Goal: Task Accomplishment & Management: Use online tool/utility

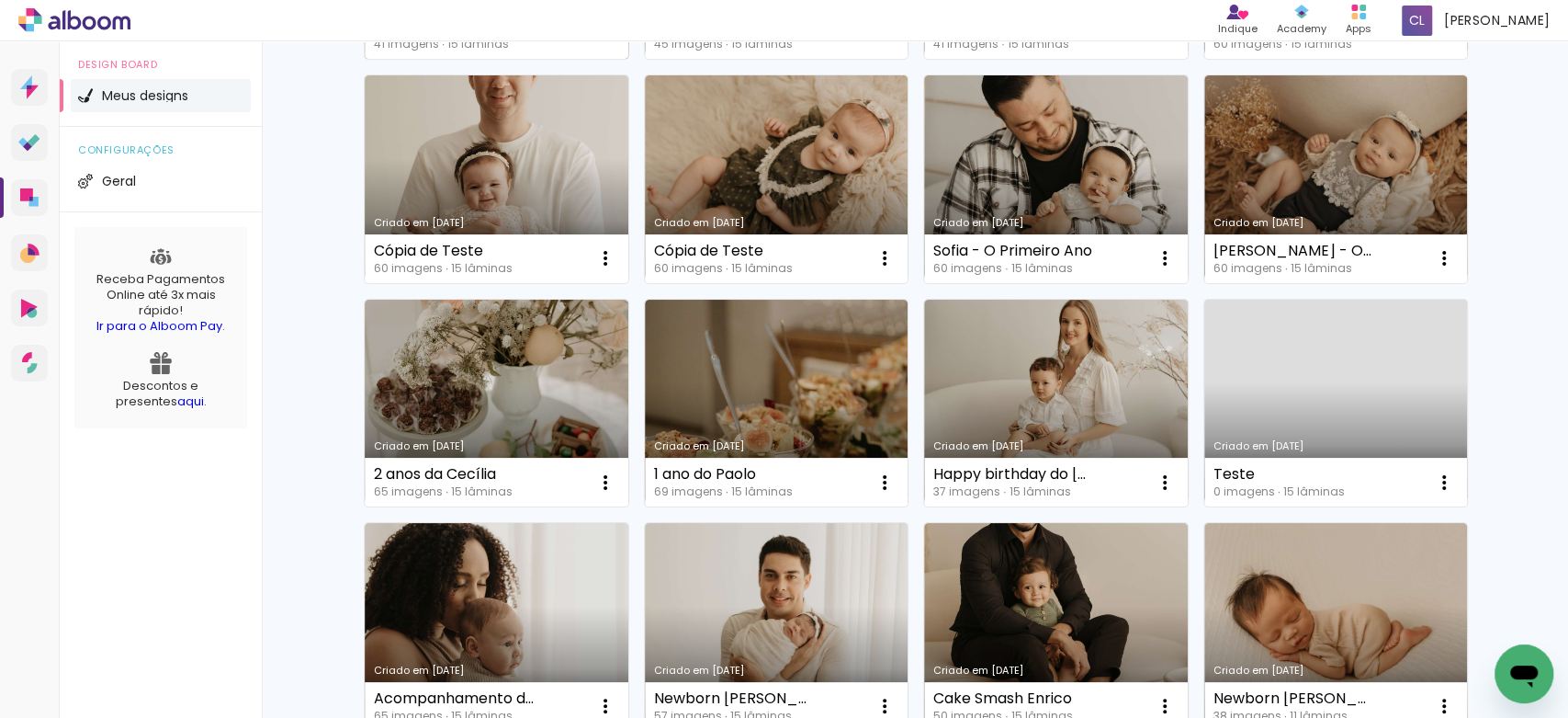
scroll to position [680, 0]
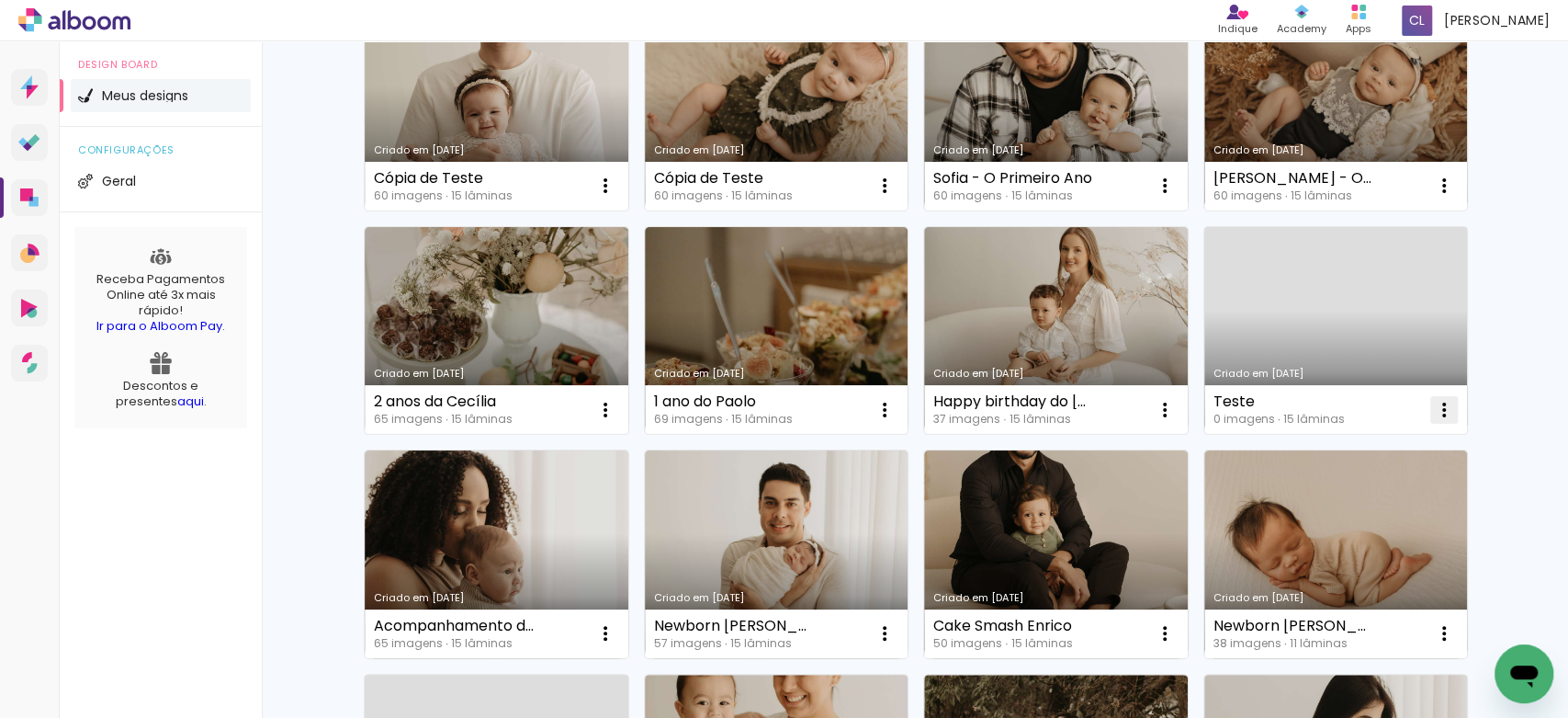
click at [1440, 404] on iron-icon at bounding box center [1443, 410] width 22 height 22
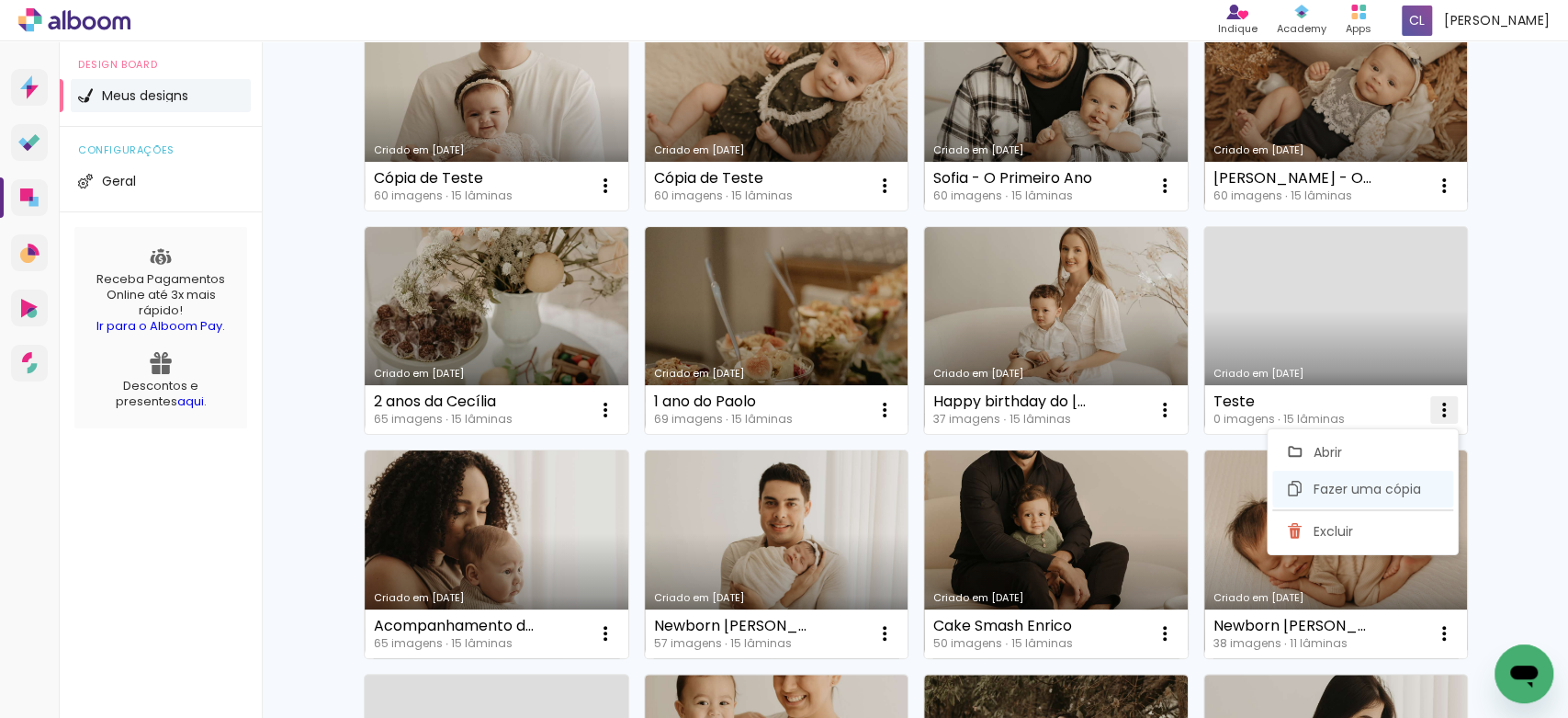
click at [1351, 491] on span "Fazer uma cópia" at bounding box center [1366, 488] width 108 height 13
type input "Cópia de Teste"
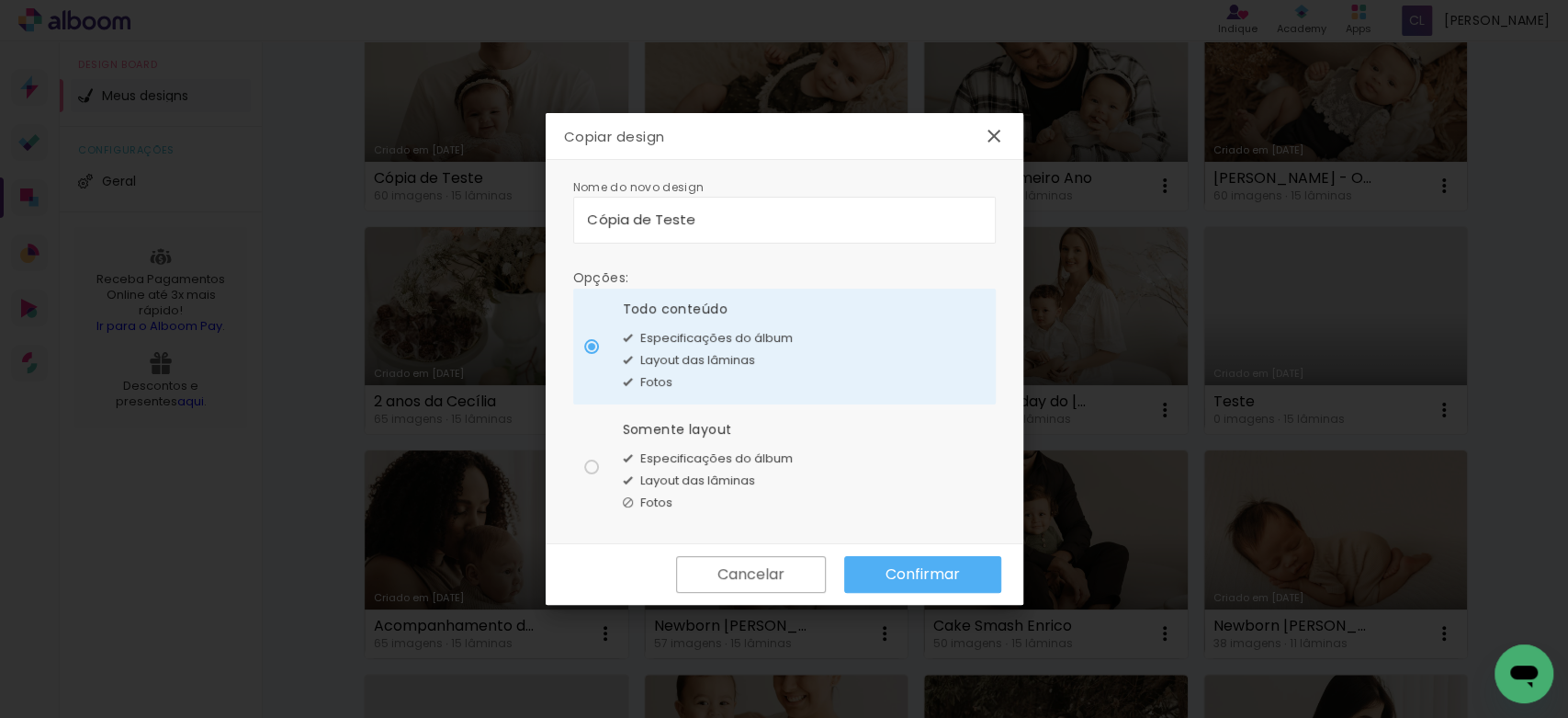
click at [735, 495] on div "Fotos" at bounding box center [708, 503] width 170 height 22
type paper-radio-button "on"
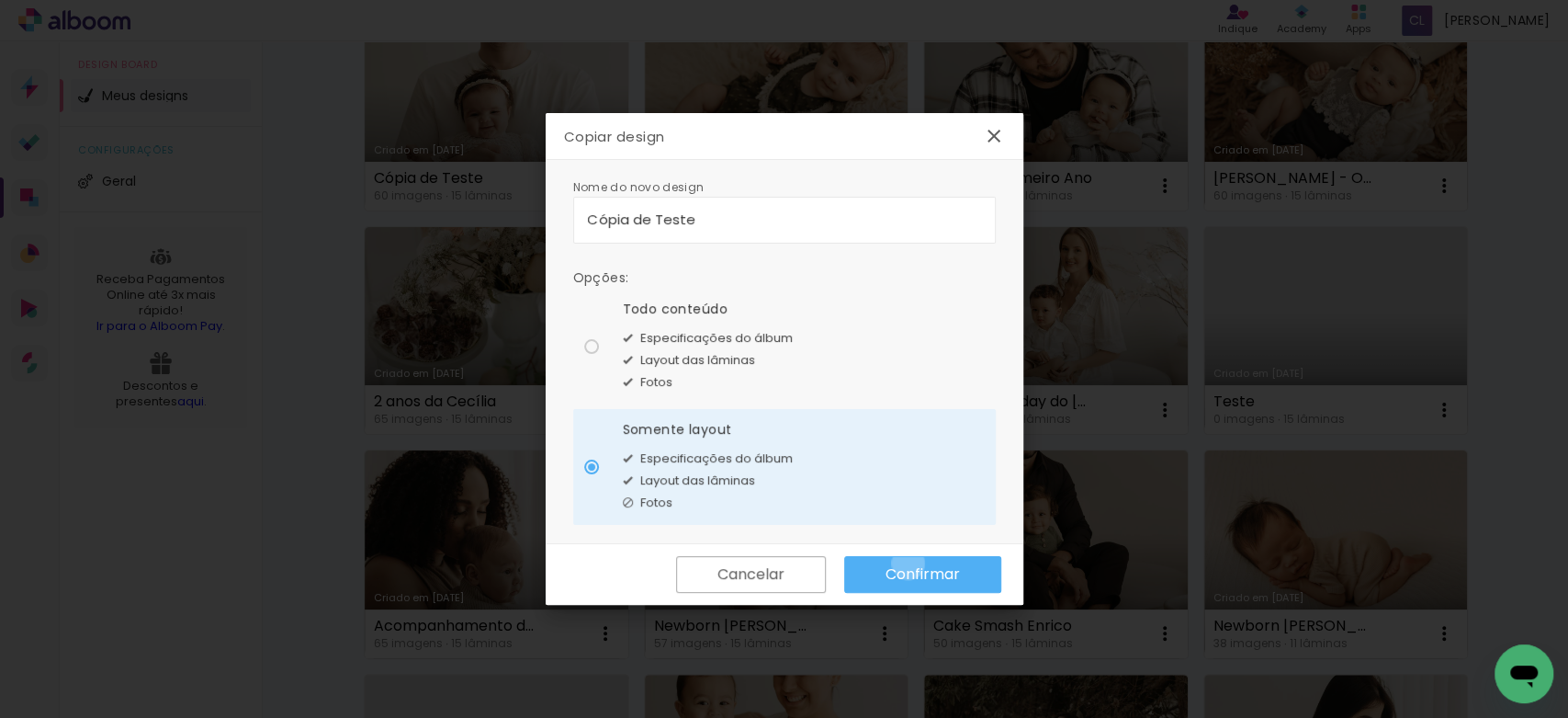
click at [907, 562] on paper-button "Confirmar" at bounding box center [922, 574] width 157 height 37
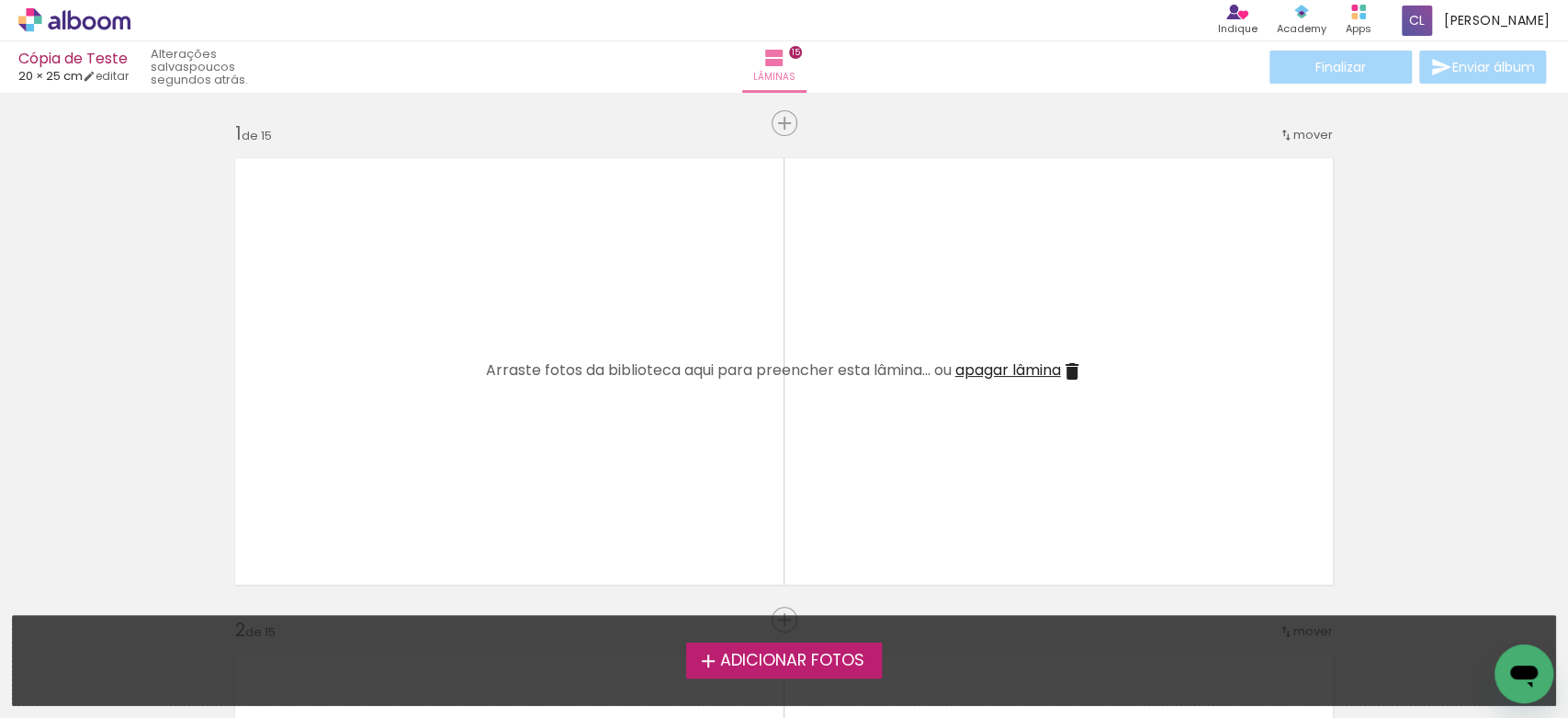
click at [744, 654] on span "Adicionar Fotos" at bounding box center [791, 660] width 144 height 17
click at [0, 0] on input "file" at bounding box center [0, 0] width 0 height 0
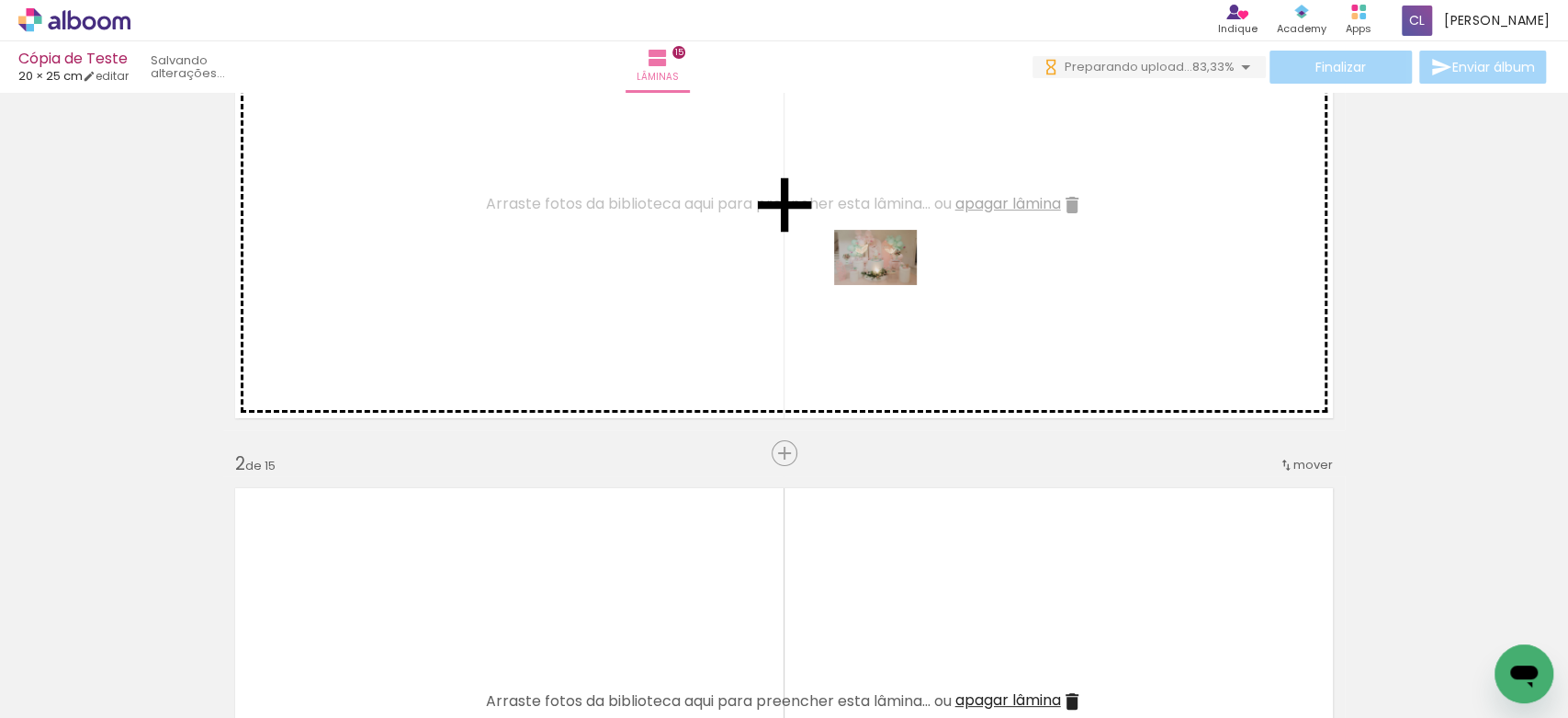
drag, startPoint x: 1008, startPoint y: 663, endPoint x: 889, endPoint y: 285, distance: 396.3
click at [889, 285] on quentale-workspace at bounding box center [784, 359] width 1568 height 718
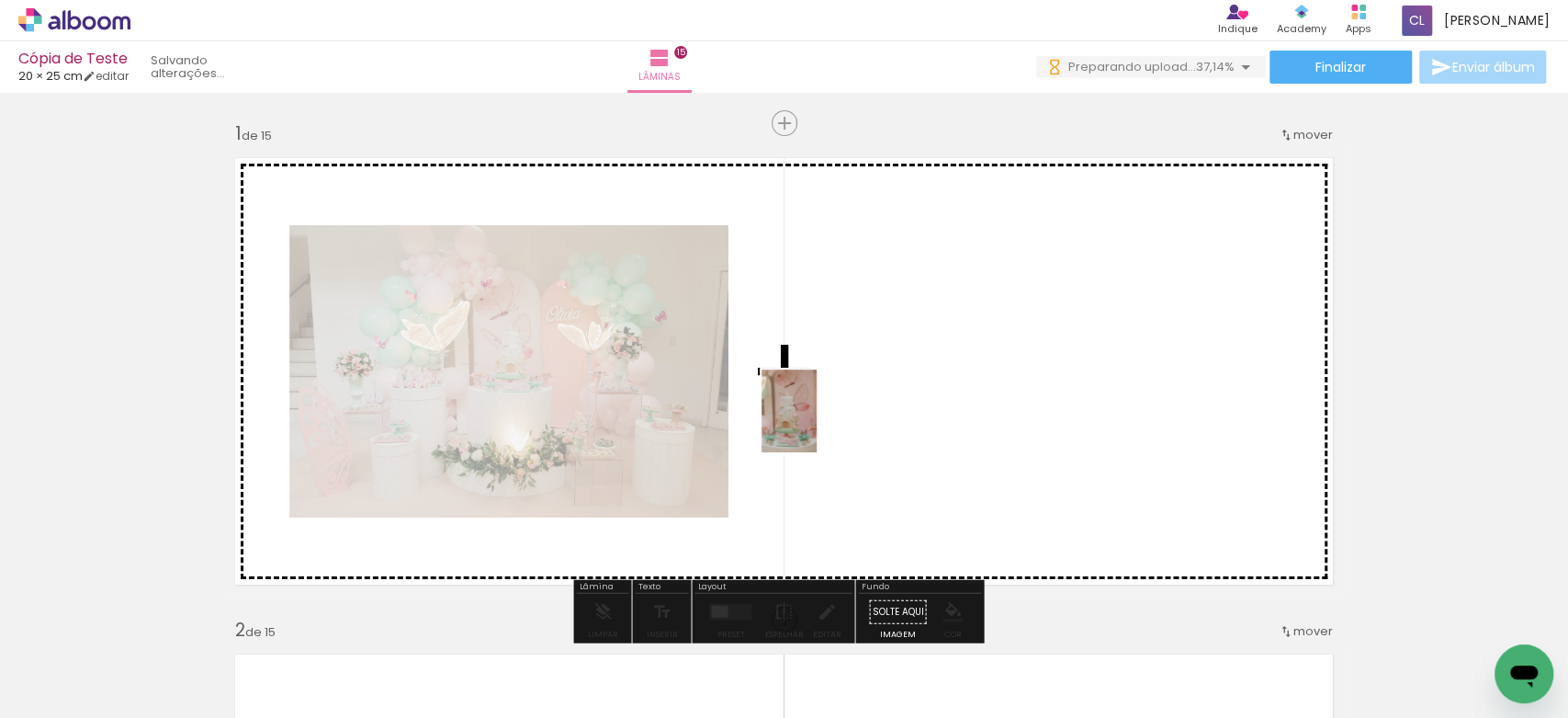
drag, startPoint x: 503, startPoint y: 663, endPoint x: 816, endPoint y: 425, distance: 393.2
click at [816, 425] on quentale-workspace at bounding box center [784, 359] width 1568 height 718
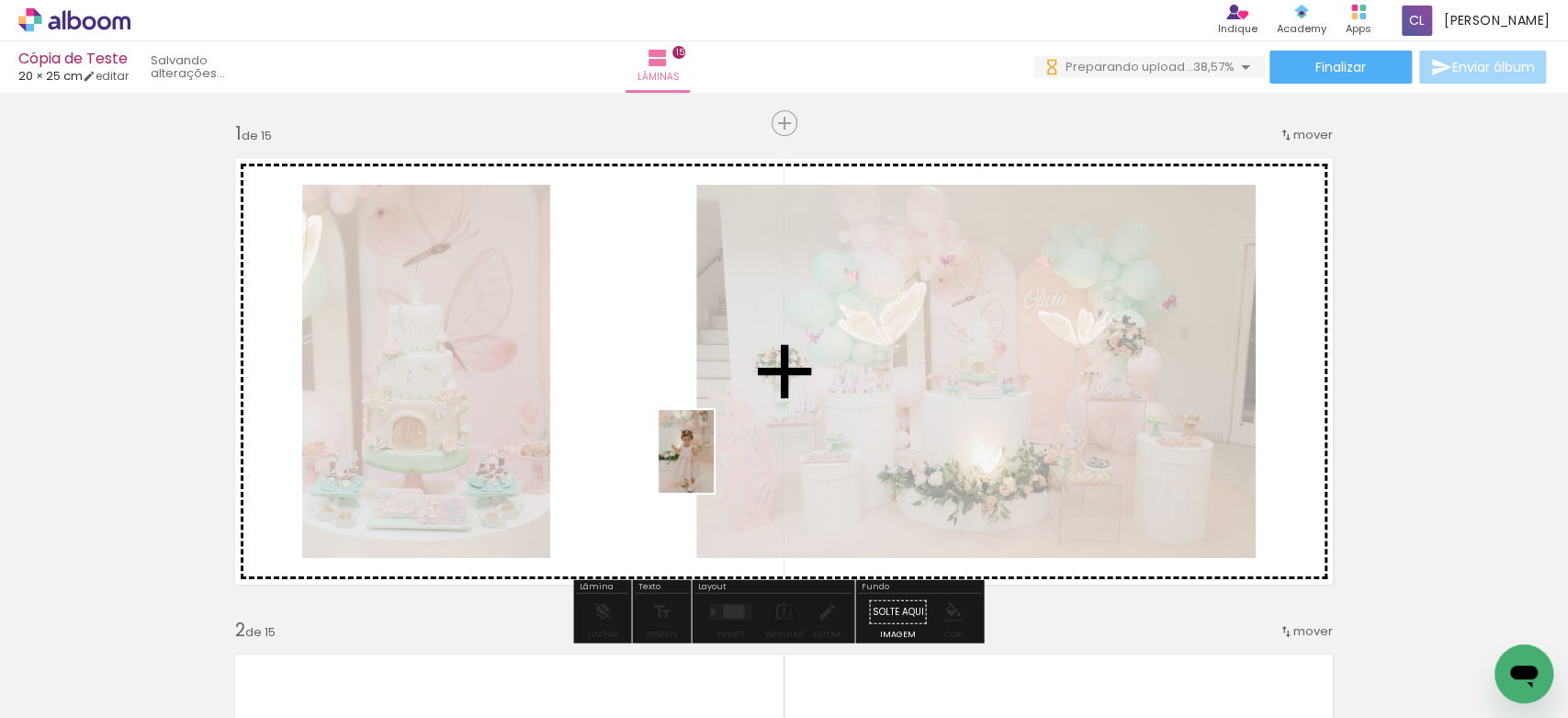
drag, startPoint x: 899, startPoint y: 681, endPoint x: 714, endPoint y: 465, distance: 284.4
click at [714, 465] on quentale-workspace at bounding box center [784, 359] width 1568 height 718
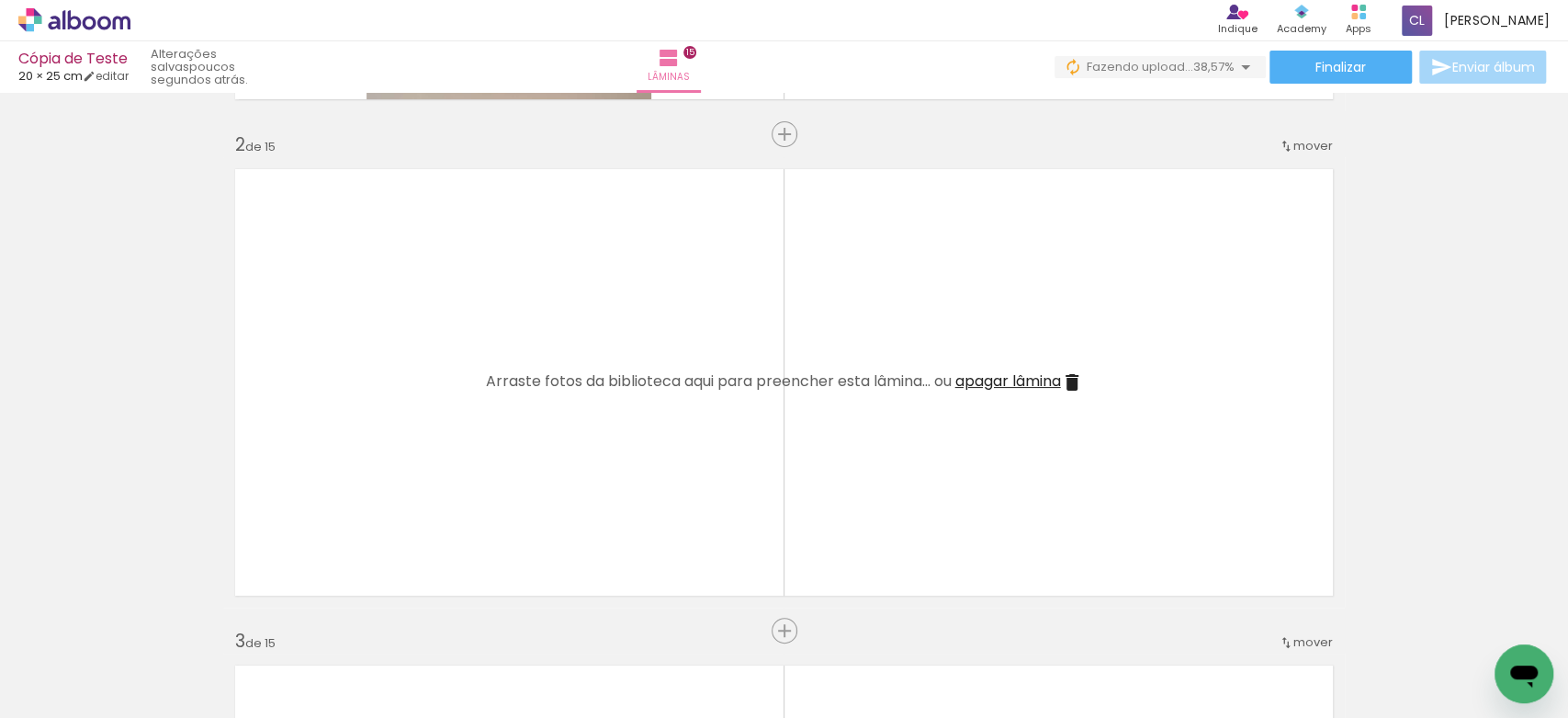
scroll to position [505, 0]
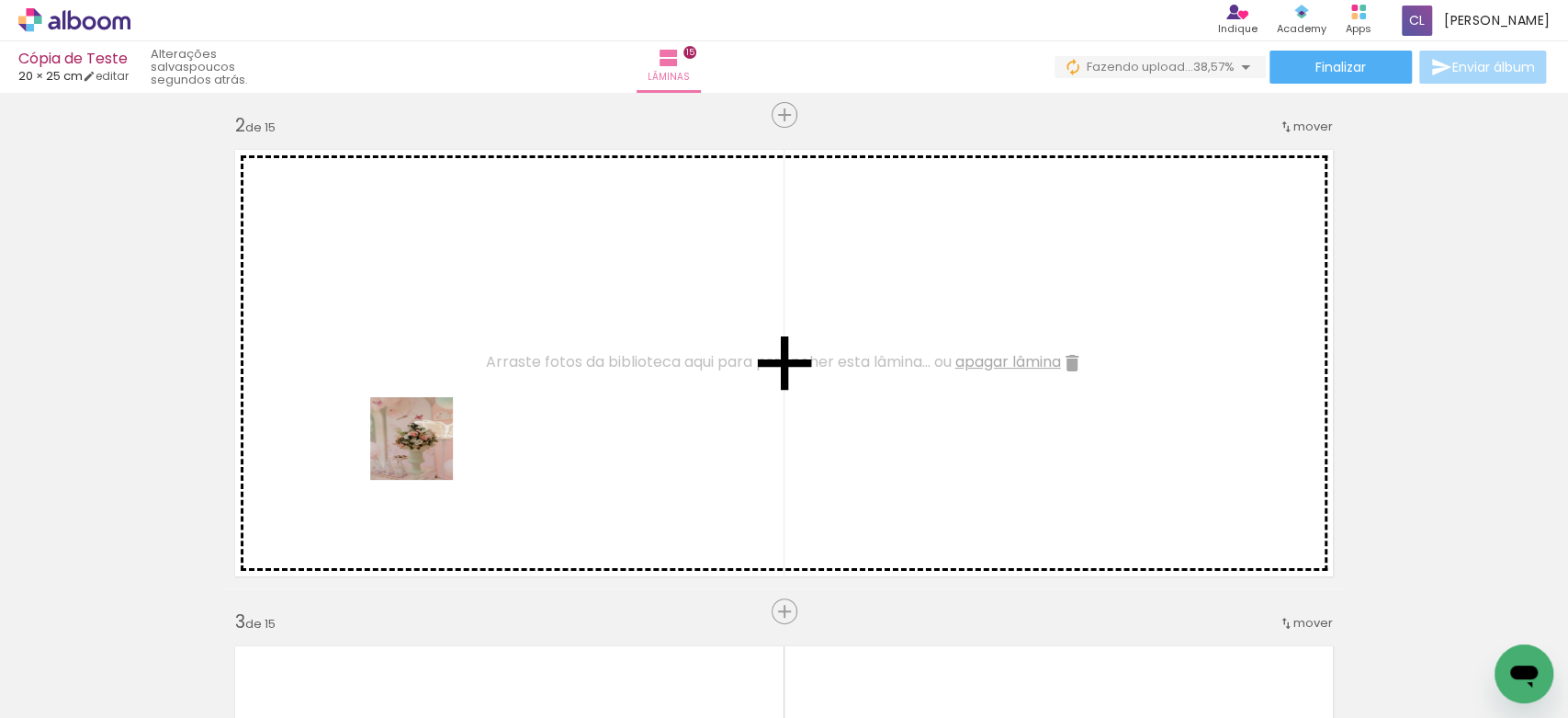
drag, startPoint x: 194, startPoint y: 673, endPoint x: 452, endPoint y: 412, distance: 367.0
click at [452, 412] on quentale-workspace at bounding box center [784, 359] width 1568 height 718
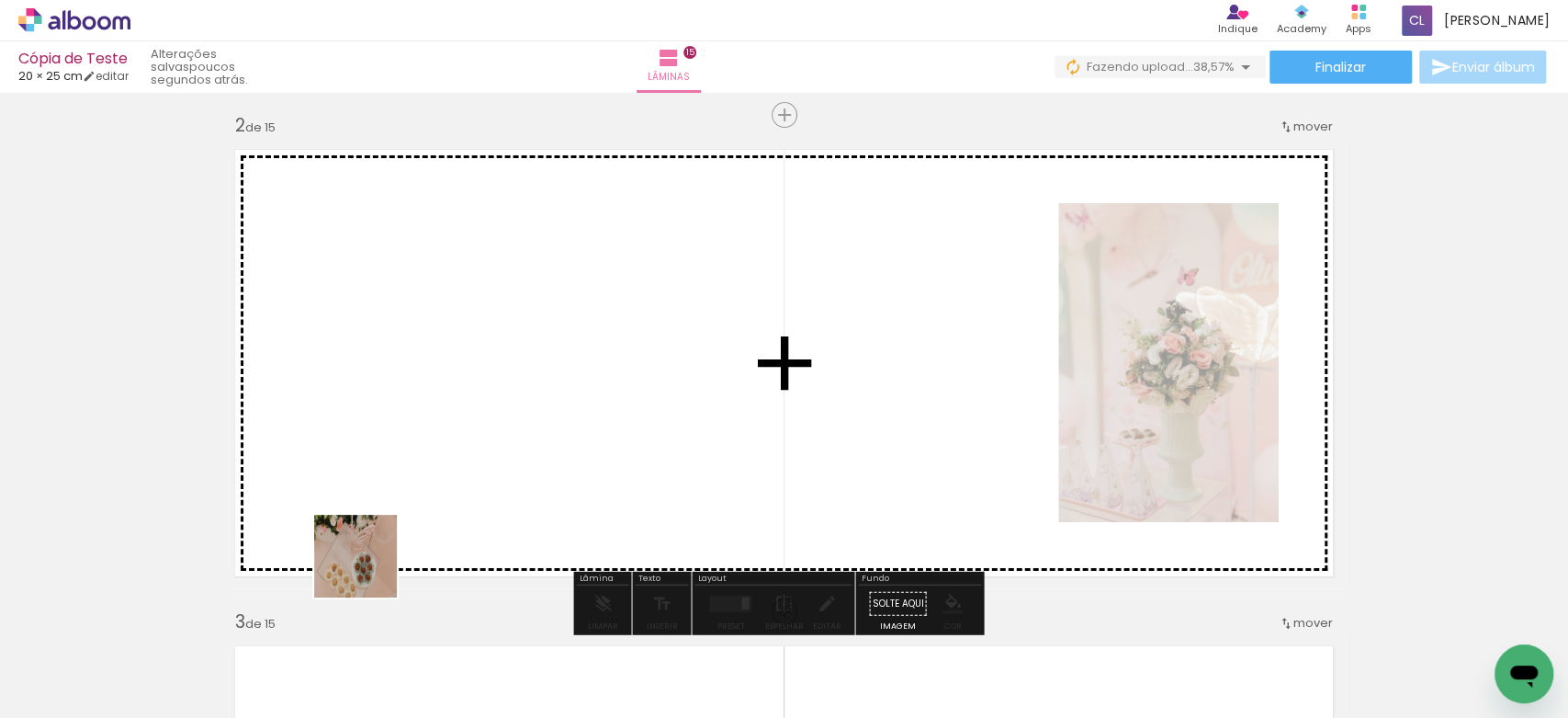
drag, startPoint x: 303, startPoint y: 647, endPoint x: 482, endPoint y: 448, distance: 267.7
click at [482, 448] on quentale-workspace at bounding box center [784, 359] width 1568 height 718
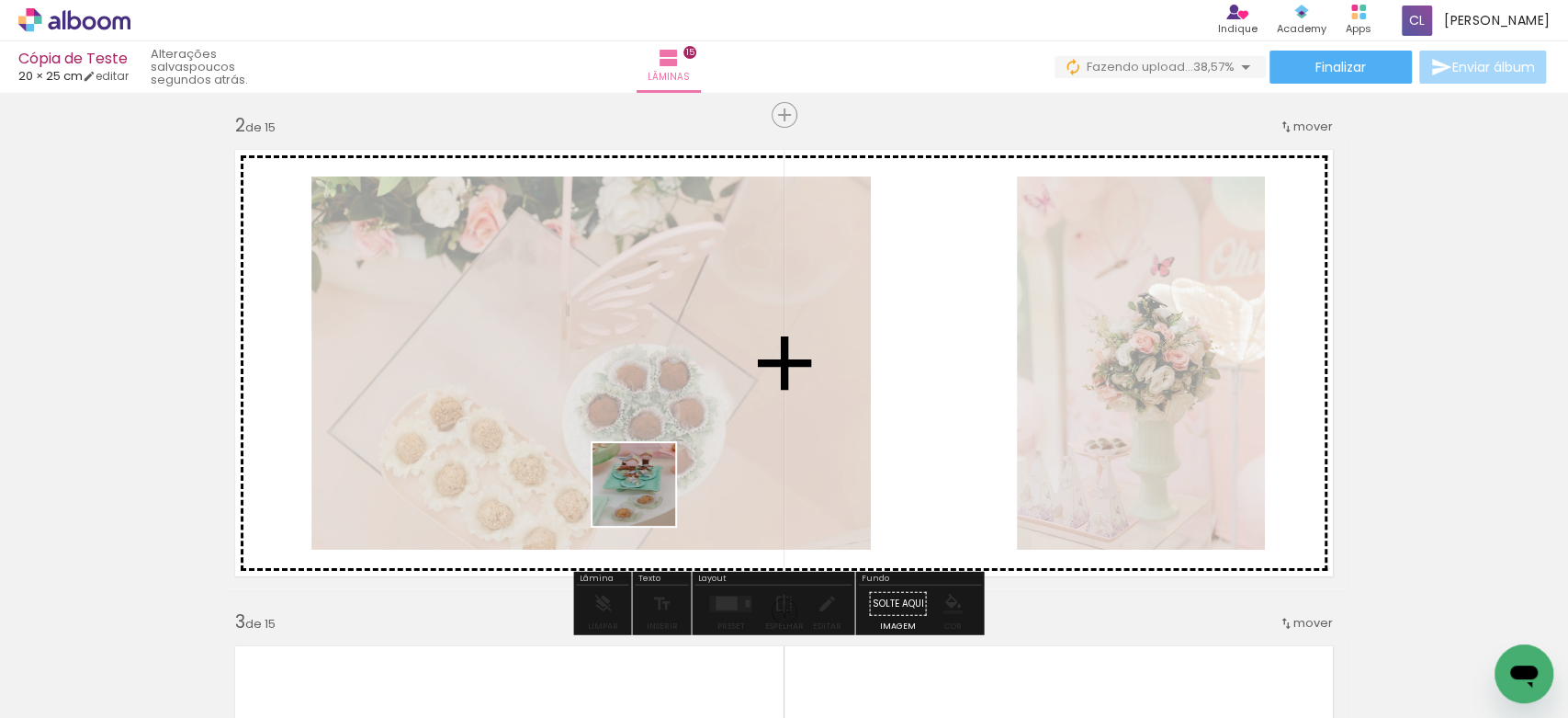
drag, startPoint x: 616, startPoint y: 675, endPoint x: 647, endPoint y: 498, distance: 179.7
click at [647, 498] on quentale-workspace at bounding box center [784, 359] width 1568 height 718
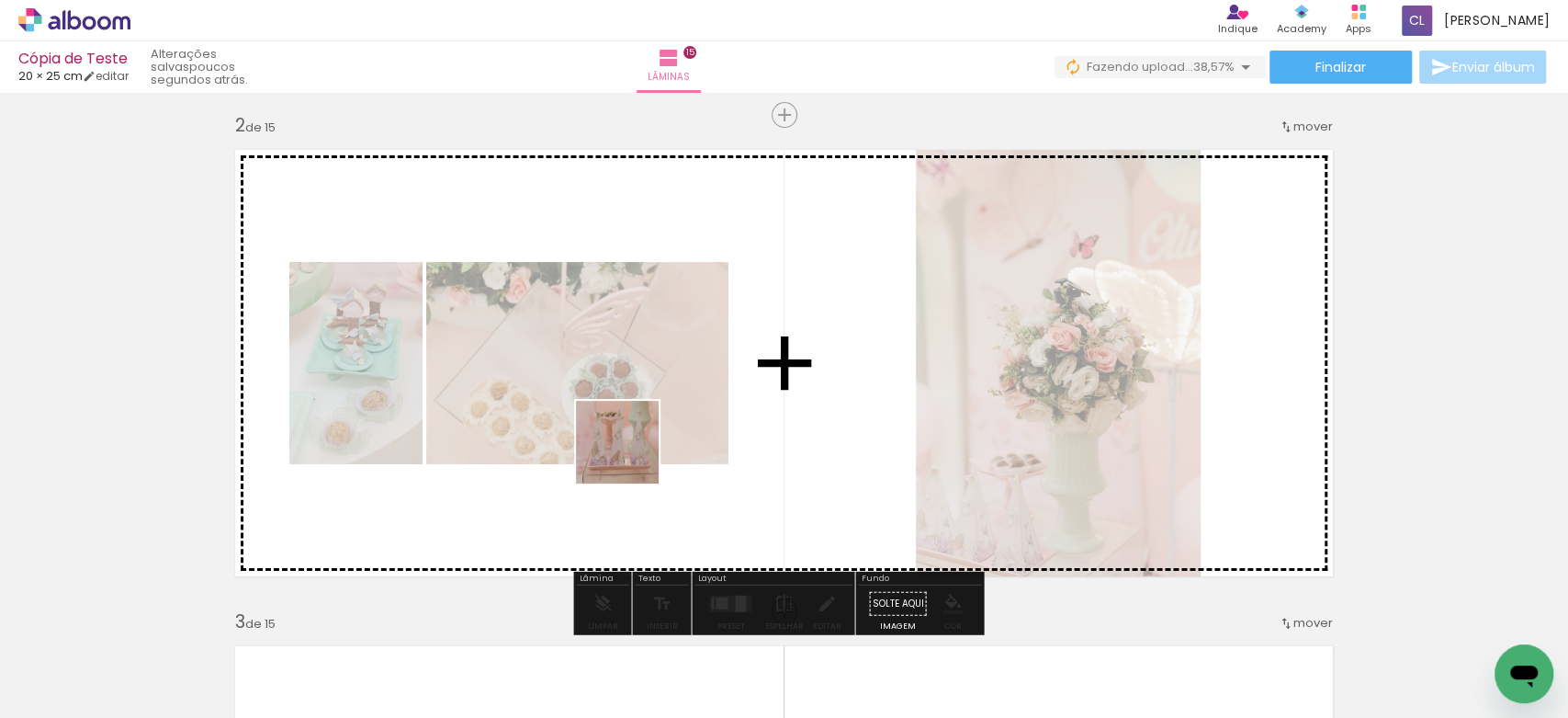
drag, startPoint x: 422, startPoint y: 660, endPoint x: 632, endPoint y: 454, distance: 294.2
click at [632, 454] on quentale-workspace at bounding box center [784, 359] width 1568 height 718
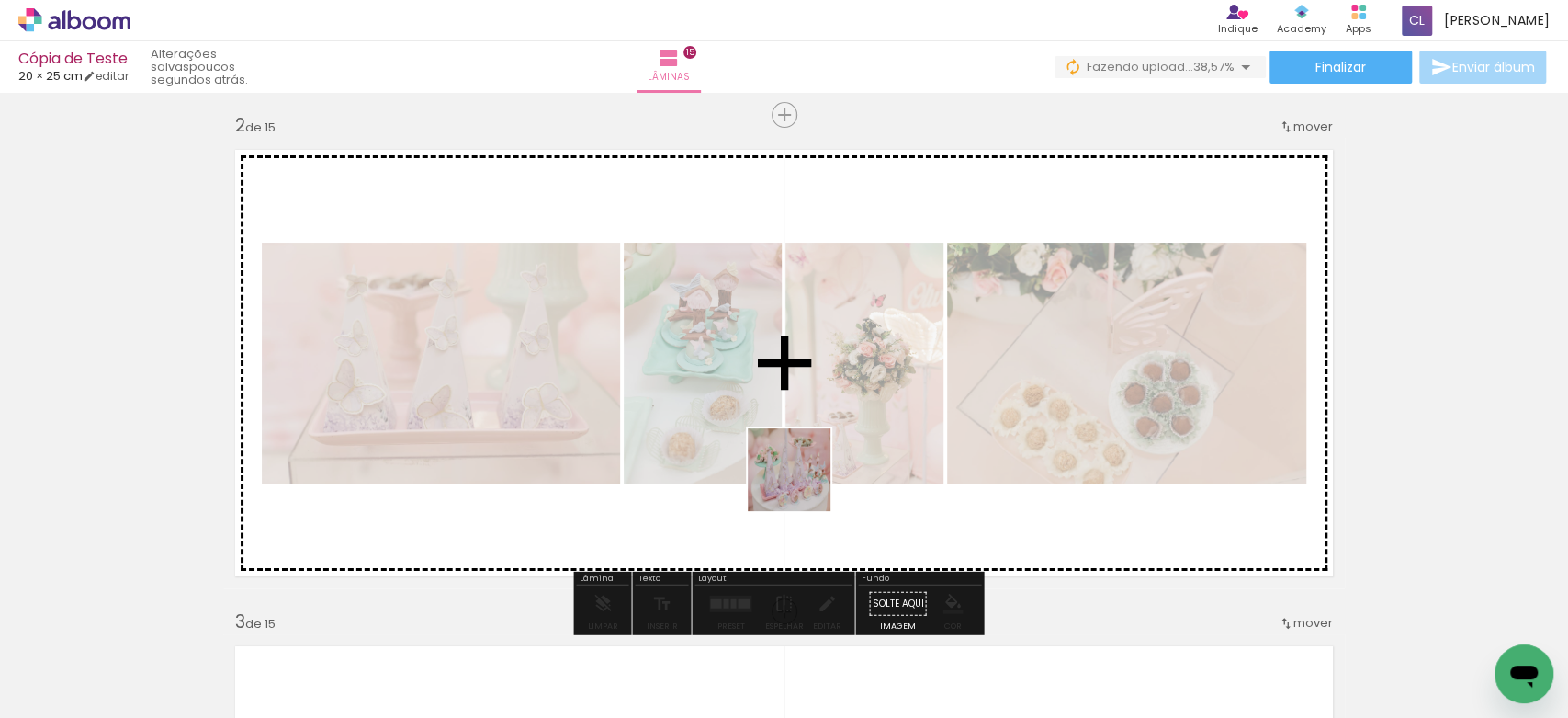
drag, startPoint x: 801, startPoint y: 671, endPoint x: 803, endPoint y: 483, distance: 188.0
click at [803, 483] on quentale-workspace at bounding box center [784, 359] width 1568 height 718
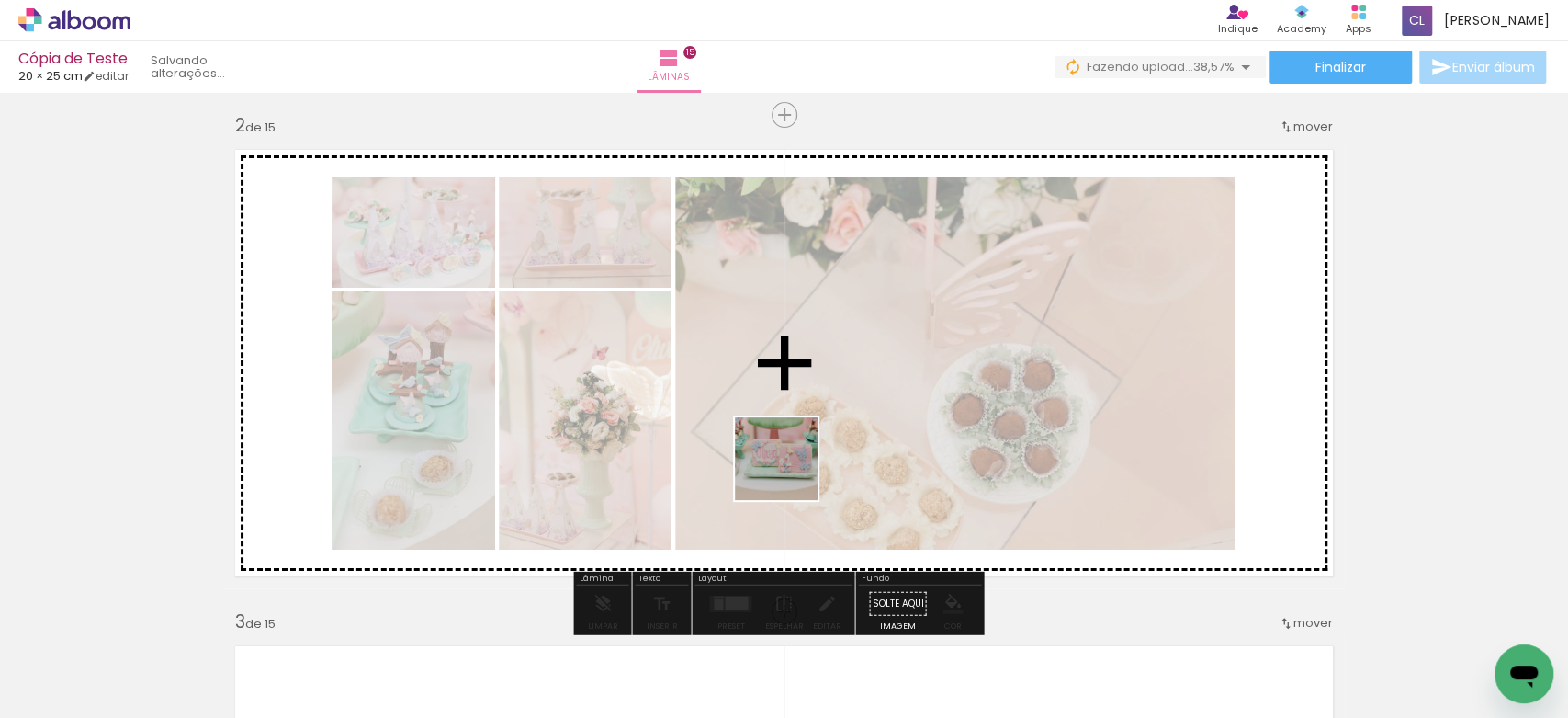
drag, startPoint x: 732, startPoint y: 676, endPoint x: 790, endPoint y: 472, distance: 212.1
click at [790, 472] on quentale-workspace at bounding box center [784, 359] width 1568 height 718
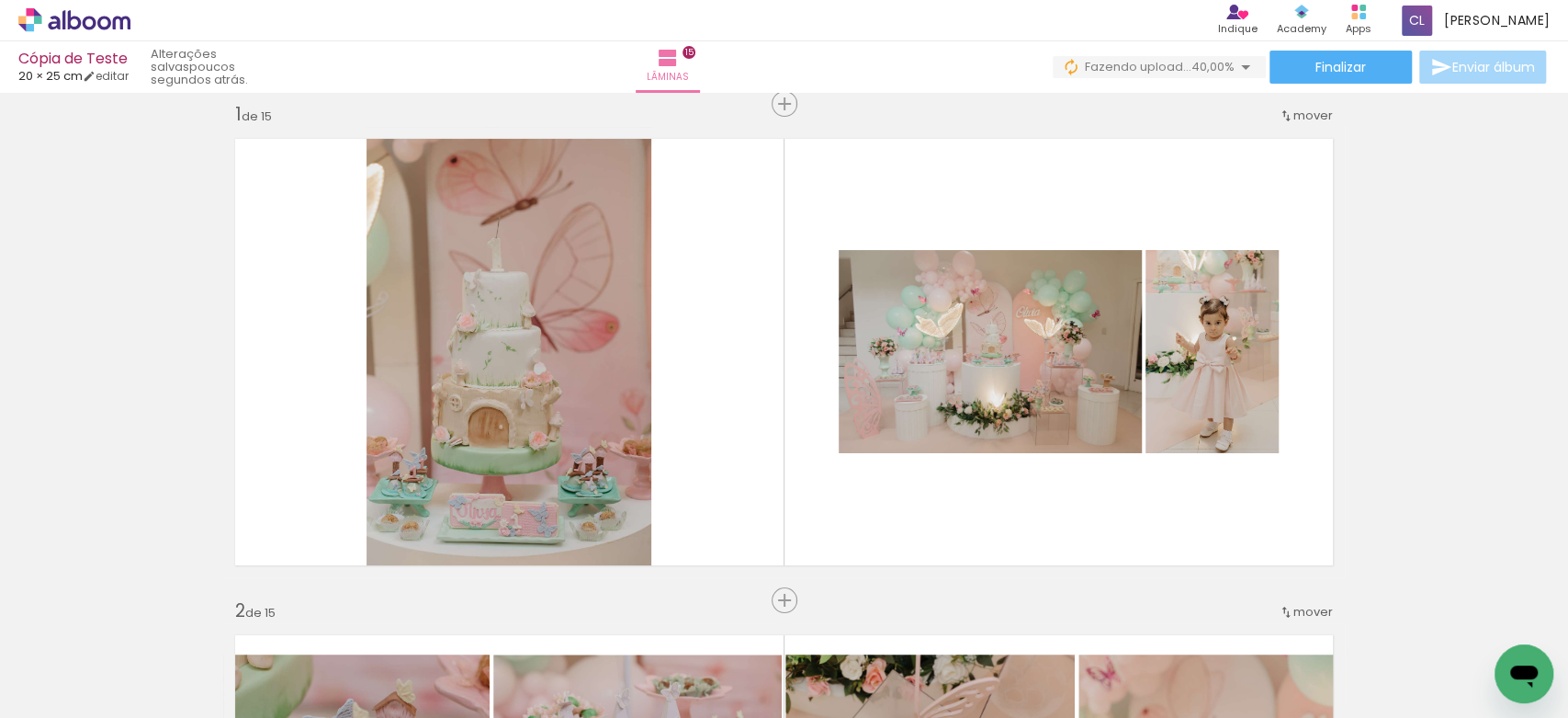
scroll to position [19, 0]
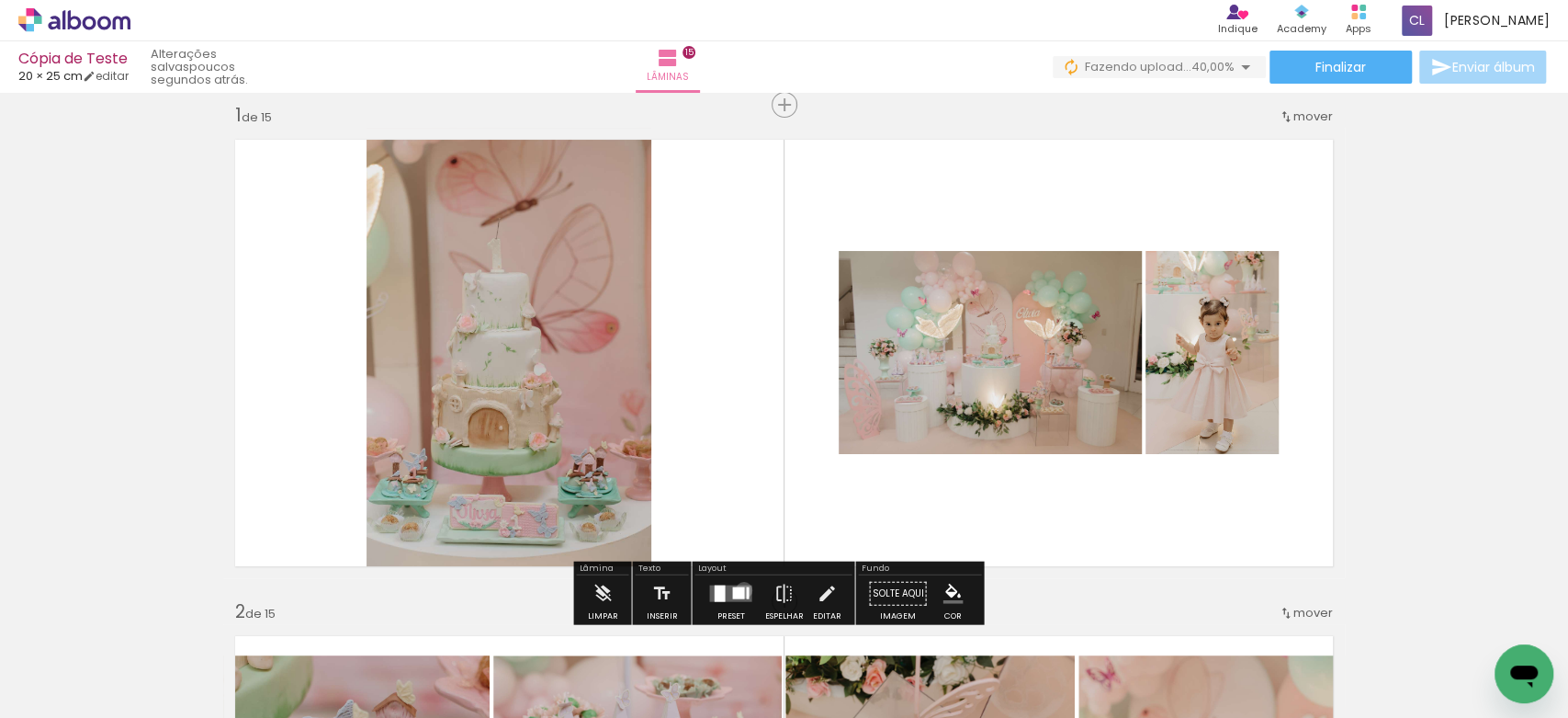
click at [739, 589] on div at bounding box center [738, 593] width 12 height 12
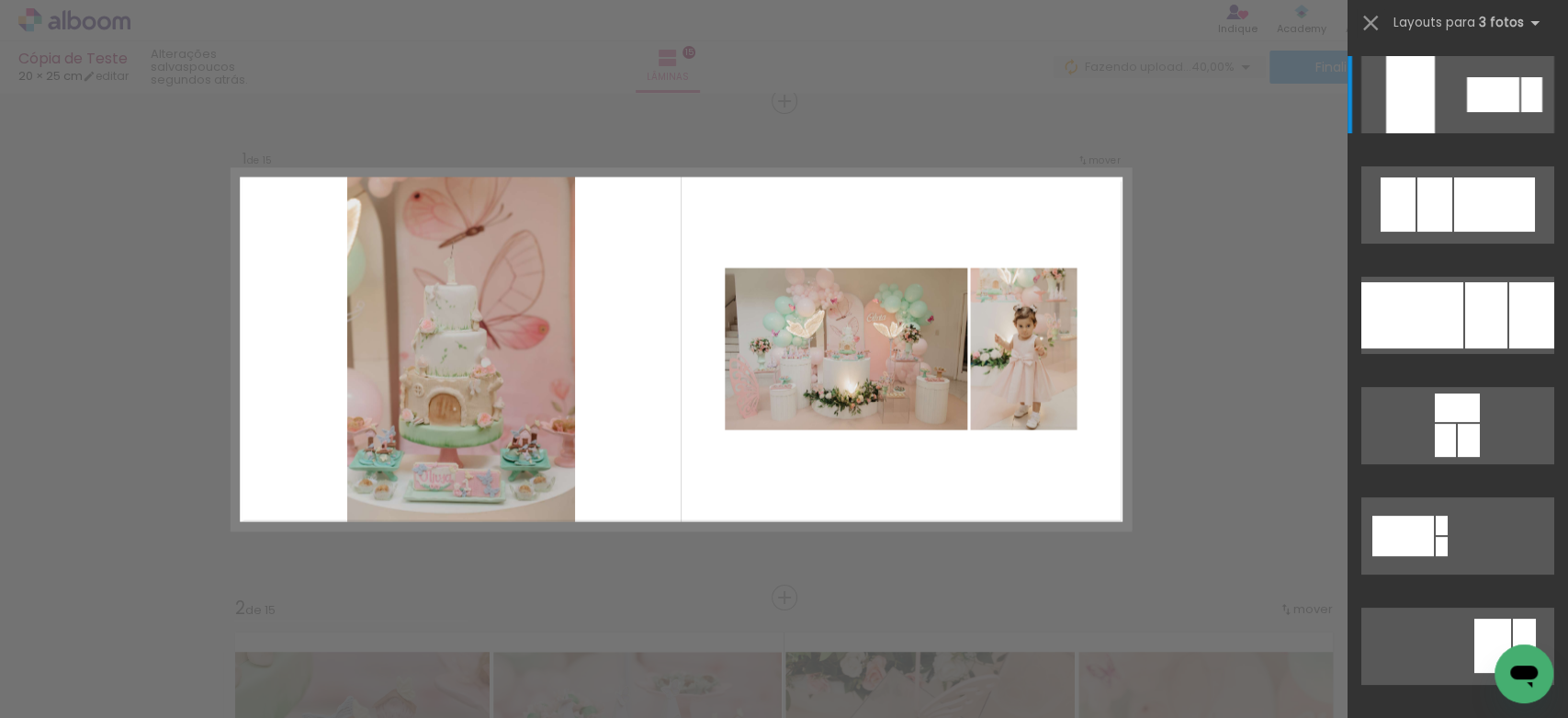
scroll to position [22, 0]
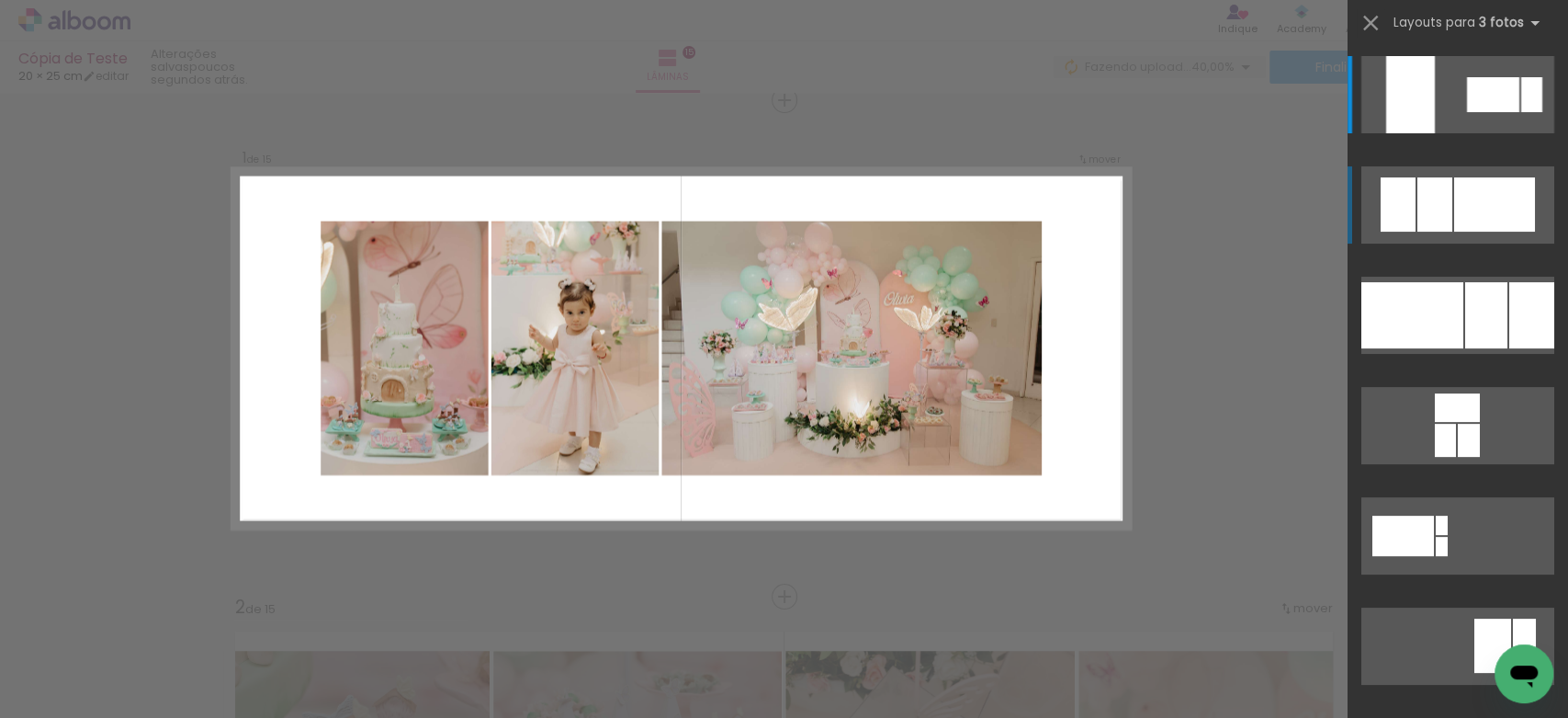
click at [1403, 209] on div at bounding box center [1398, 203] width 35 height 54
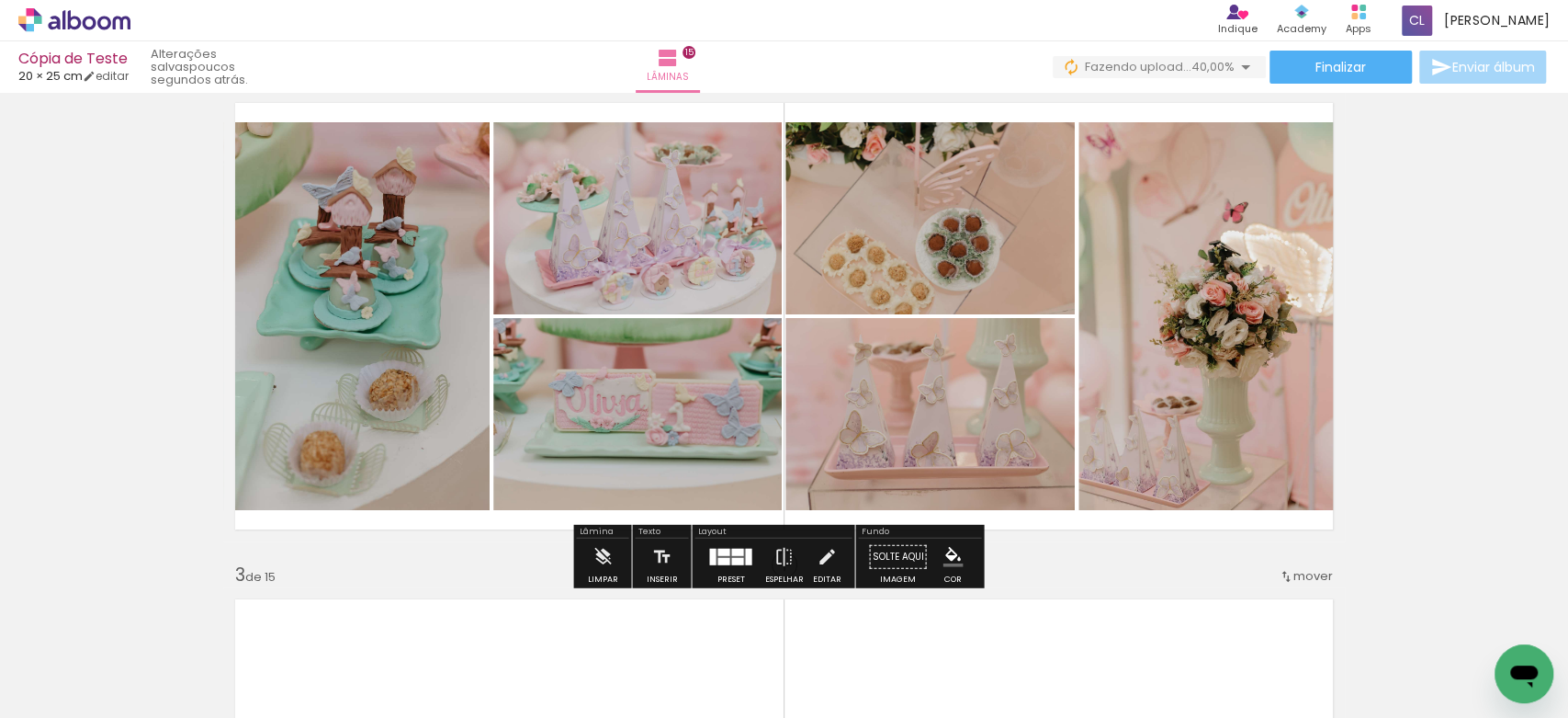
scroll to position [571, 0]
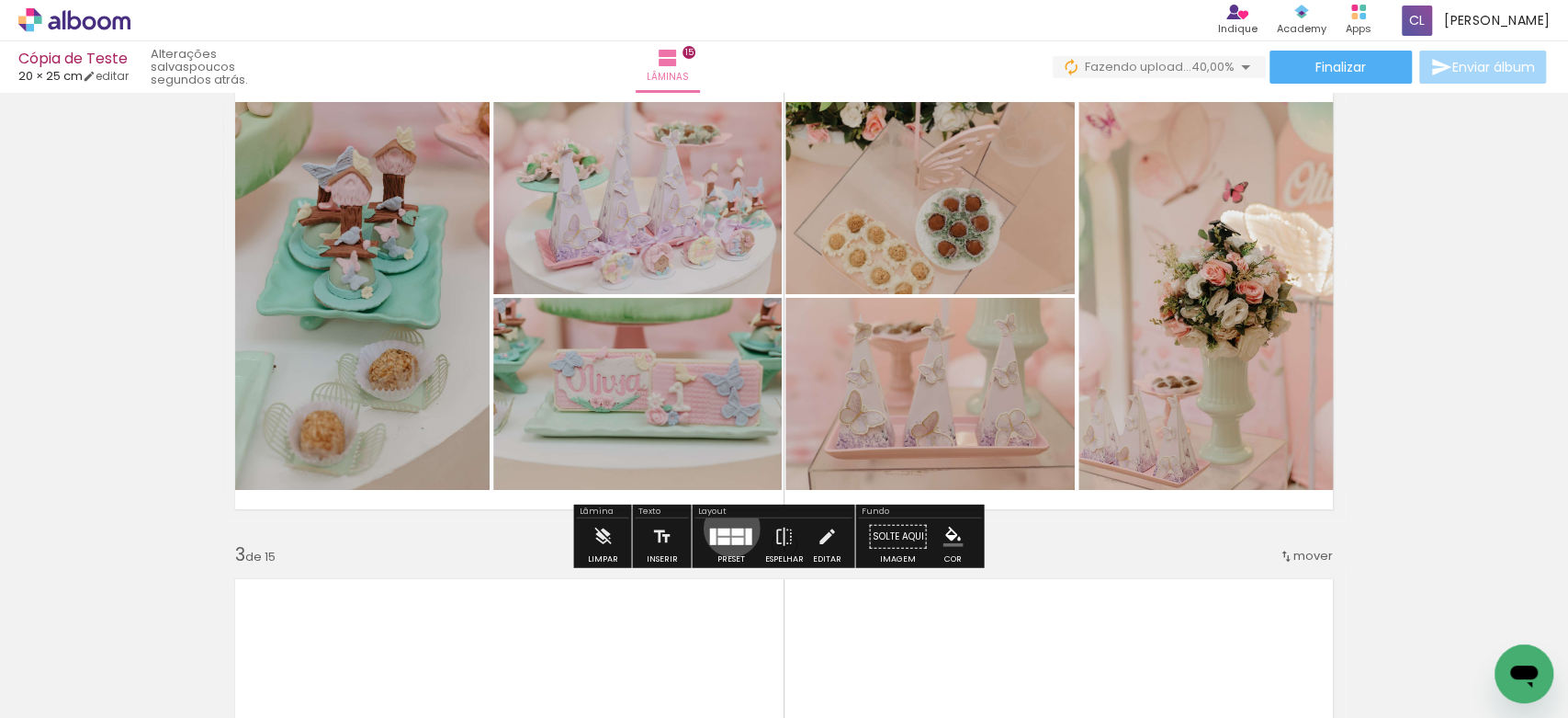
click at [731, 528] on div at bounding box center [737, 532] width 12 height 8
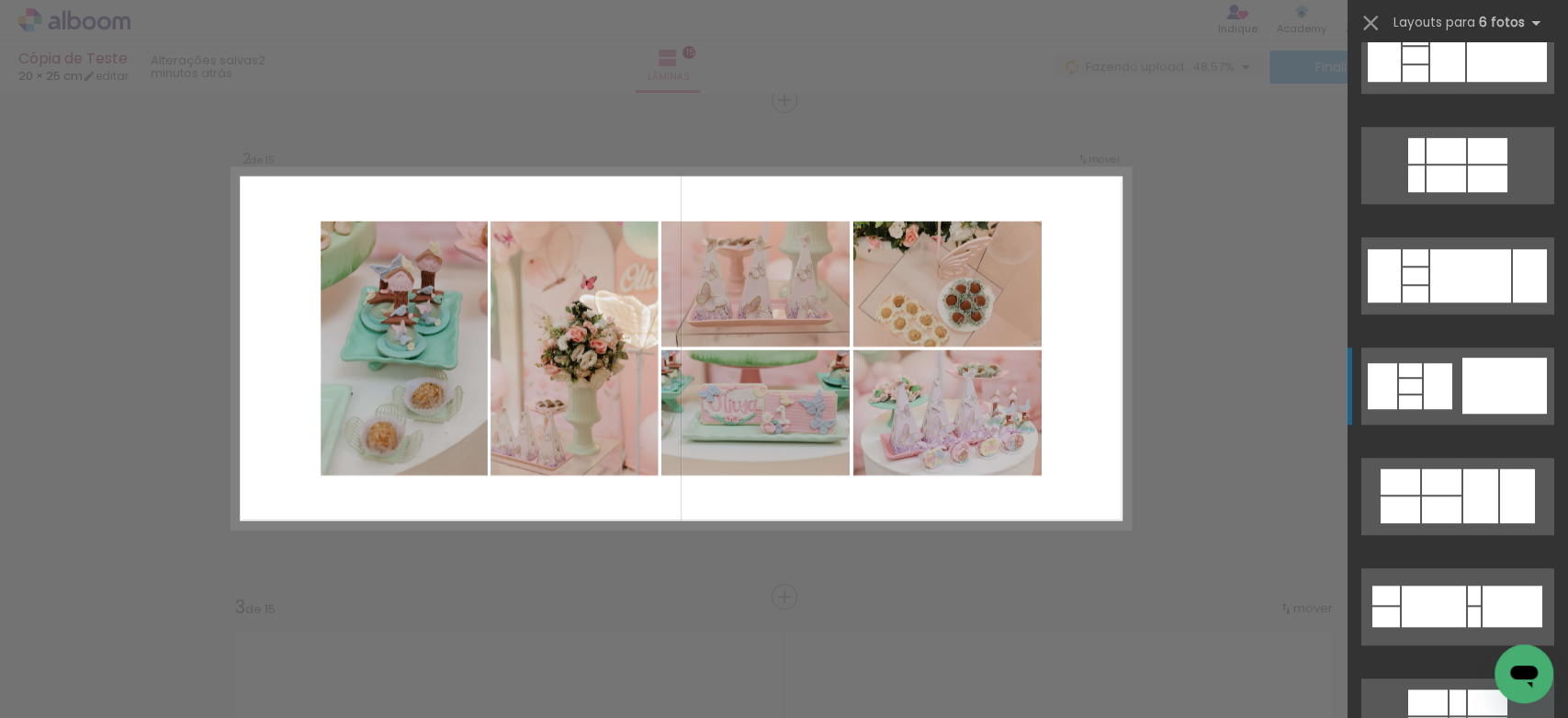
scroll to position [713, 0]
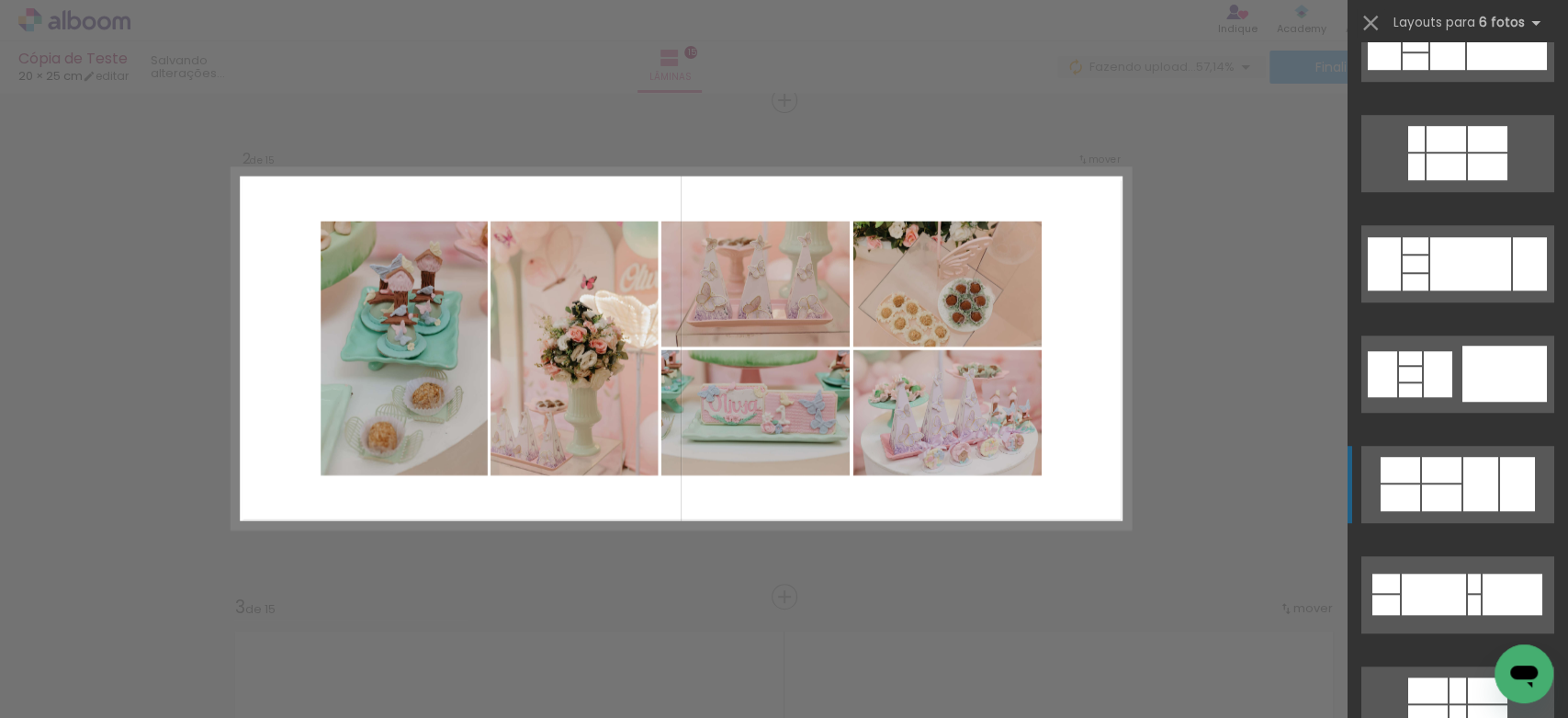
click at [1401, 504] on div at bounding box center [1400, 497] width 39 height 26
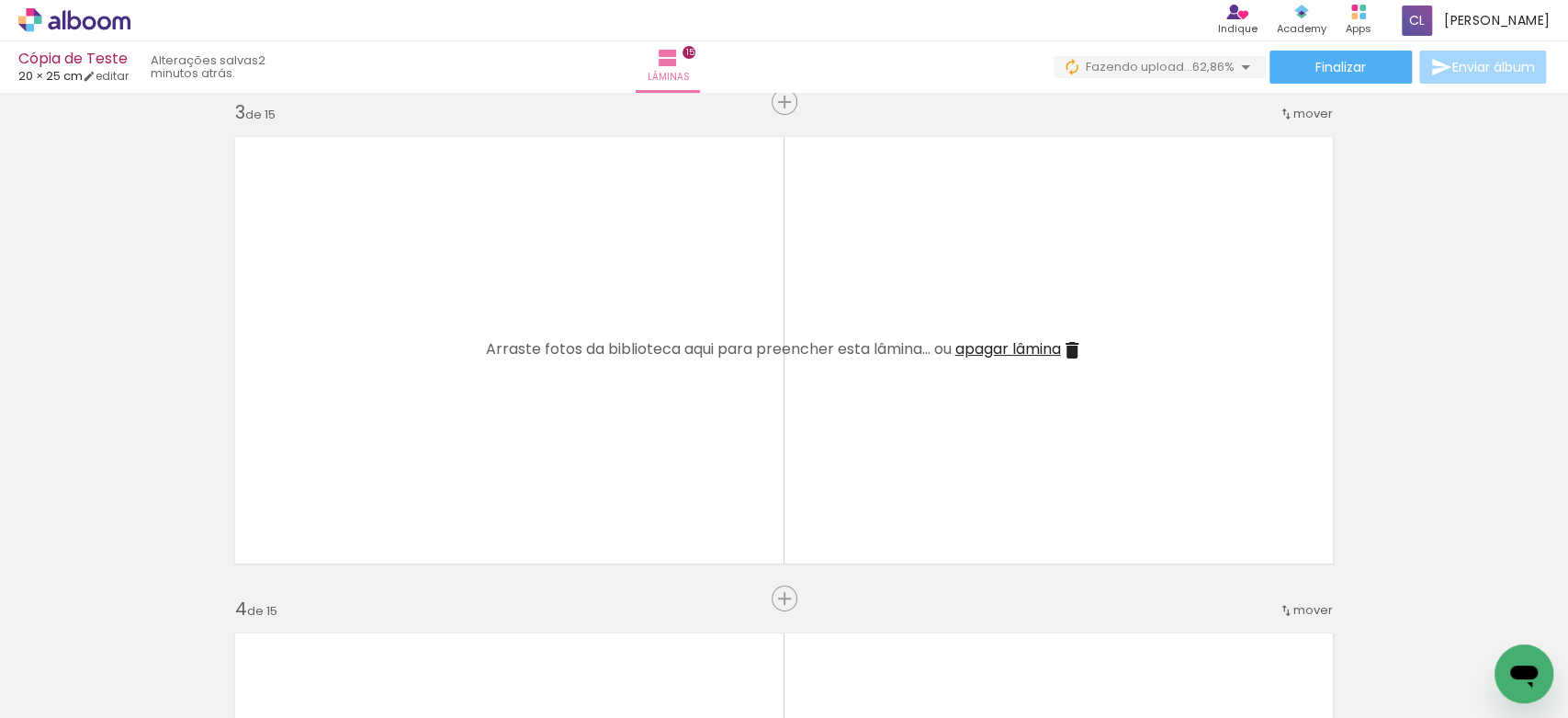
scroll to position [0, 884]
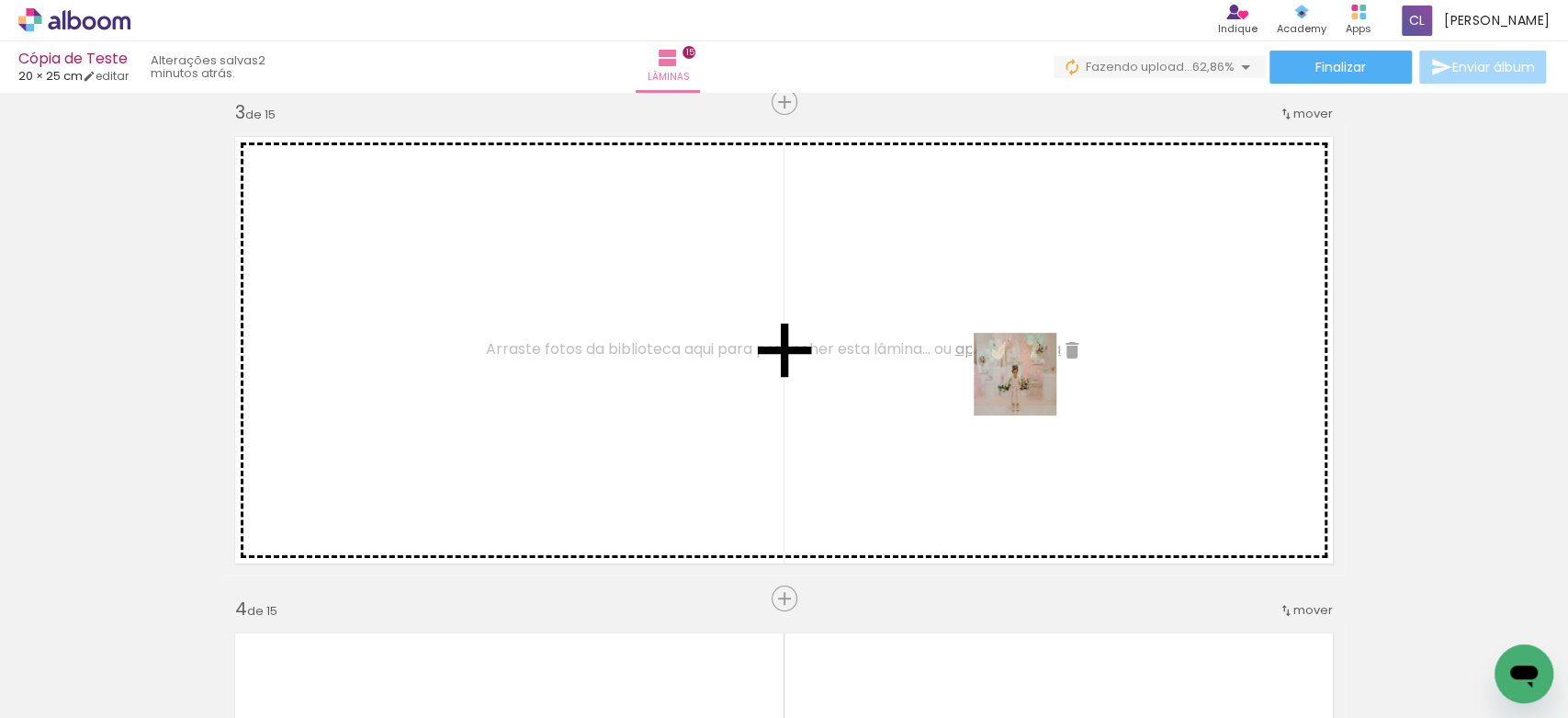
drag, startPoint x: 1164, startPoint y: 667, endPoint x: 1010, endPoint y: 375, distance: 330.1
click at [1010, 375] on quentale-workspace at bounding box center [784, 359] width 1568 height 718
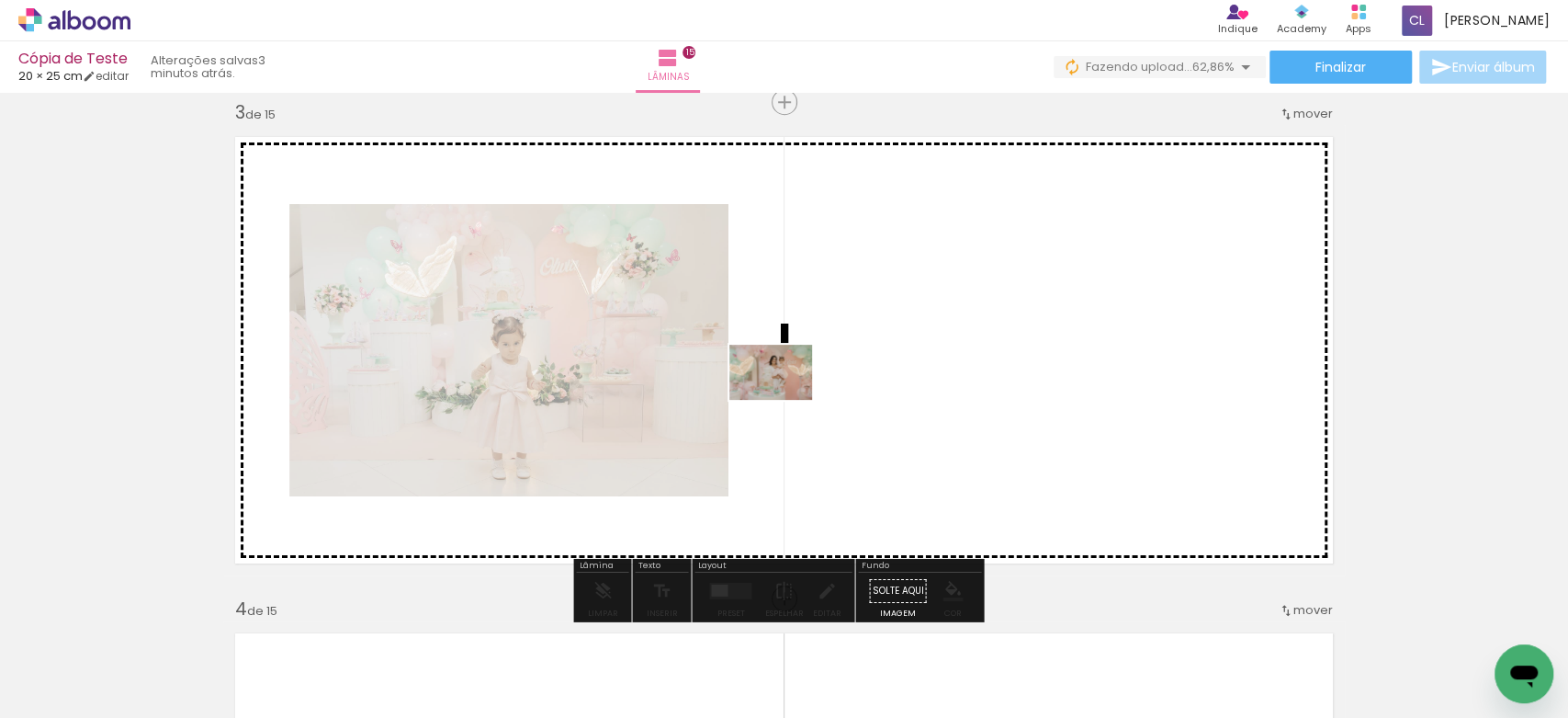
drag, startPoint x: 329, startPoint y: 651, endPoint x: 784, endPoint y: 400, distance: 519.6
click at [784, 400] on quentale-workspace at bounding box center [784, 359] width 1568 height 718
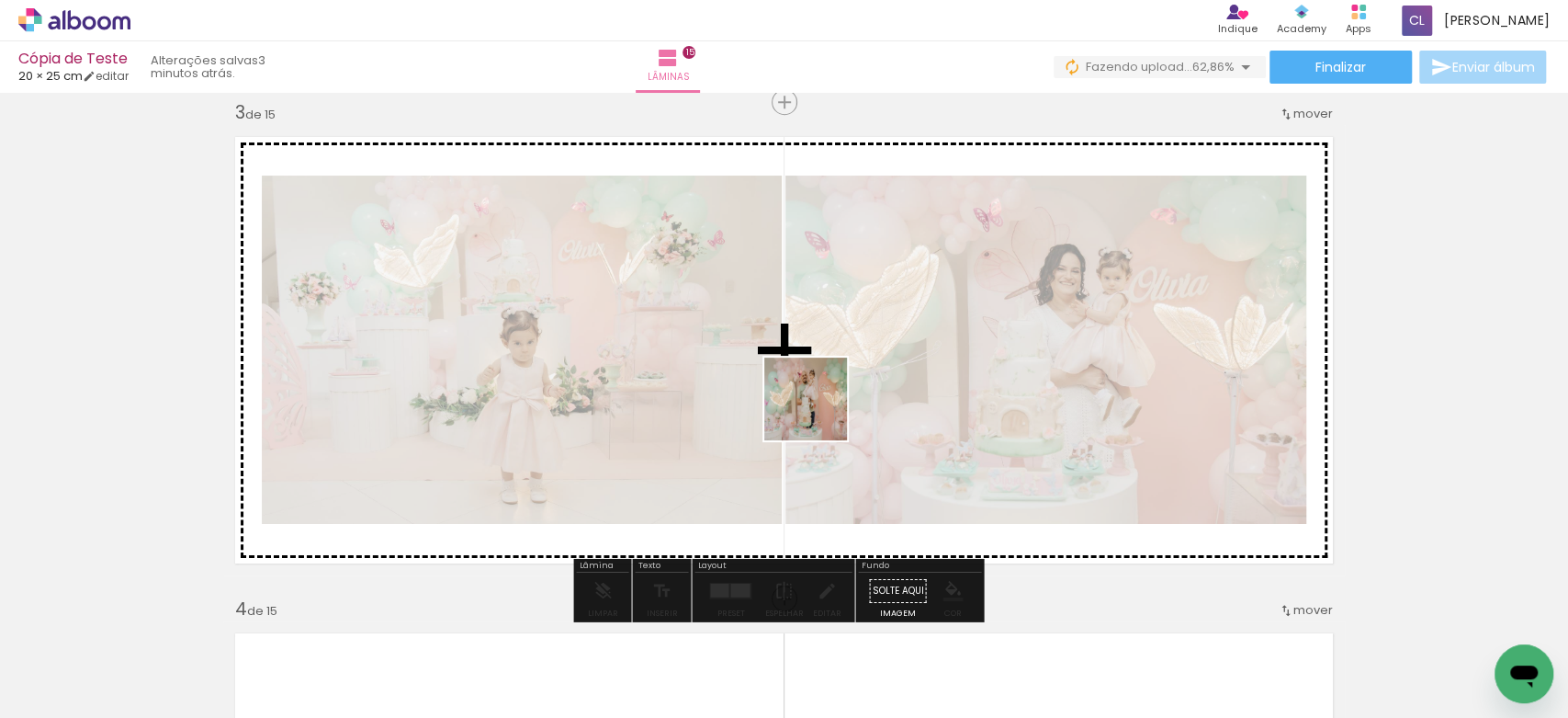
drag, startPoint x: 735, startPoint y: 656, endPoint x: 825, endPoint y: 393, distance: 278.0
click at [825, 393] on quentale-workspace at bounding box center [784, 359] width 1568 height 718
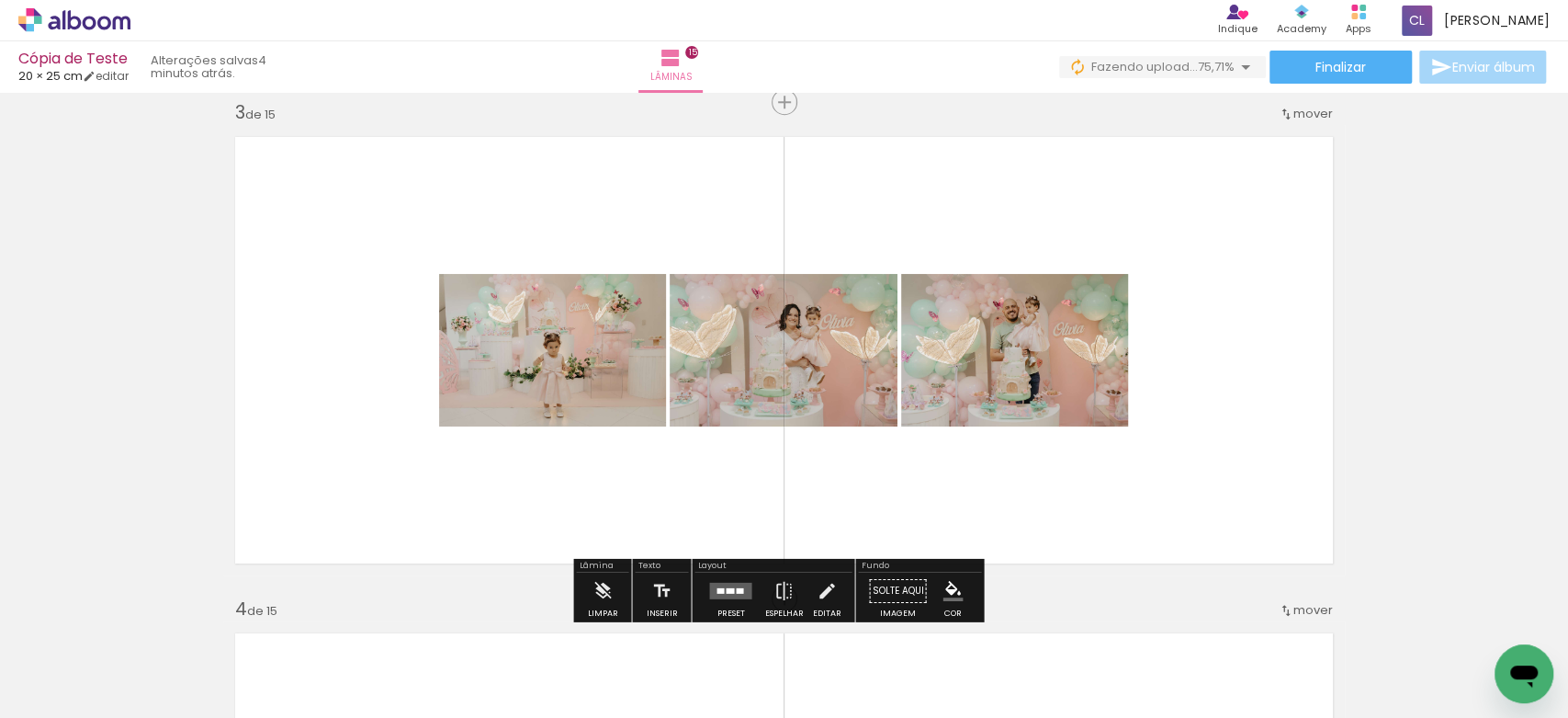
click at [825, 393] on quentale-photo at bounding box center [783, 350] width 228 height 153
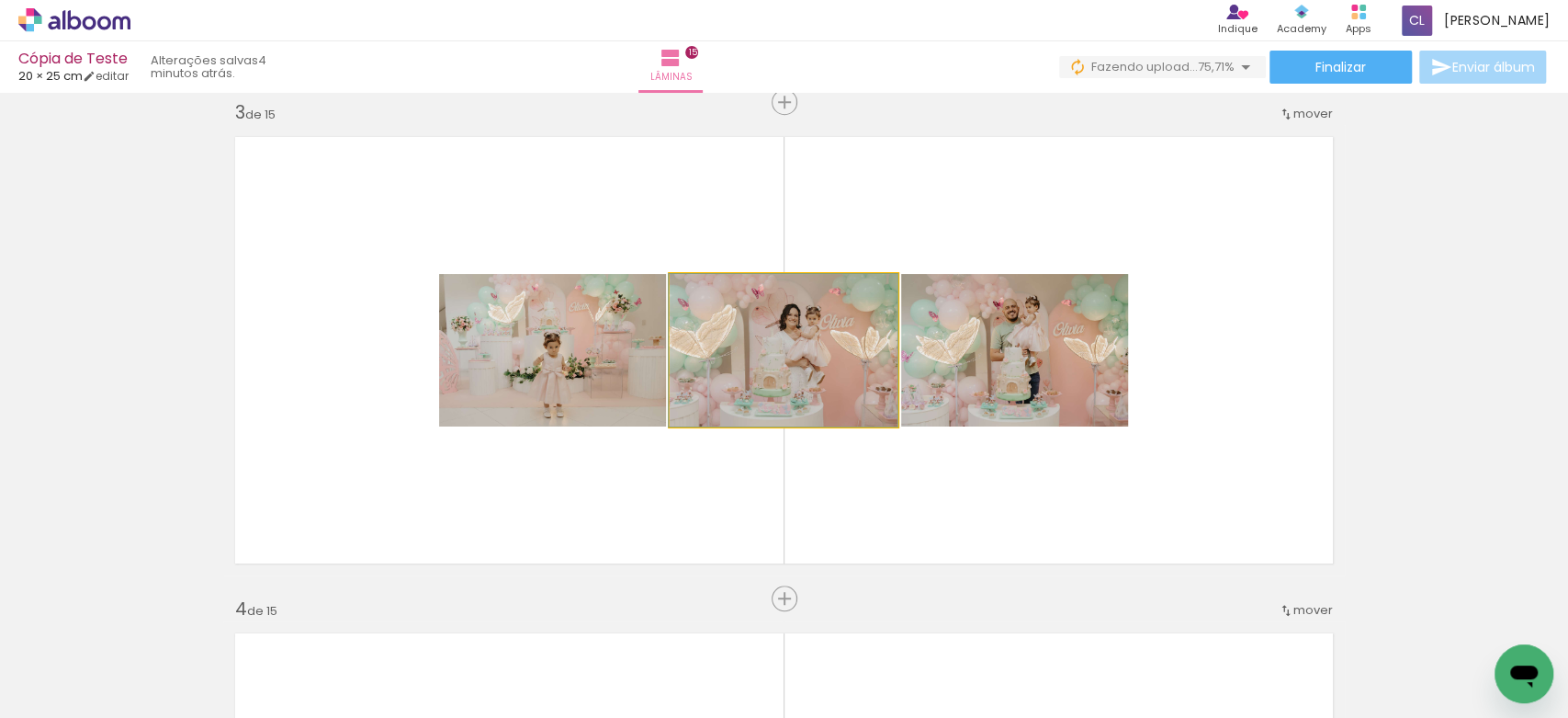
click at [825, 393] on quentale-photo at bounding box center [783, 350] width 228 height 153
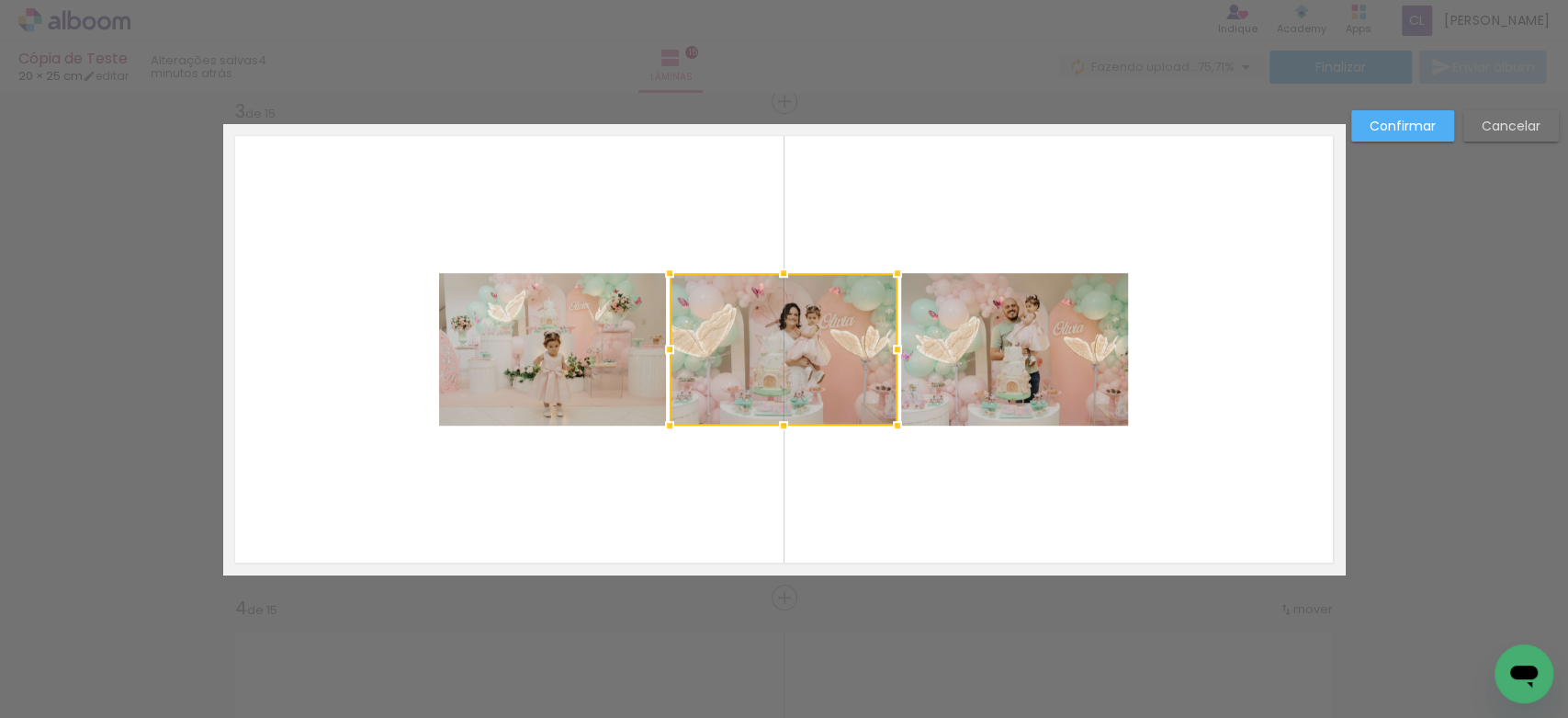
scroll to position [1014, 0]
click at [0, 0] on slot "Cancelar" at bounding box center [0, 0] width 0 height 0
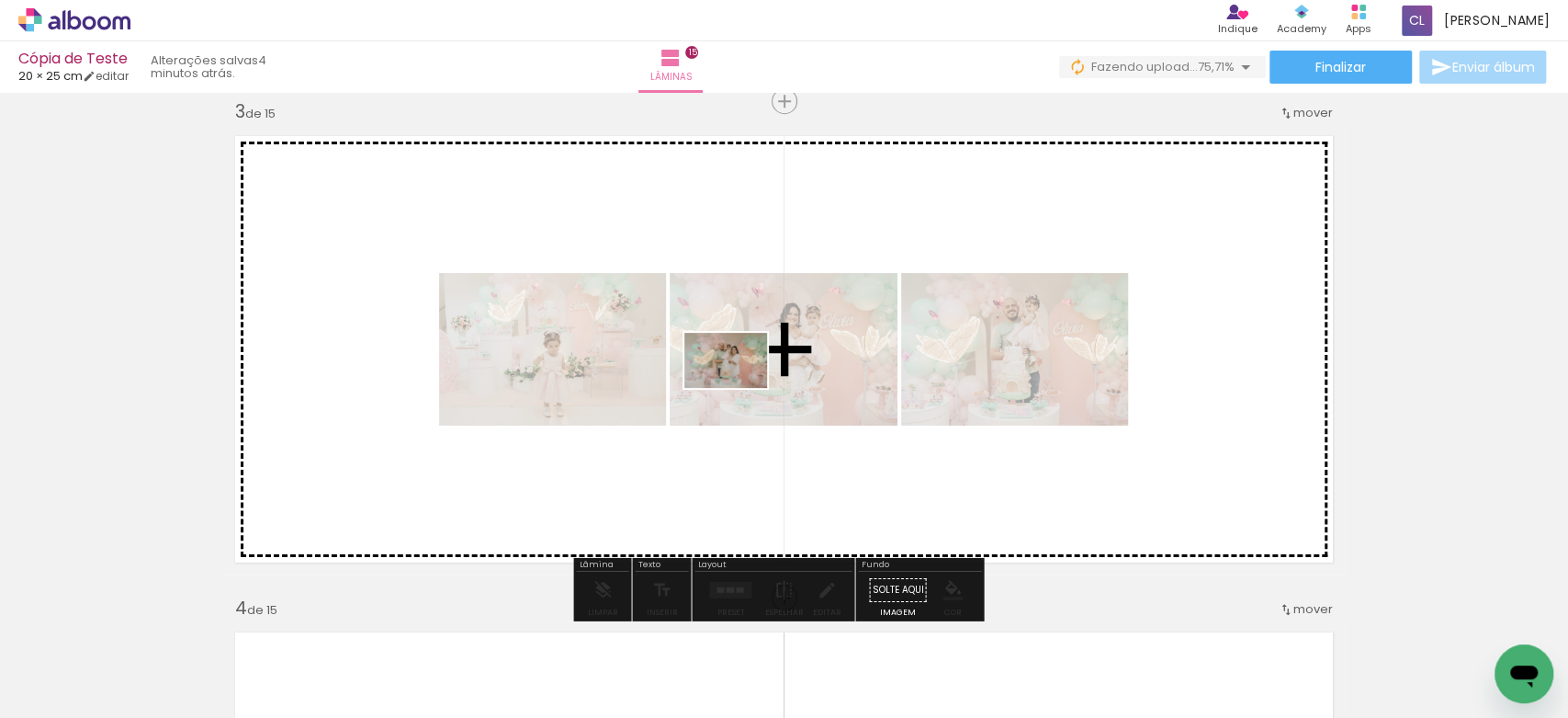
drag, startPoint x: 633, startPoint y: 672, endPoint x: 739, endPoint y: 387, distance: 304.1
click at [739, 387] on quentale-workspace at bounding box center [784, 359] width 1568 height 718
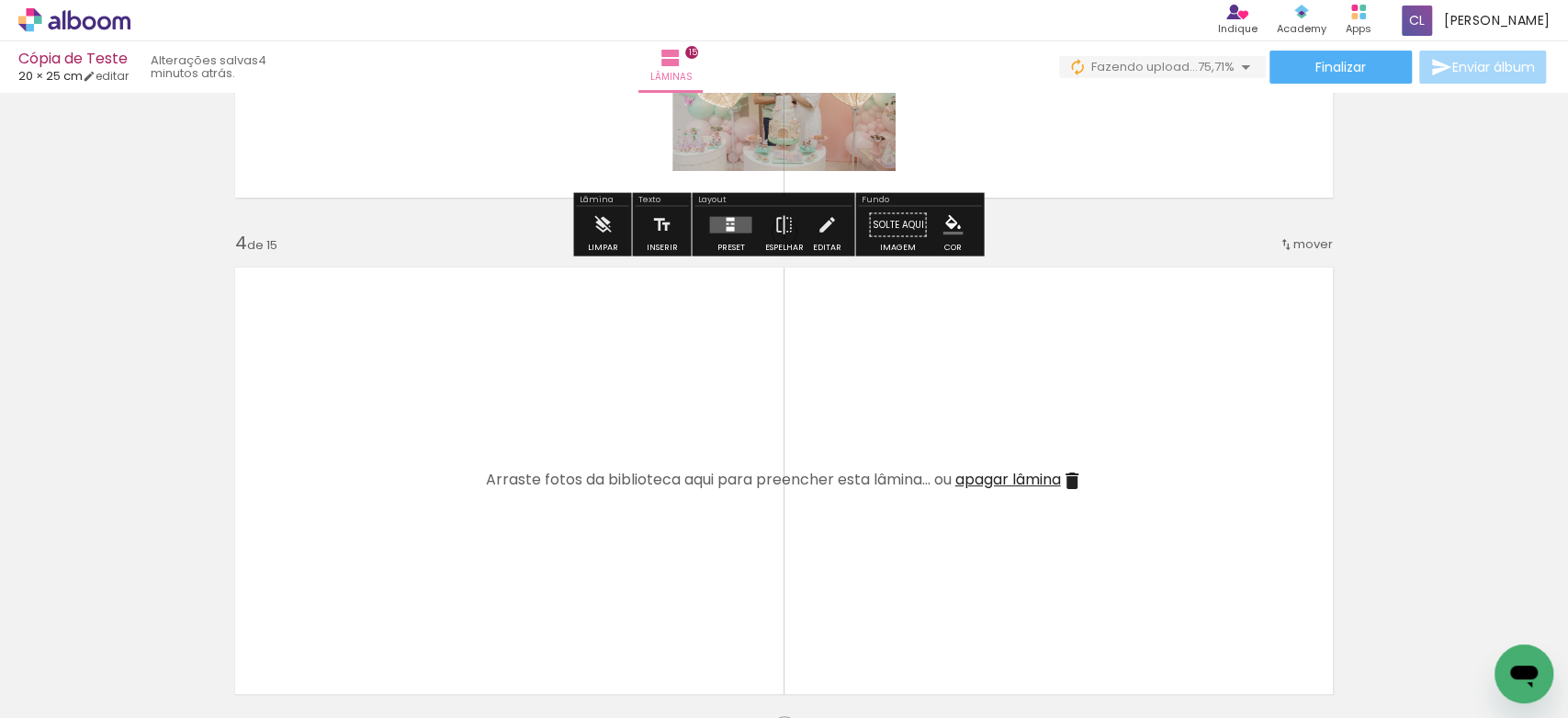
scroll to position [1543, 0]
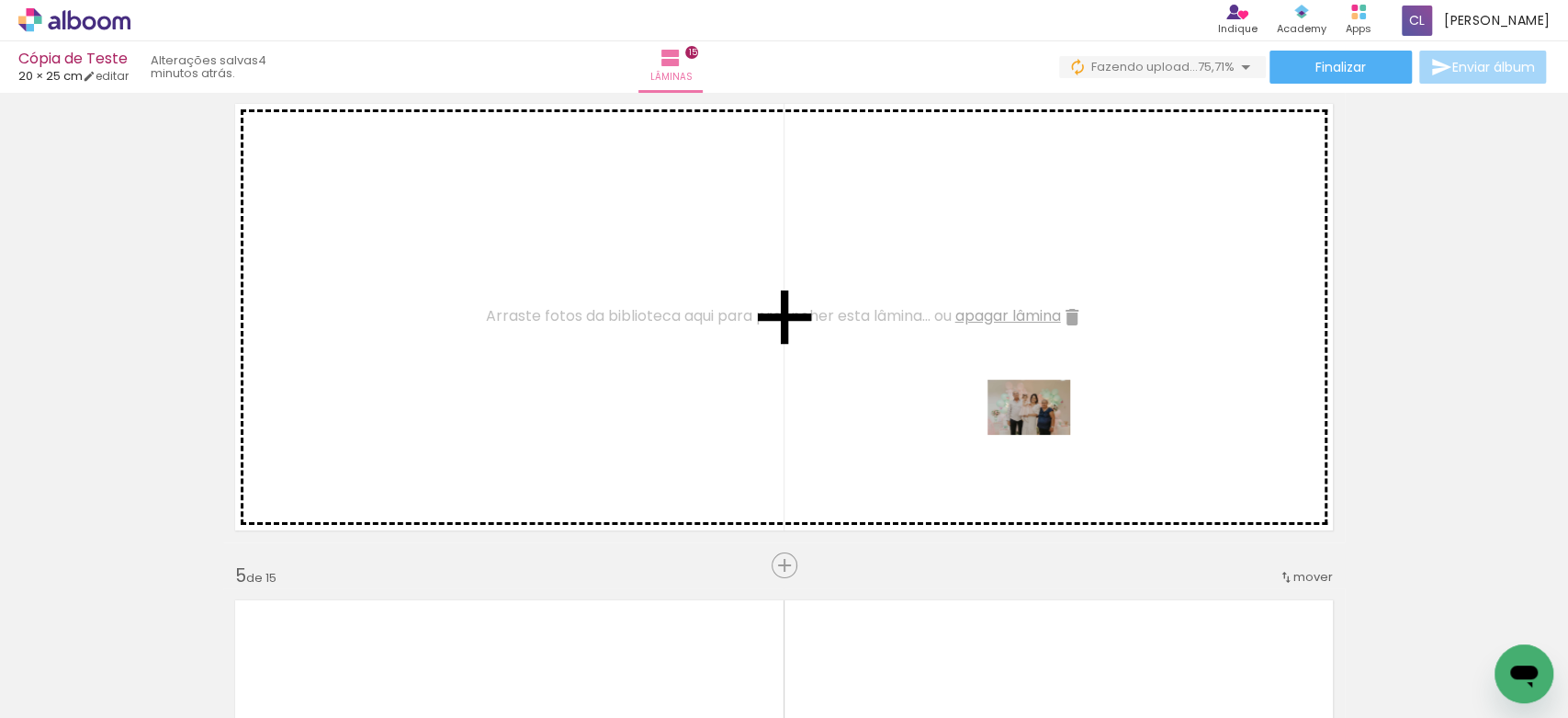
drag, startPoint x: 1262, startPoint y: 666, endPoint x: 1042, endPoint y: 434, distance: 319.7
click at [1042, 434] on quentale-workspace at bounding box center [784, 359] width 1568 height 718
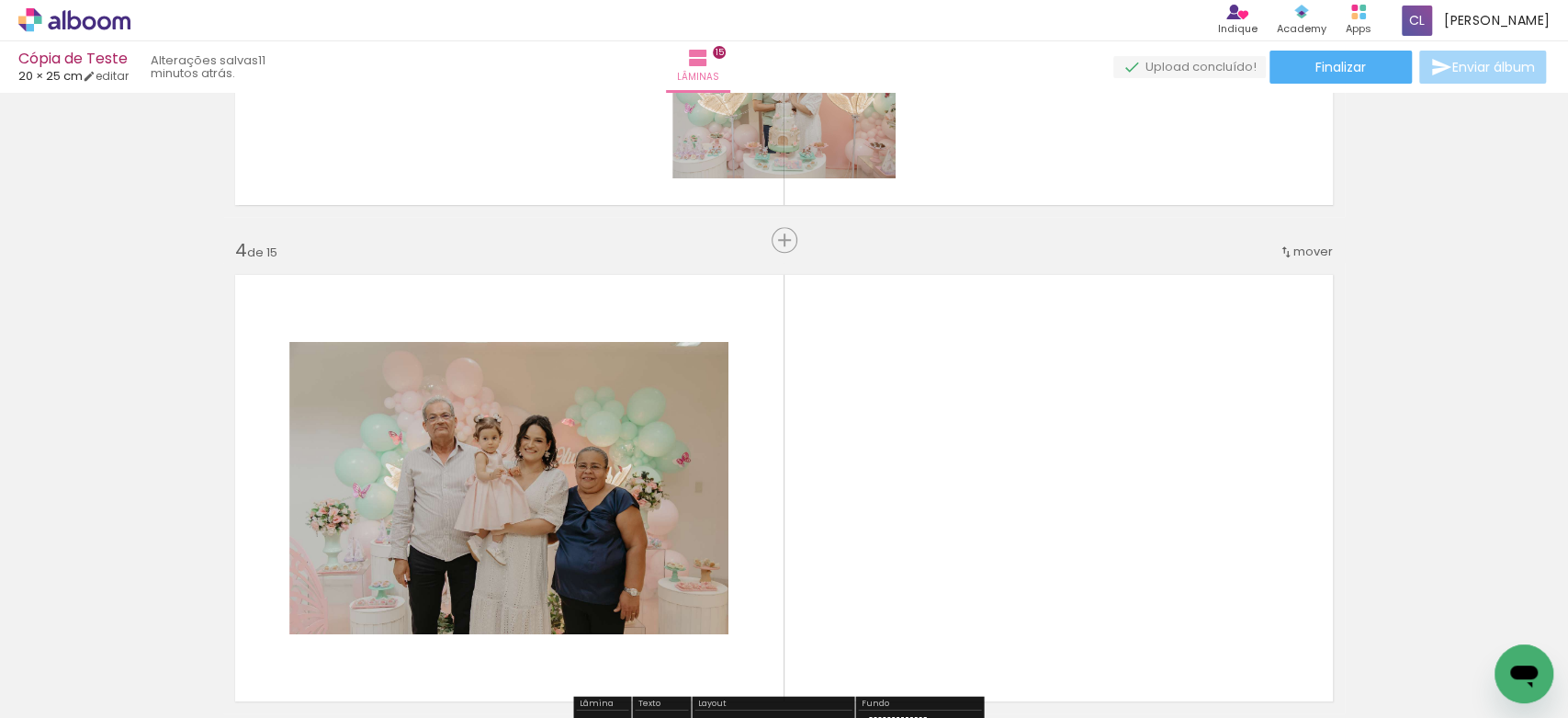
scroll to position [1609, 0]
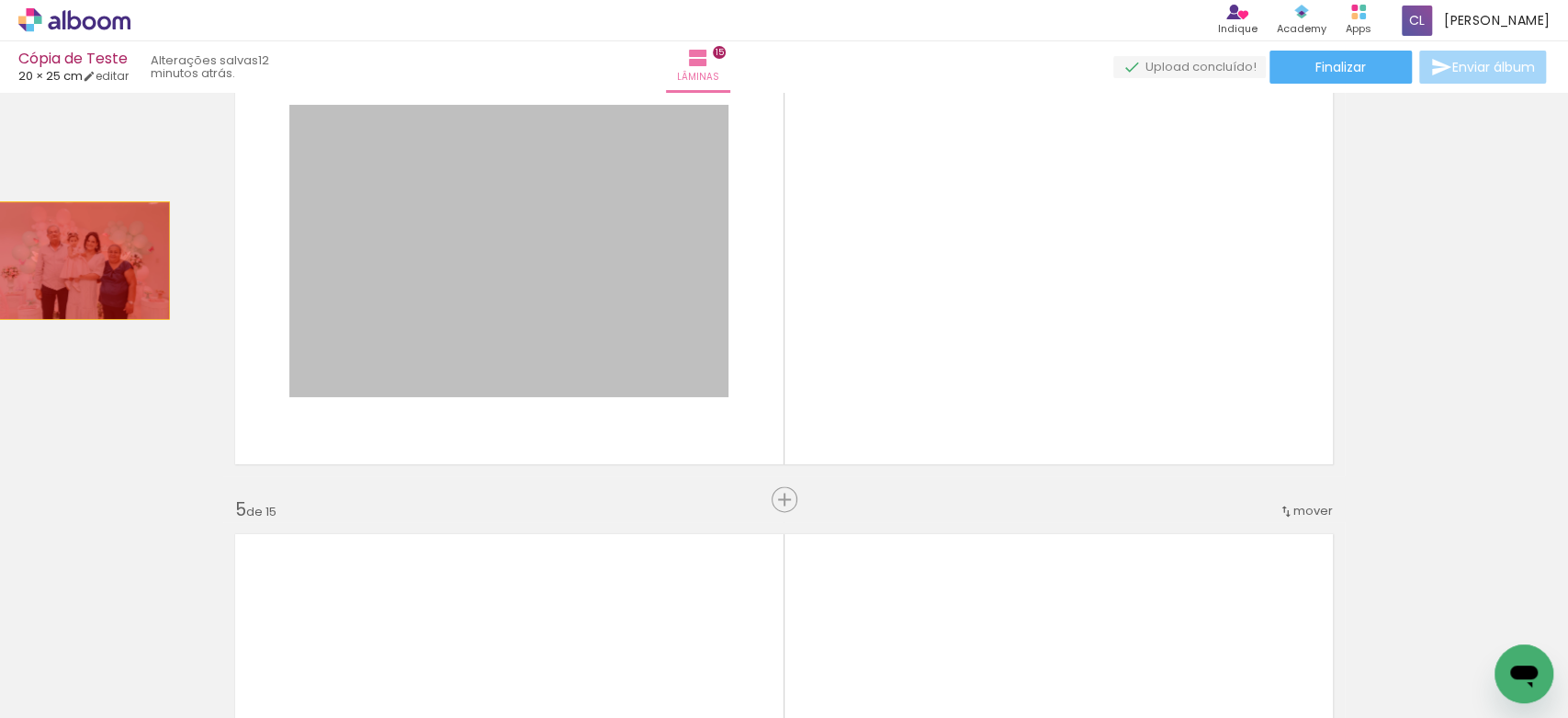
drag, startPoint x: 472, startPoint y: 259, endPoint x: 58, endPoint y: 260, distance: 414.0
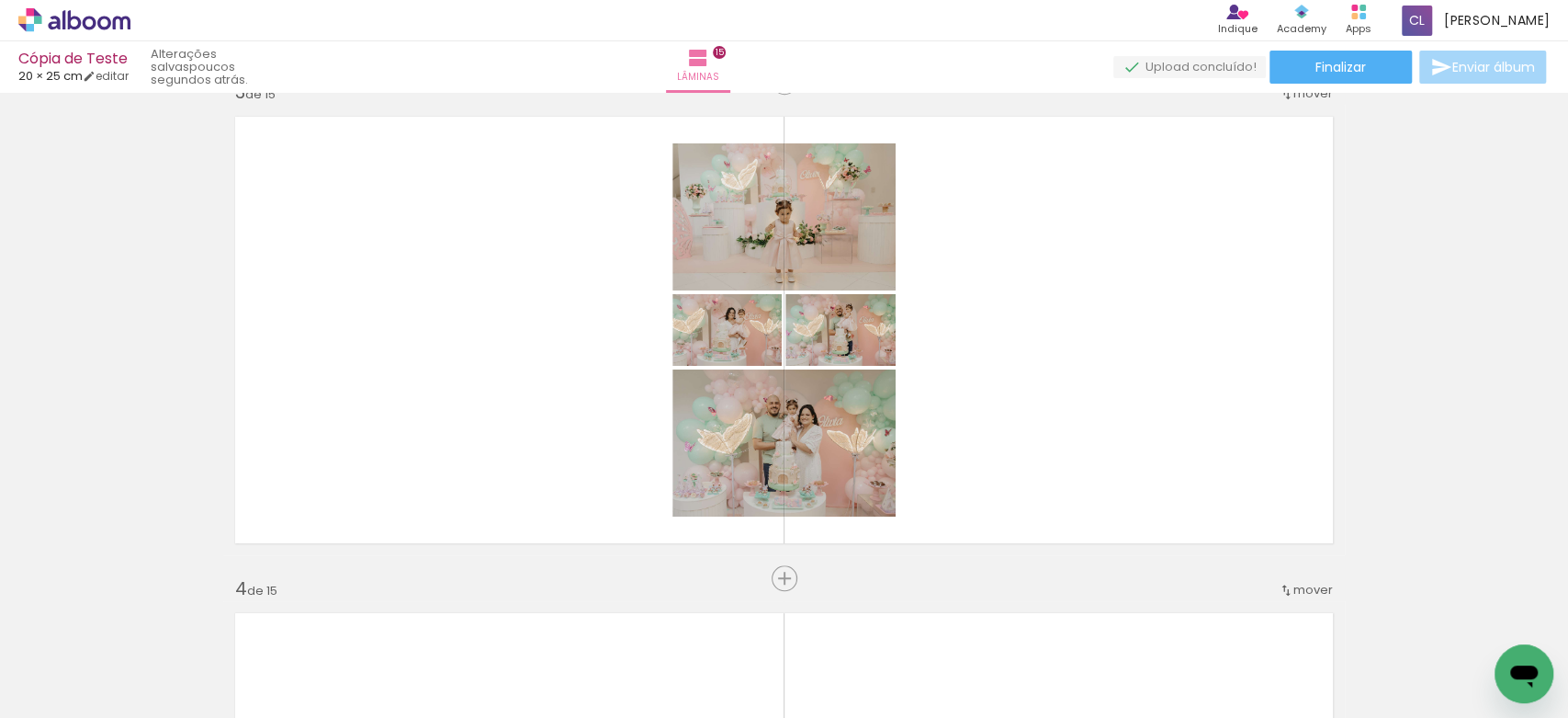
scroll to position [1023, 0]
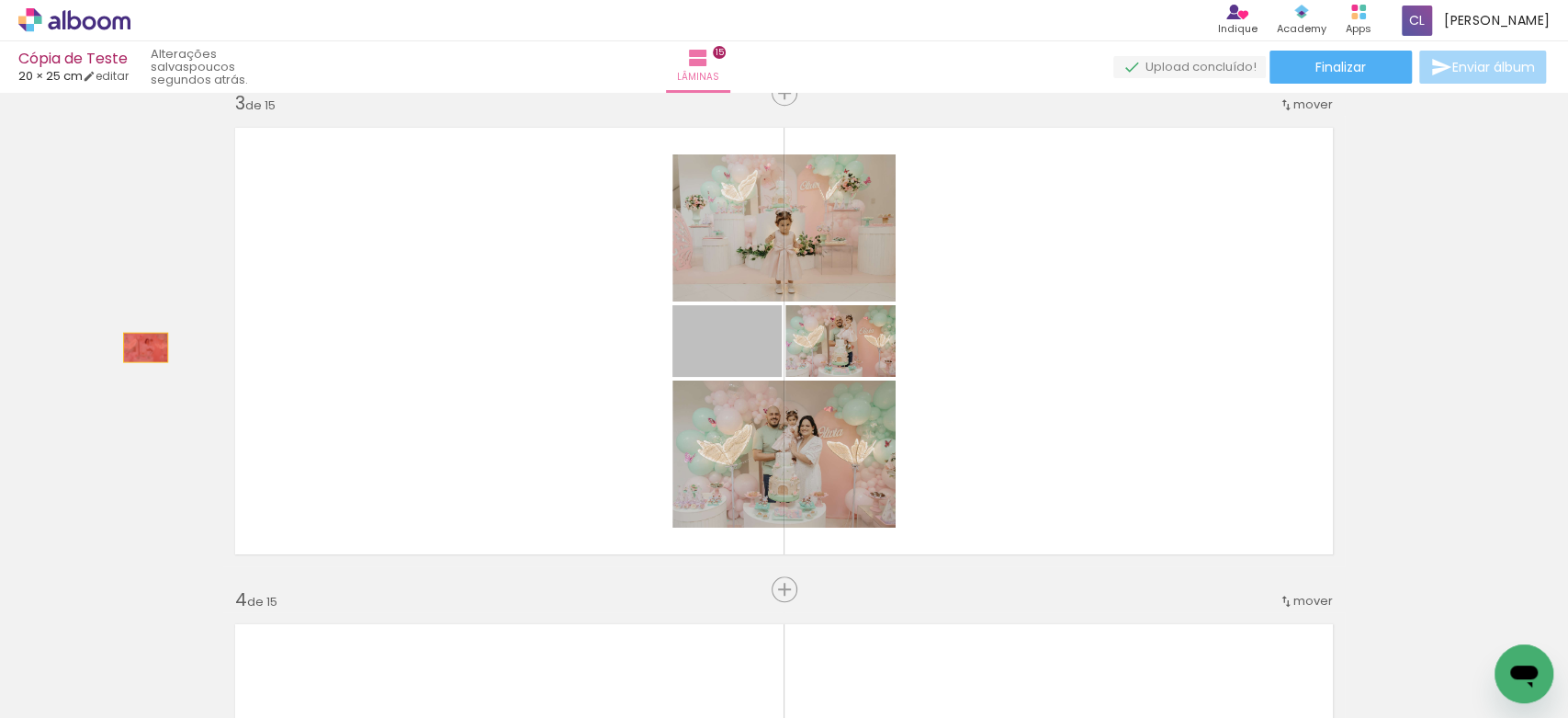
drag, startPoint x: 757, startPoint y: 350, endPoint x: 138, endPoint y: 346, distance: 619.0
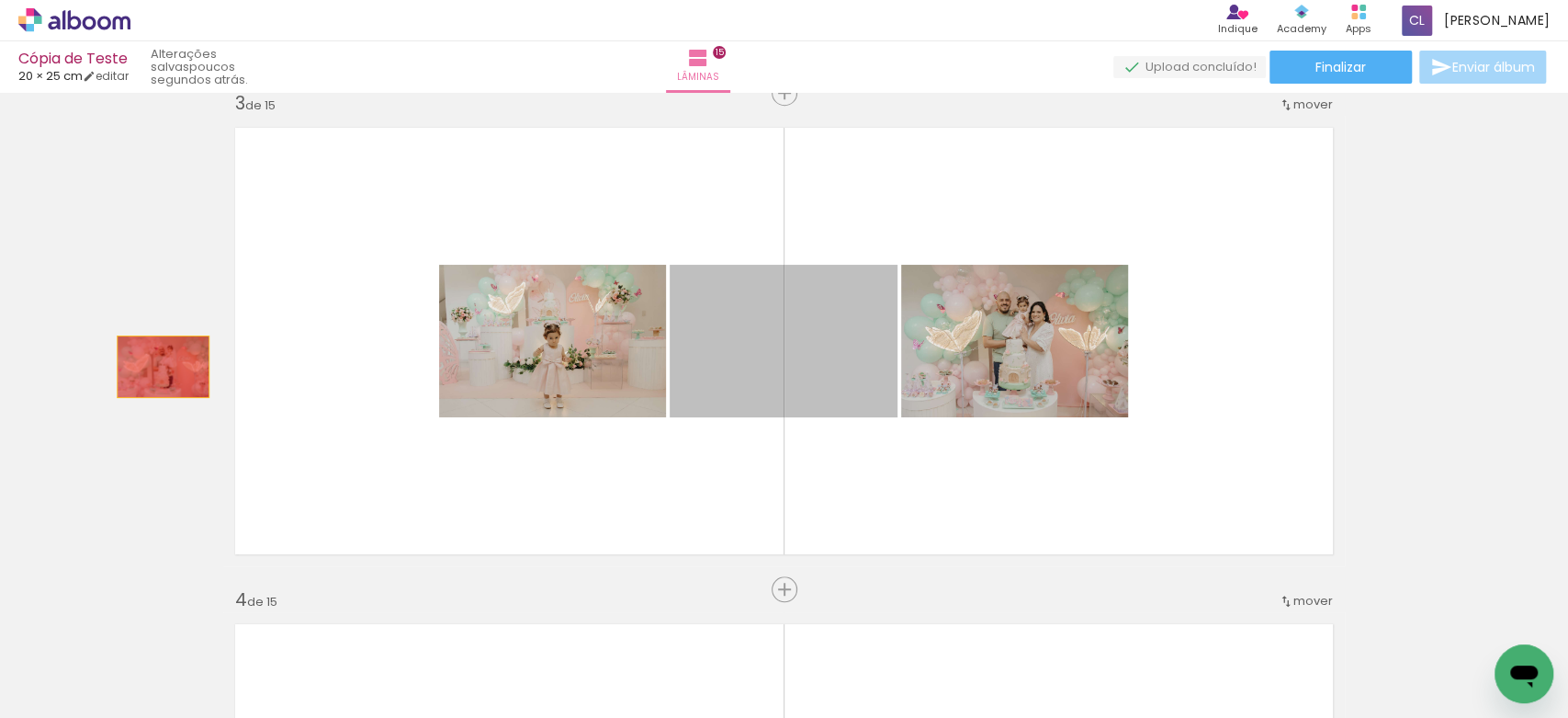
drag, startPoint x: 846, startPoint y: 361, endPoint x: 155, endPoint y: 364, distance: 691.0
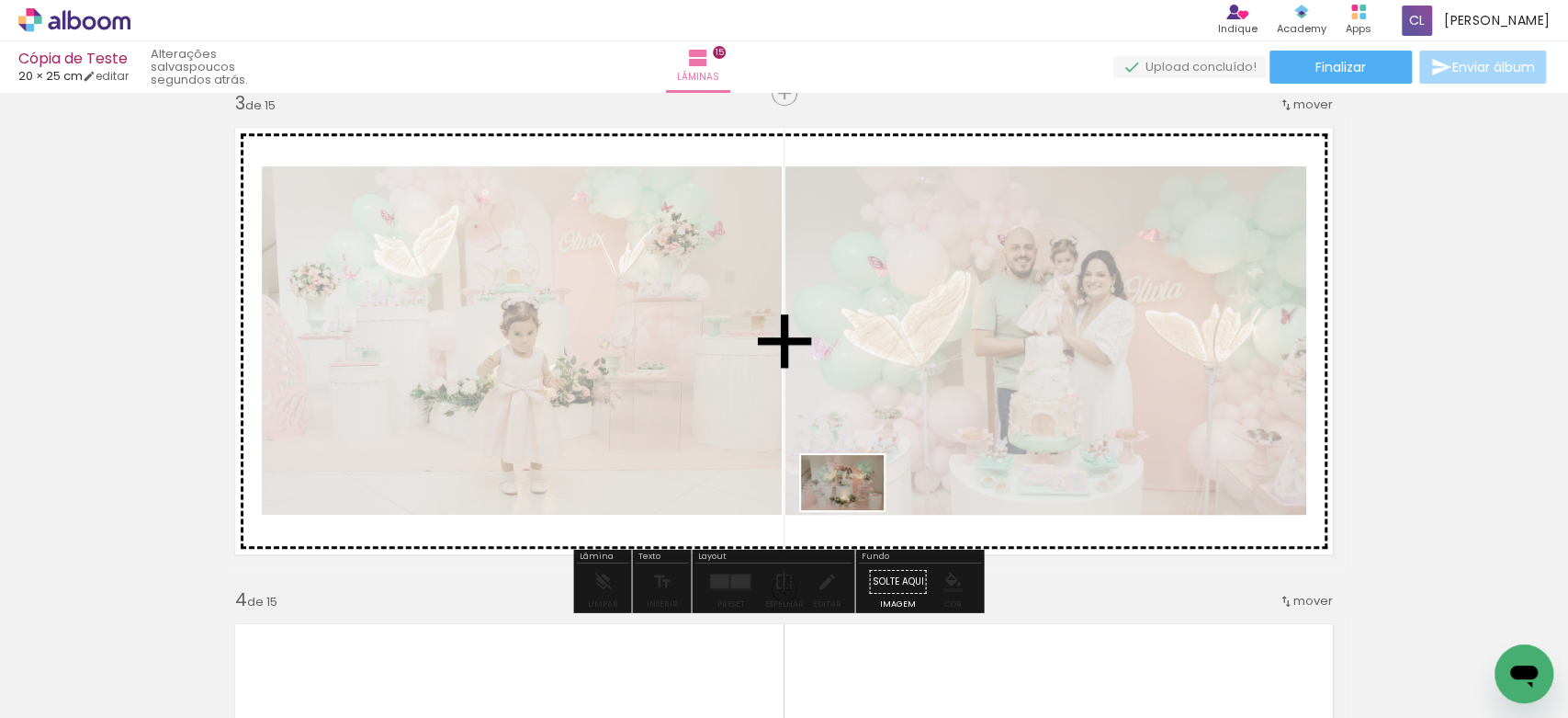
drag, startPoint x: 830, startPoint y: 661, endPoint x: 856, endPoint y: 511, distance: 152.2
click at [856, 511] on quentale-workspace at bounding box center [784, 359] width 1568 height 718
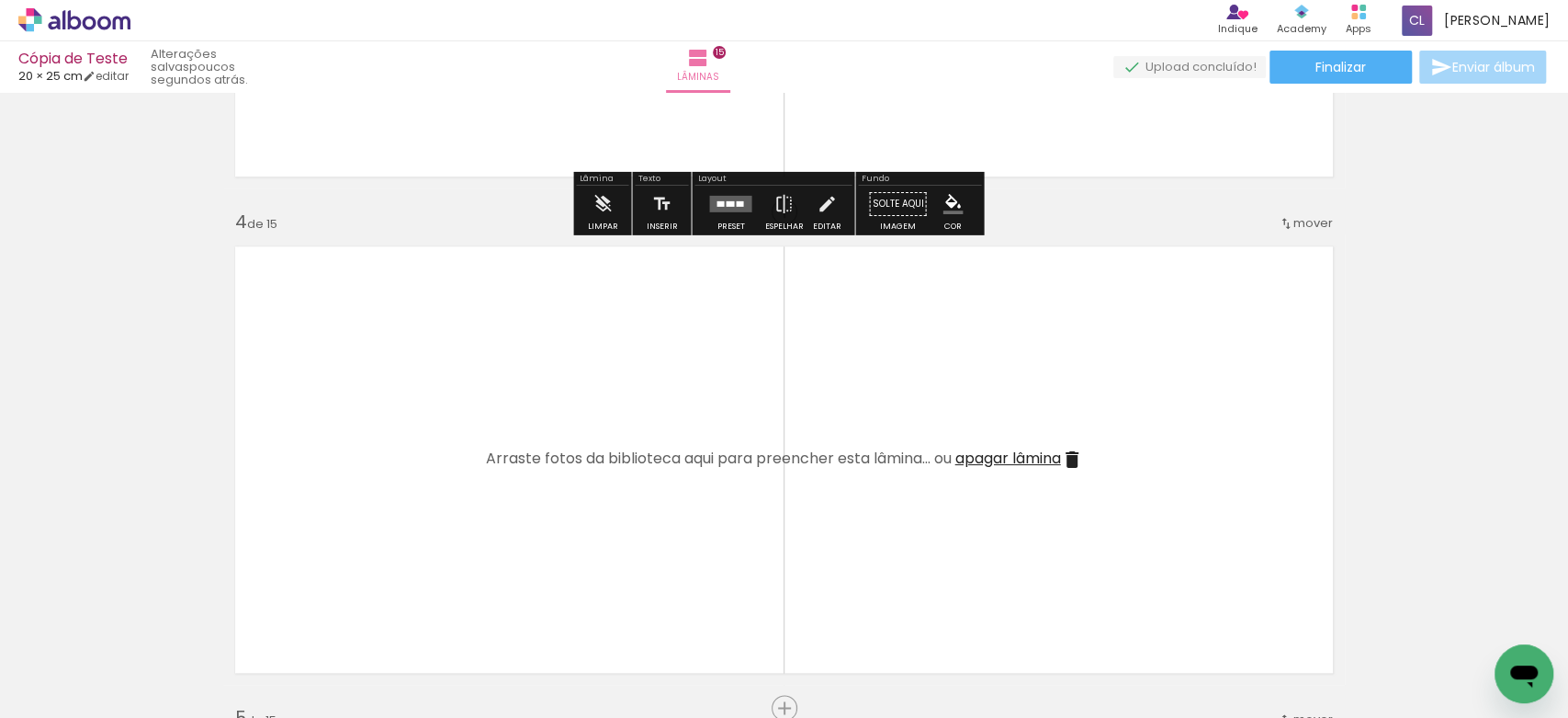
scroll to position [1536, 0]
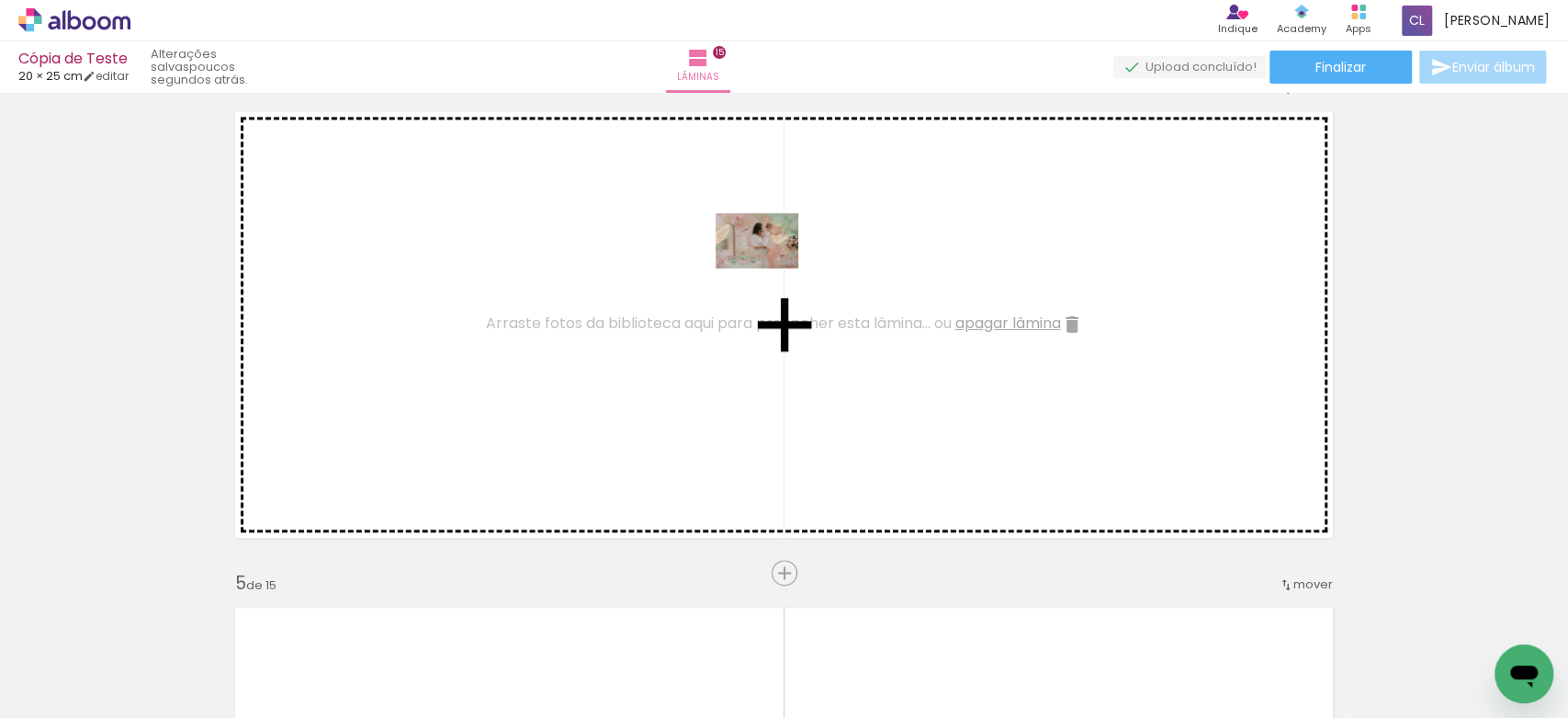
drag, startPoint x: 729, startPoint y: 662, endPoint x: 770, endPoint y: 269, distance: 395.1
click at [770, 269] on quentale-workspace at bounding box center [784, 359] width 1568 height 718
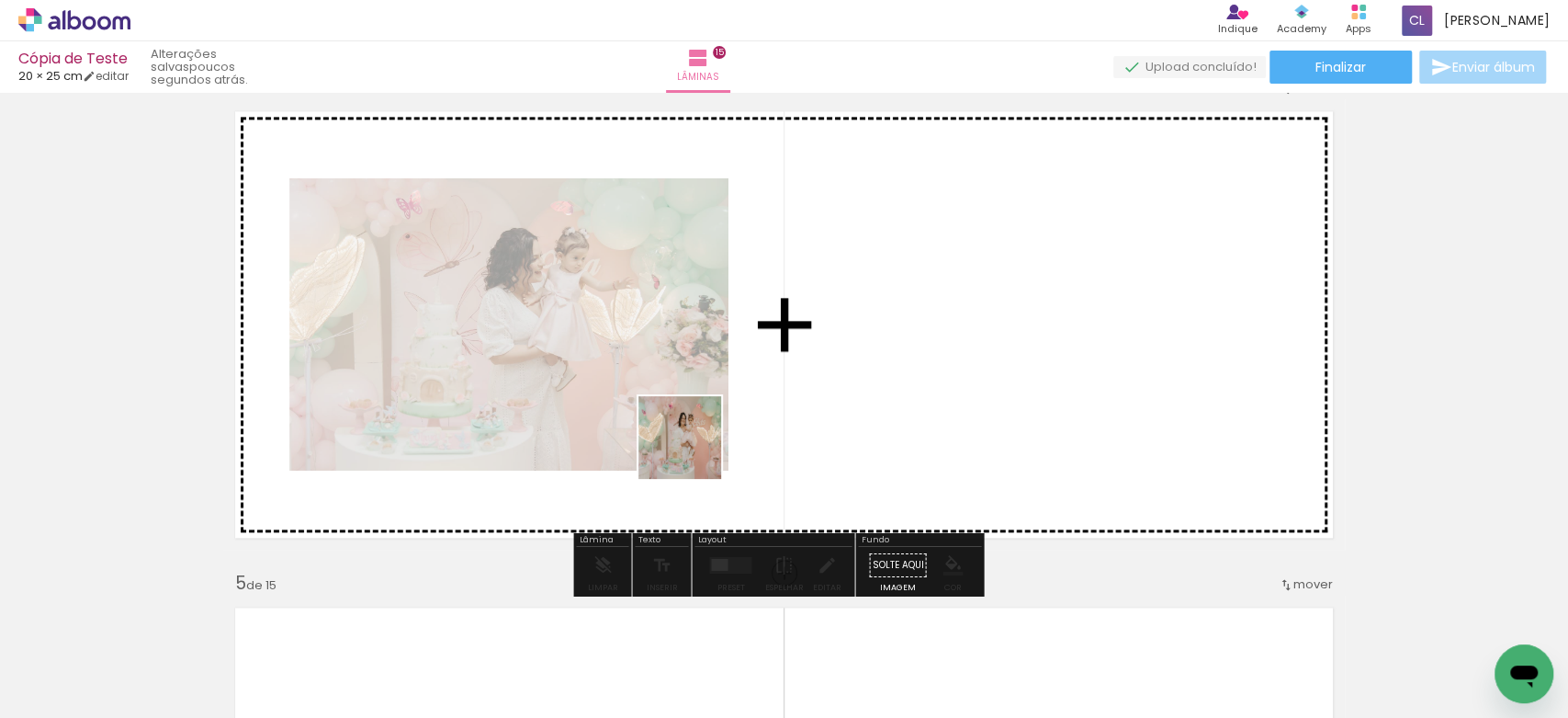
drag, startPoint x: 636, startPoint y: 650, endPoint x: 693, endPoint y: 449, distance: 208.9
click at [693, 449] on quentale-workspace at bounding box center [784, 359] width 1568 height 718
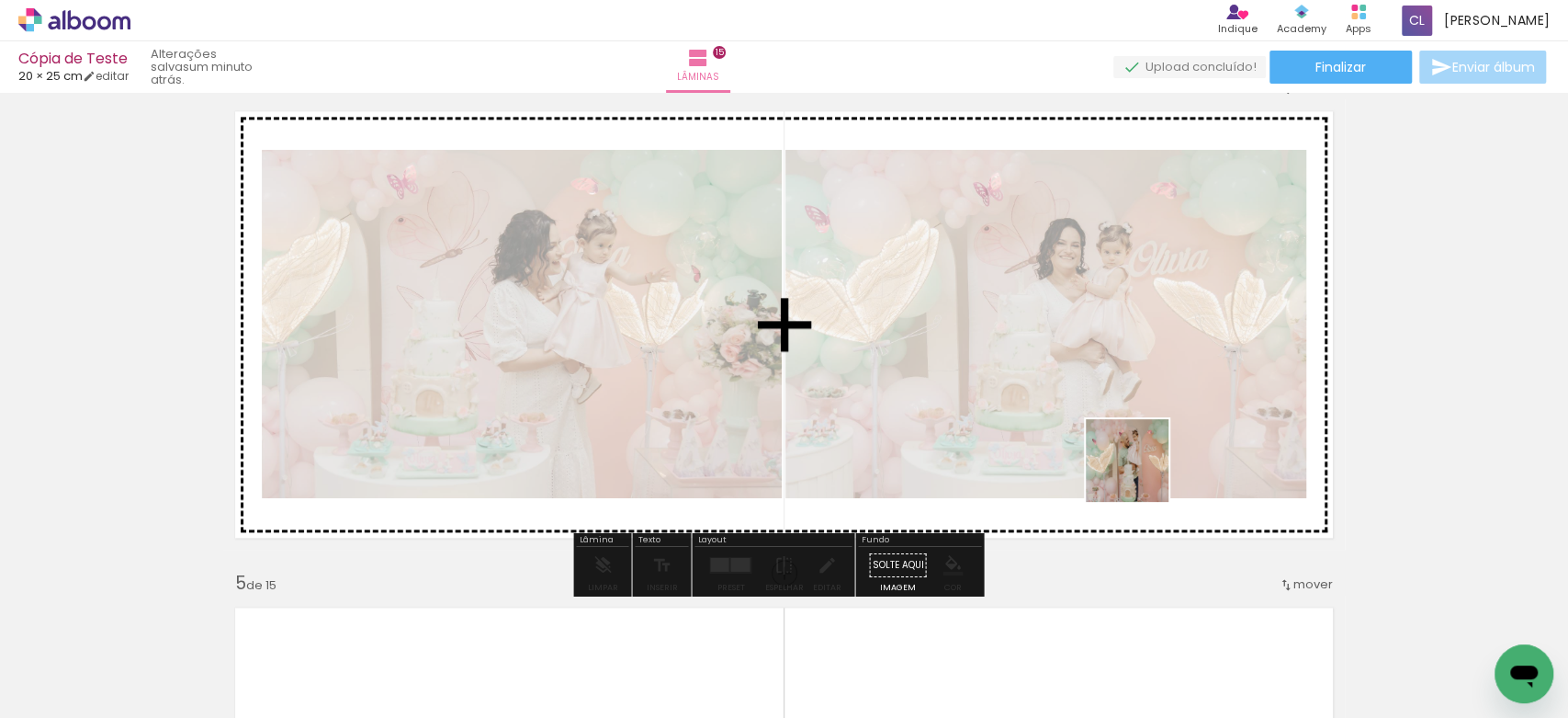
drag, startPoint x: 1125, startPoint y: 667, endPoint x: 1141, endPoint y: 470, distance: 197.6
click at [1141, 470] on quentale-workspace at bounding box center [784, 359] width 1568 height 718
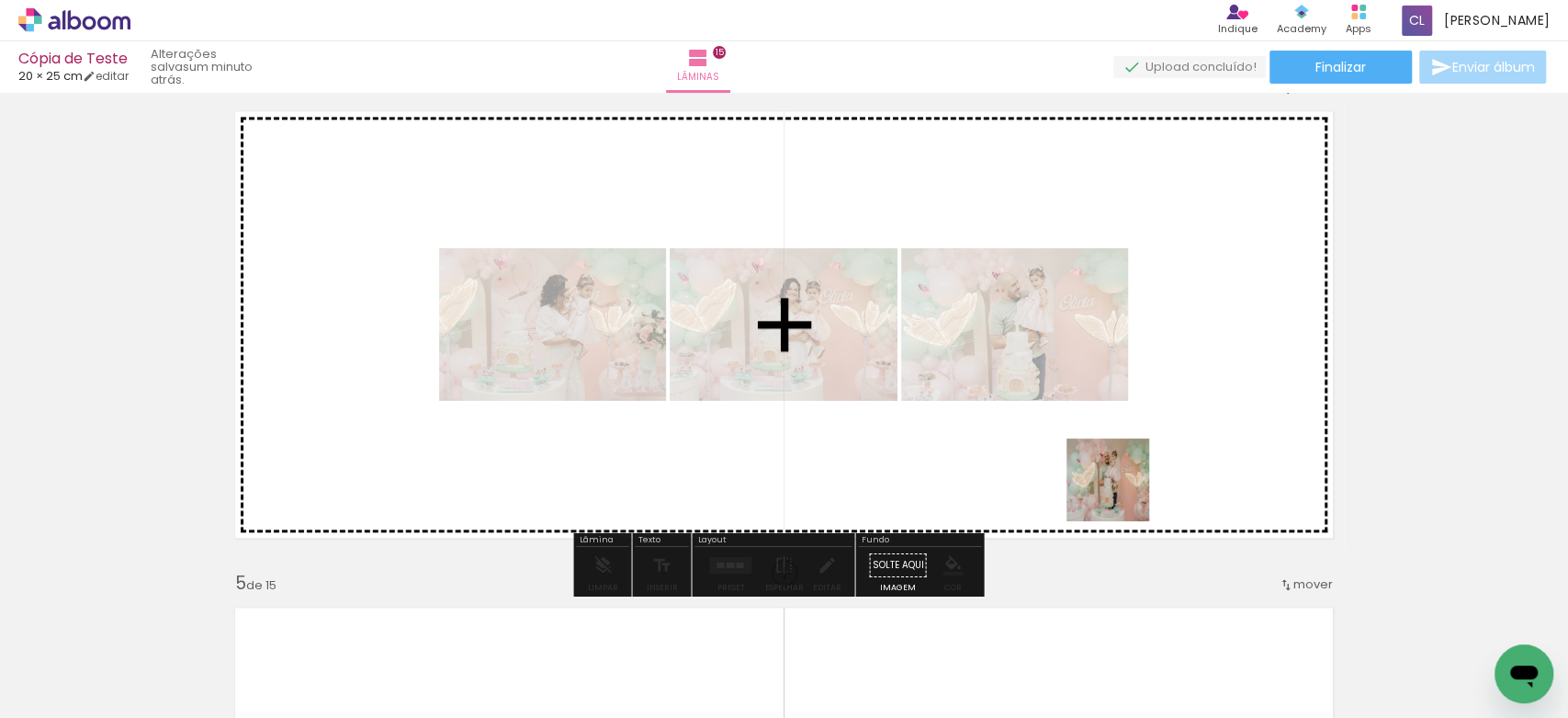
drag, startPoint x: 1050, startPoint y: 653, endPoint x: 1165, endPoint y: 402, distance: 276.1
click at [1165, 402] on quentale-workspace at bounding box center [784, 359] width 1568 height 718
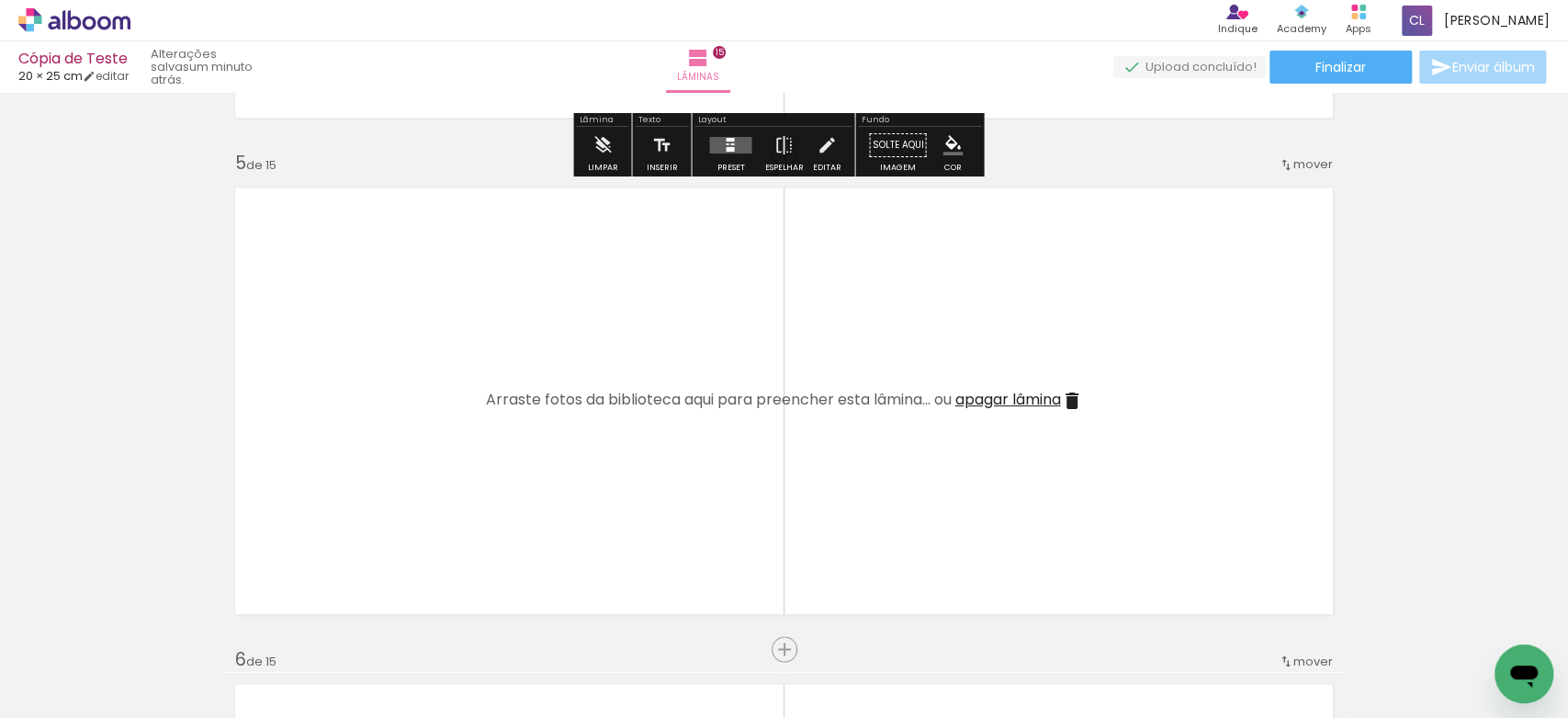
scroll to position [1955, 0]
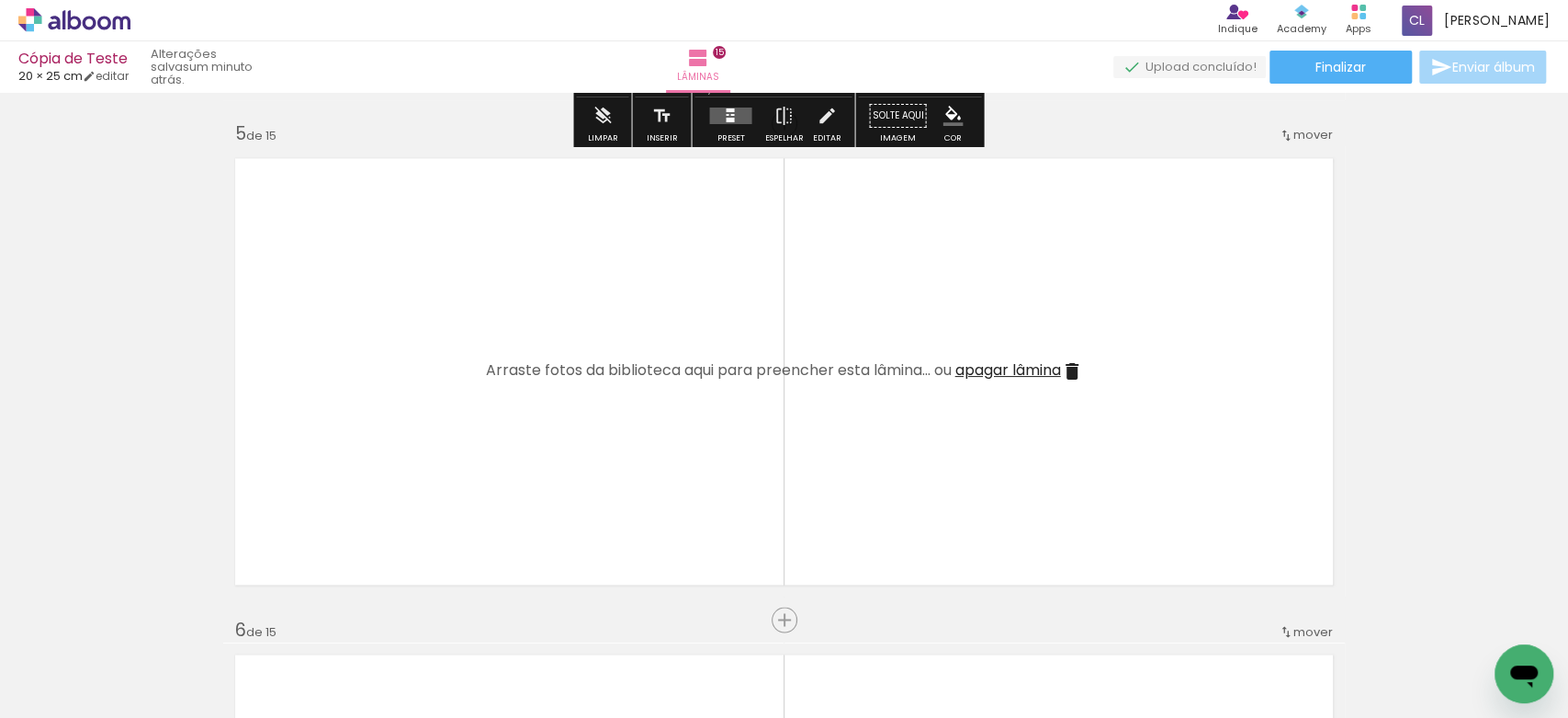
scroll to position [2053, 0]
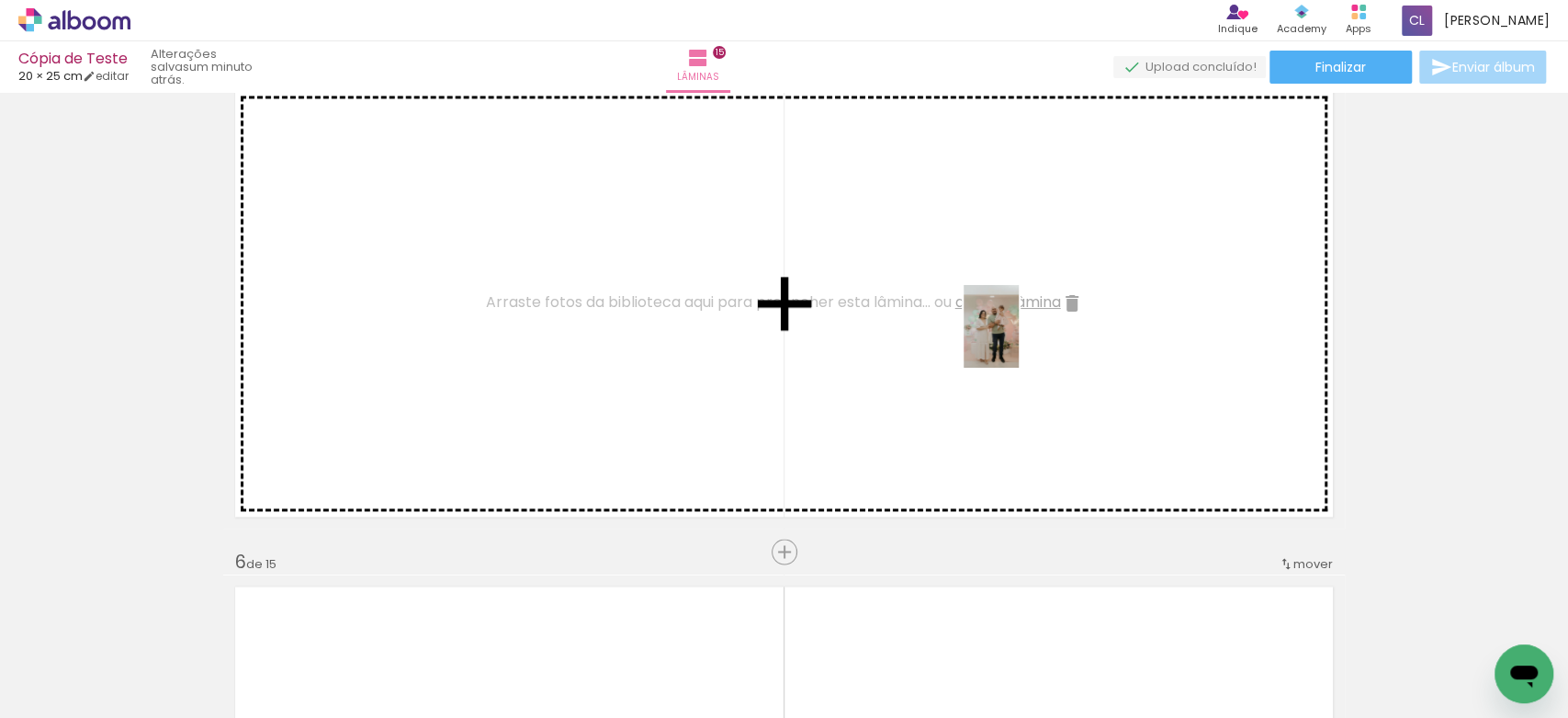
drag, startPoint x: 1239, startPoint y: 654, endPoint x: 1015, endPoint y: 339, distance: 386.5
click at [1015, 339] on quentale-workspace at bounding box center [784, 359] width 1568 height 718
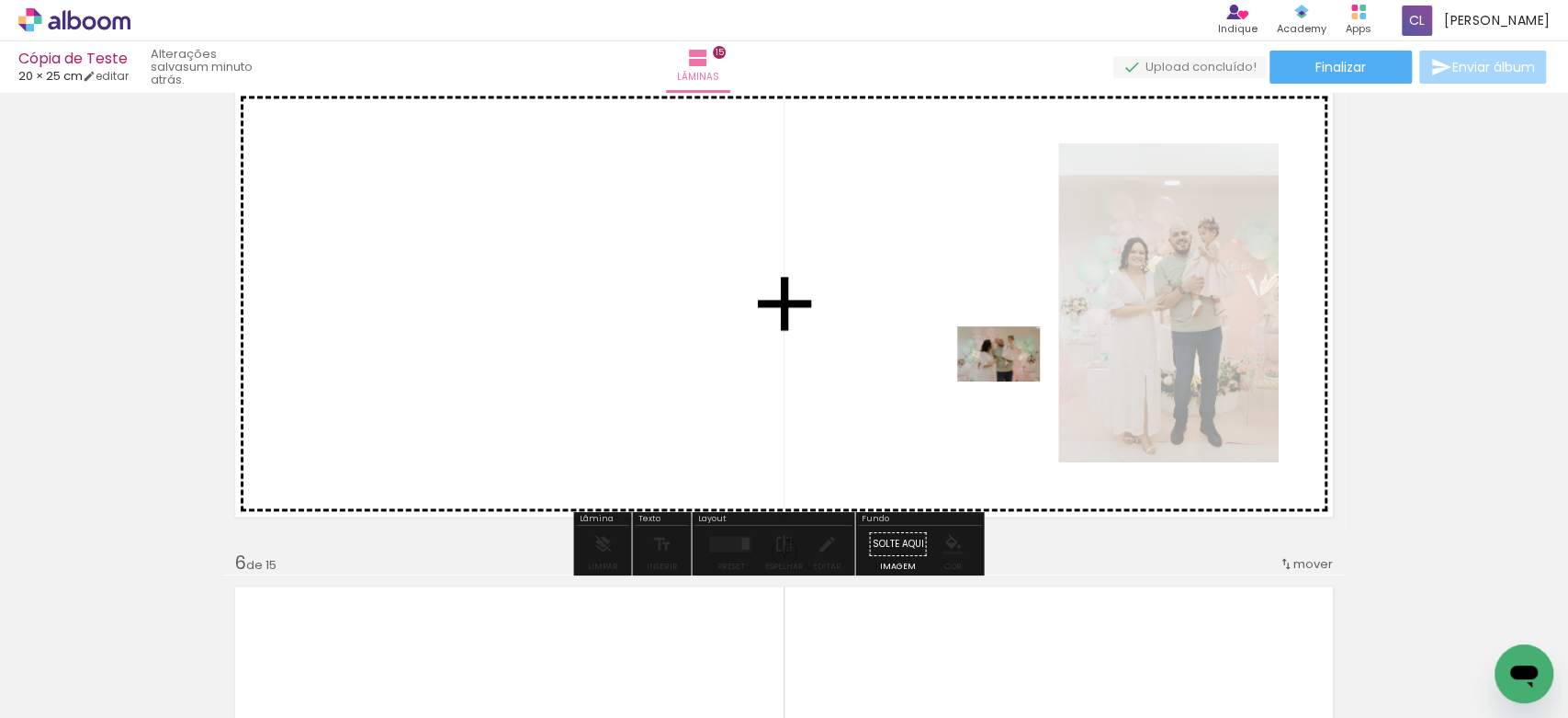
drag, startPoint x: 1344, startPoint y: 665, endPoint x: 966, endPoint y: 358, distance: 487.0
click at [966, 358] on quentale-workspace at bounding box center [784, 359] width 1568 height 718
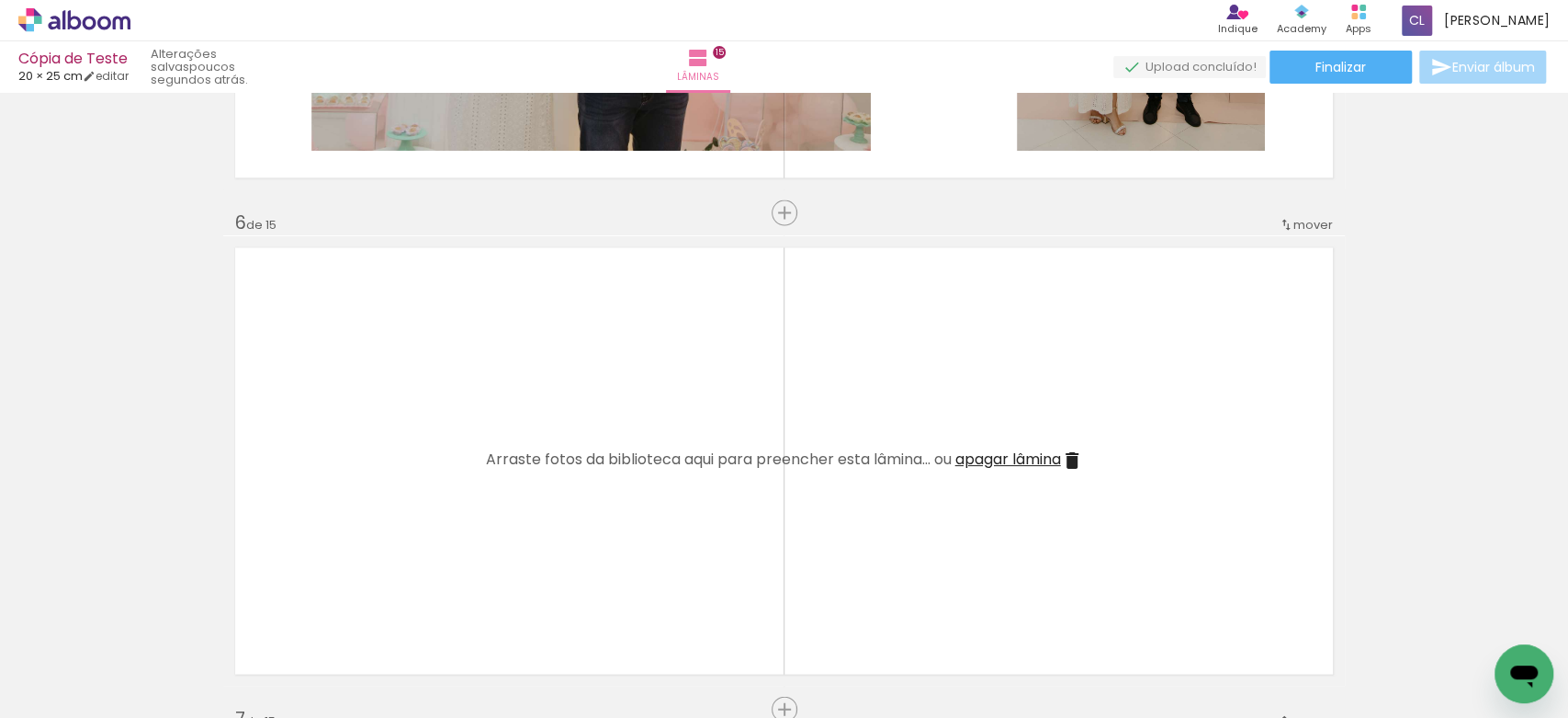
scroll to position [0, 5788]
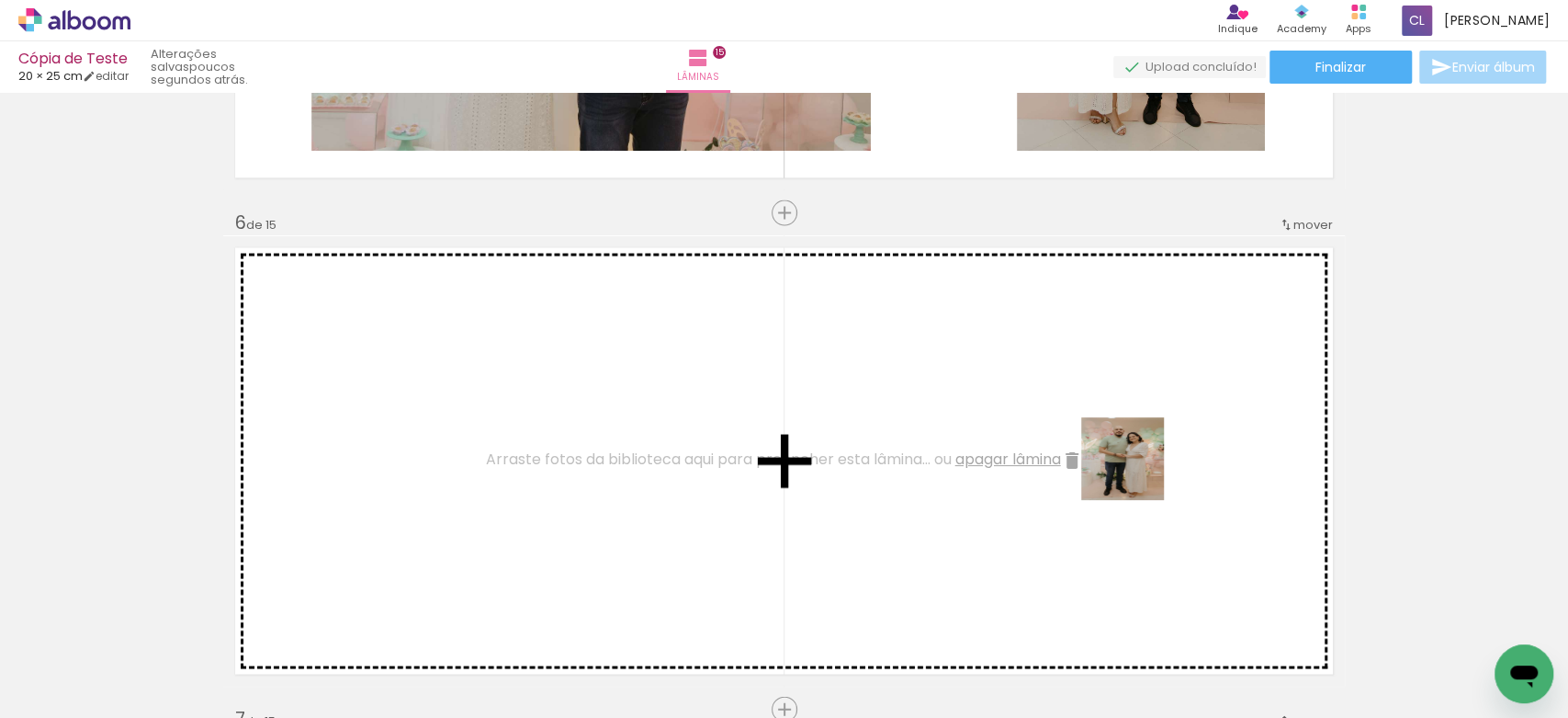
drag, startPoint x: 1478, startPoint y: 652, endPoint x: 1097, endPoint y: 462, distance: 425.7
click at [1097, 462] on quentale-workspace at bounding box center [784, 359] width 1568 height 718
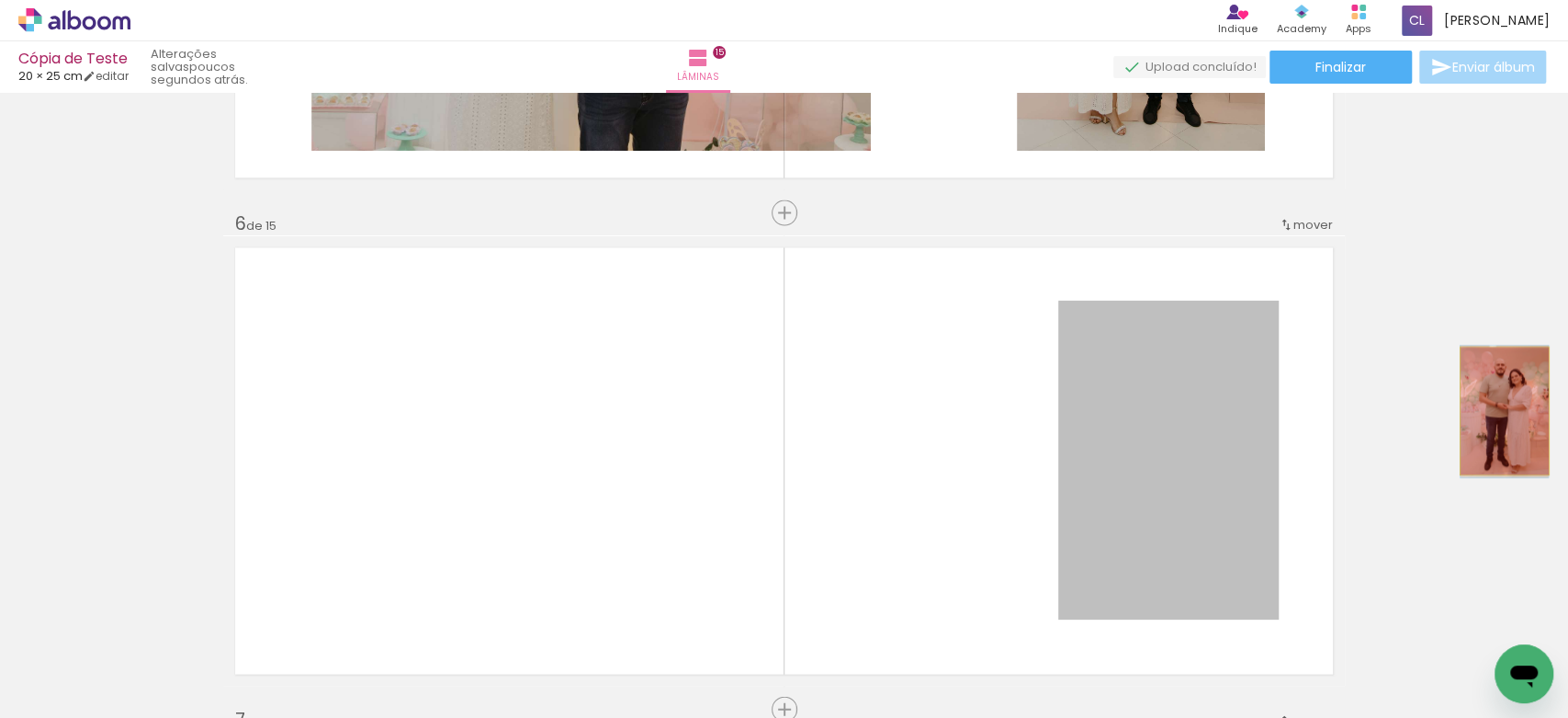
drag, startPoint x: 1191, startPoint y: 382, endPoint x: 1496, endPoint y: 410, distance: 306.3
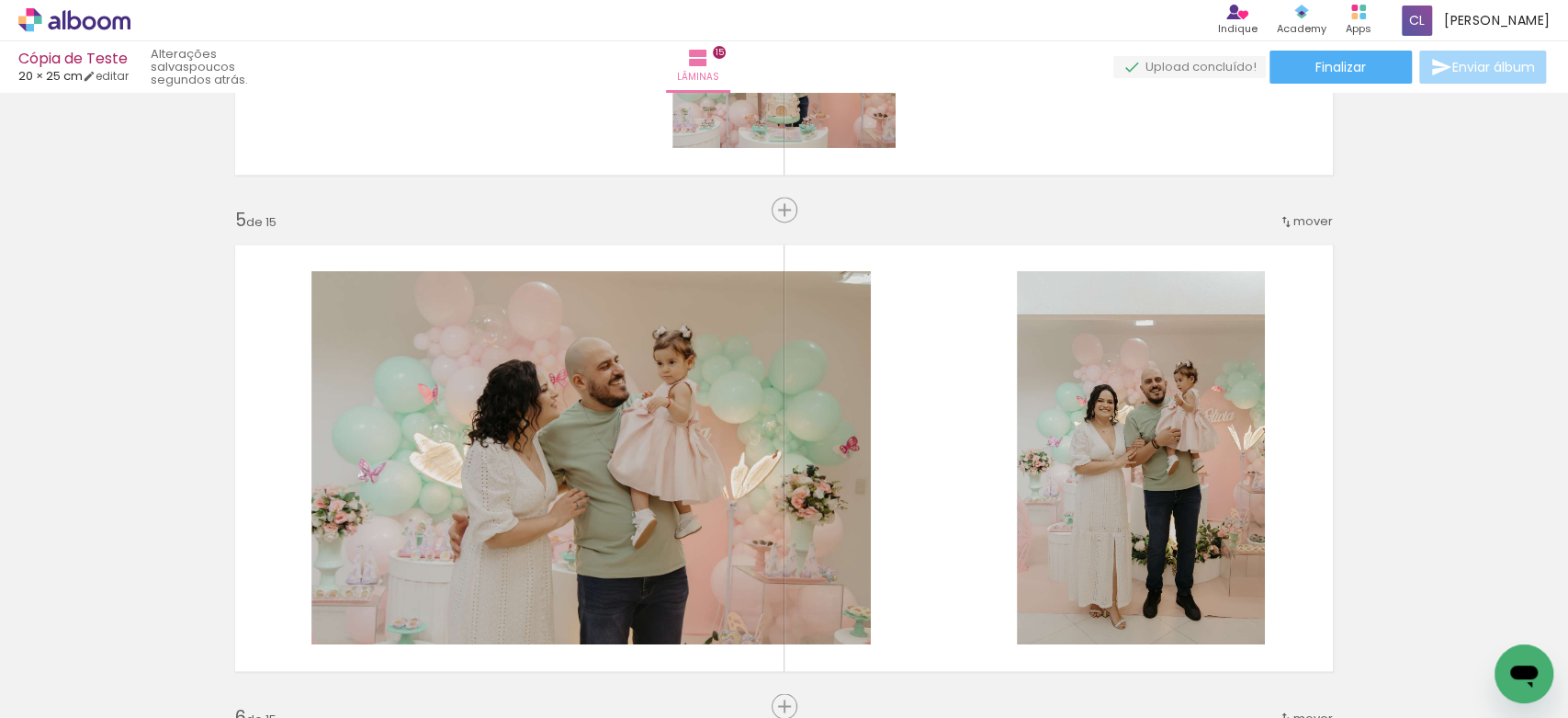
scroll to position [0, 3540]
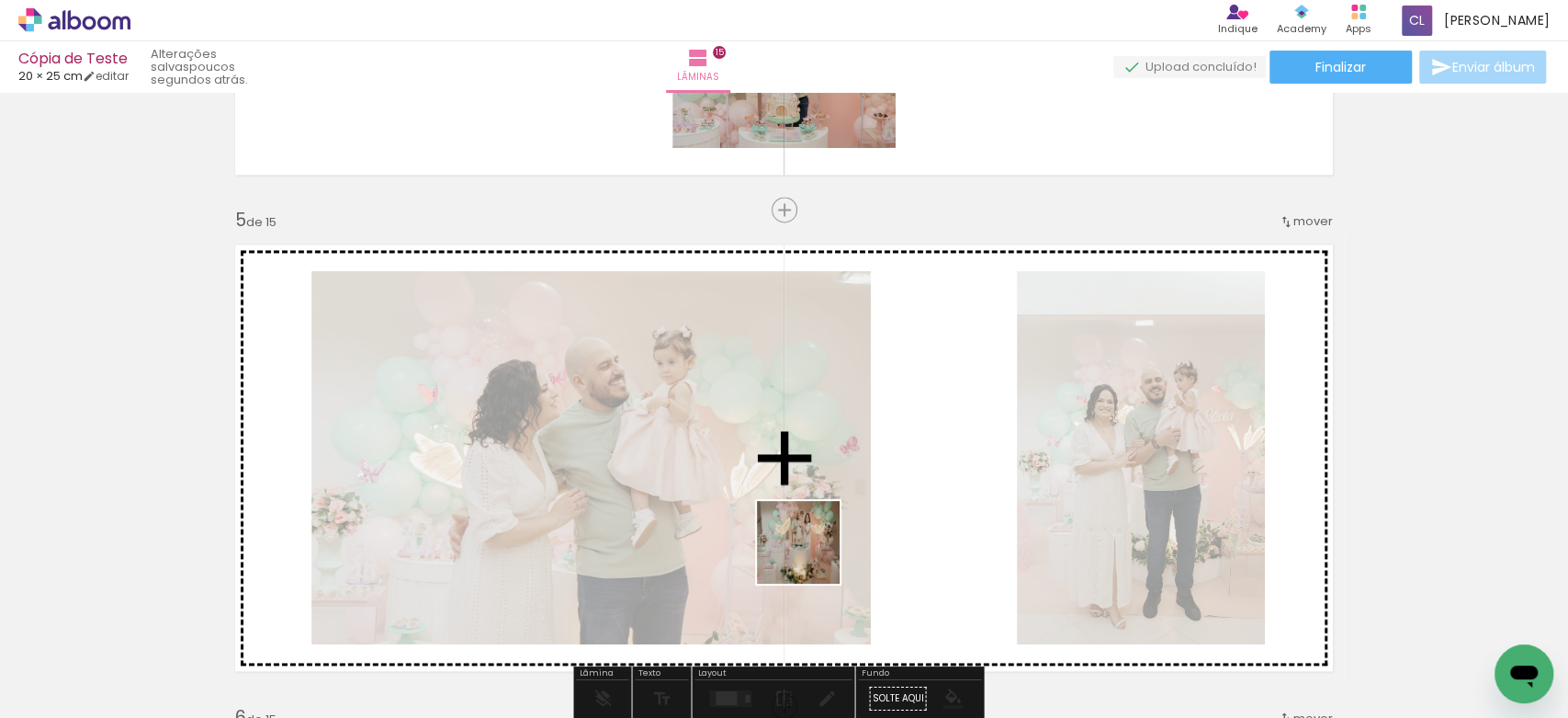
drag, startPoint x: 762, startPoint y: 667, endPoint x: 843, endPoint y: 493, distance: 191.9
click at [843, 493] on quentale-workspace at bounding box center [784, 359] width 1568 height 718
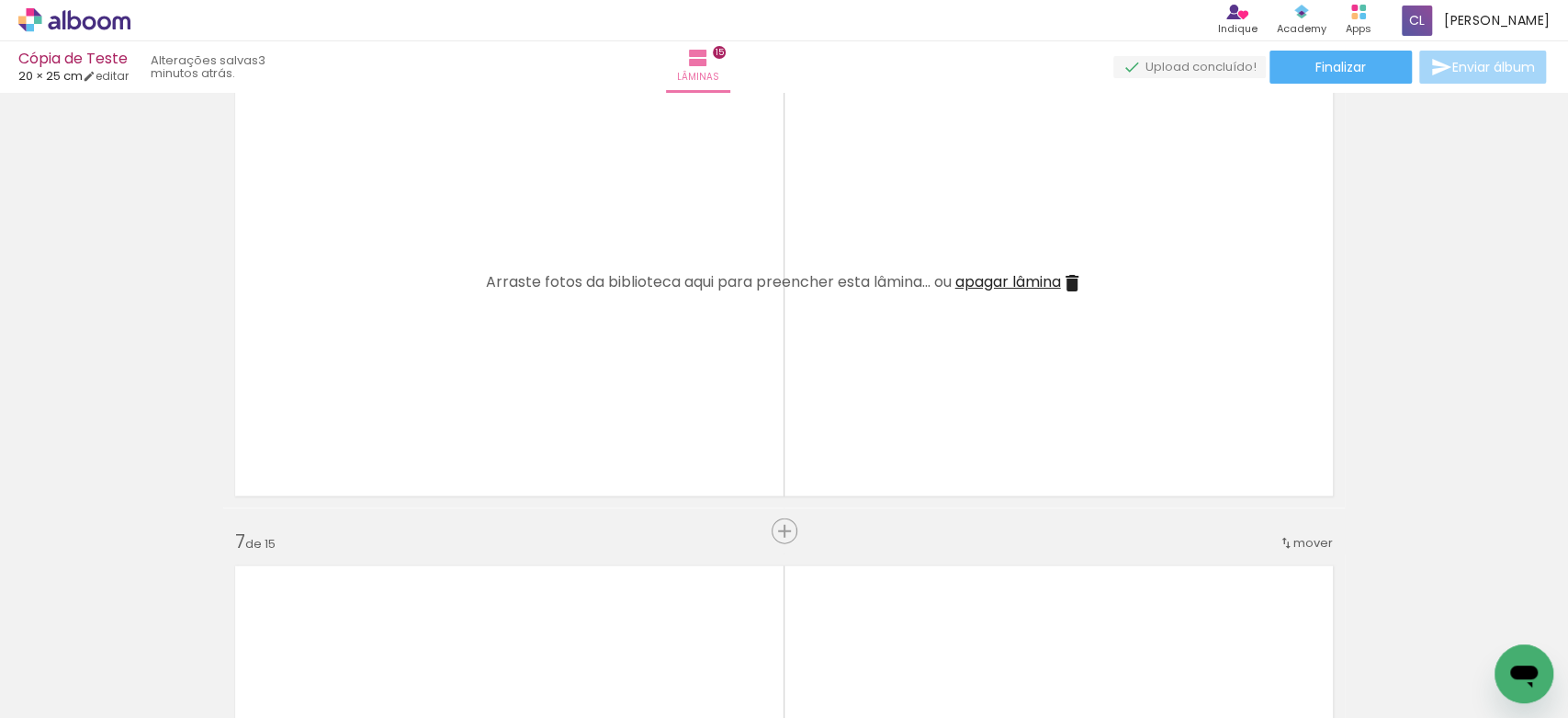
scroll to position [2583, 0]
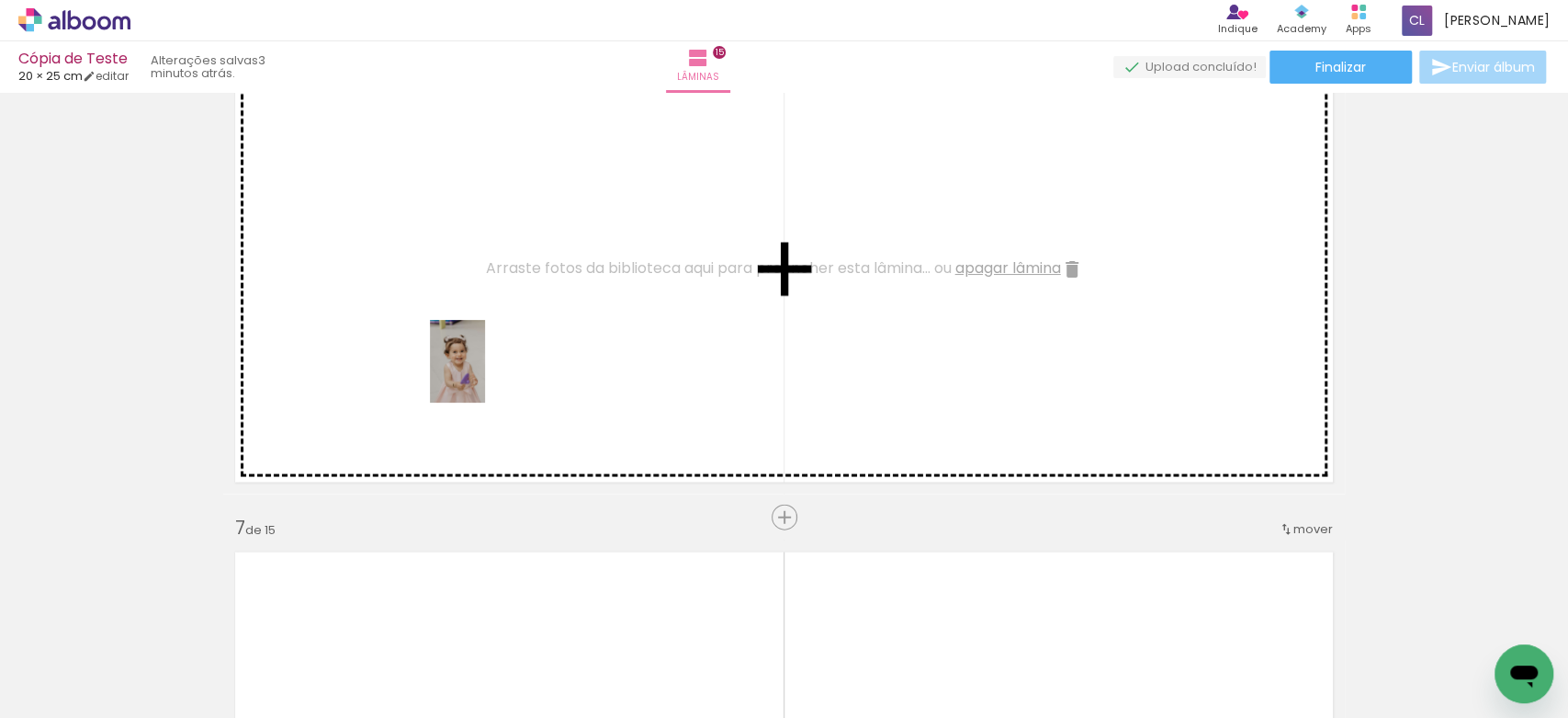
drag, startPoint x: 468, startPoint y: 670, endPoint x: 485, endPoint y: 375, distance: 295.5
click at [485, 375] on quentale-workspace at bounding box center [784, 359] width 1568 height 718
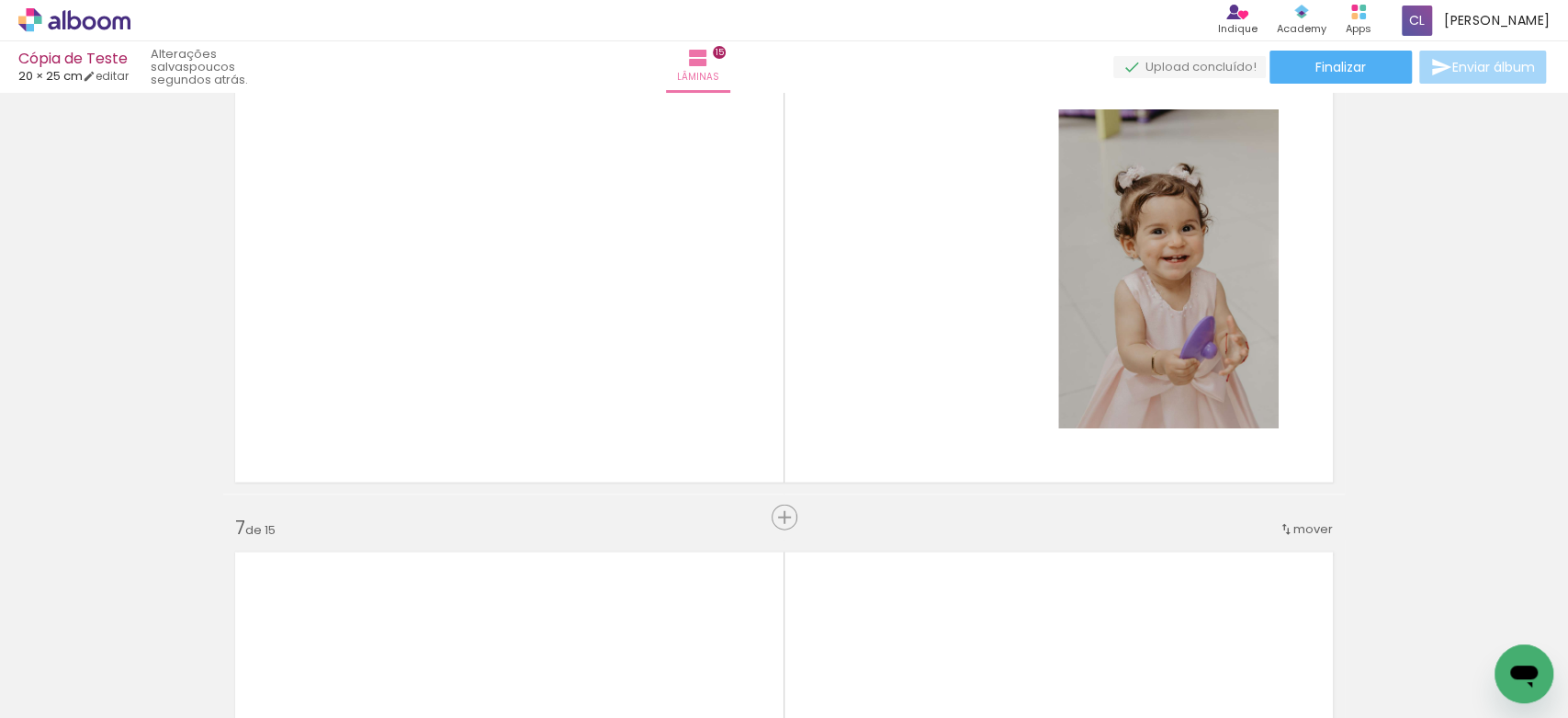
scroll to position [0, 1386]
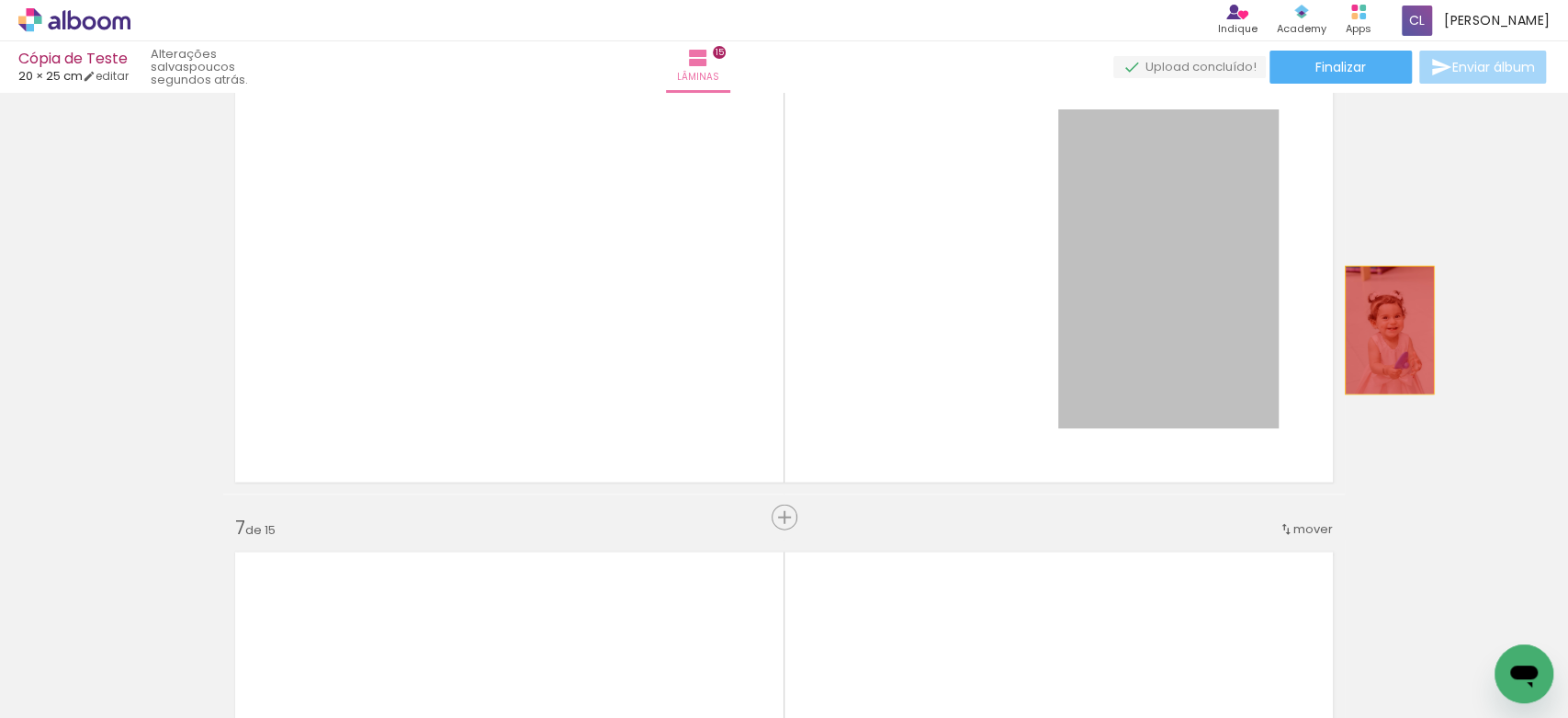
drag, startPoint x: 1220, startPoint y: 280, endPoint x: 1381, endPoint y: 331, distance: 168.9
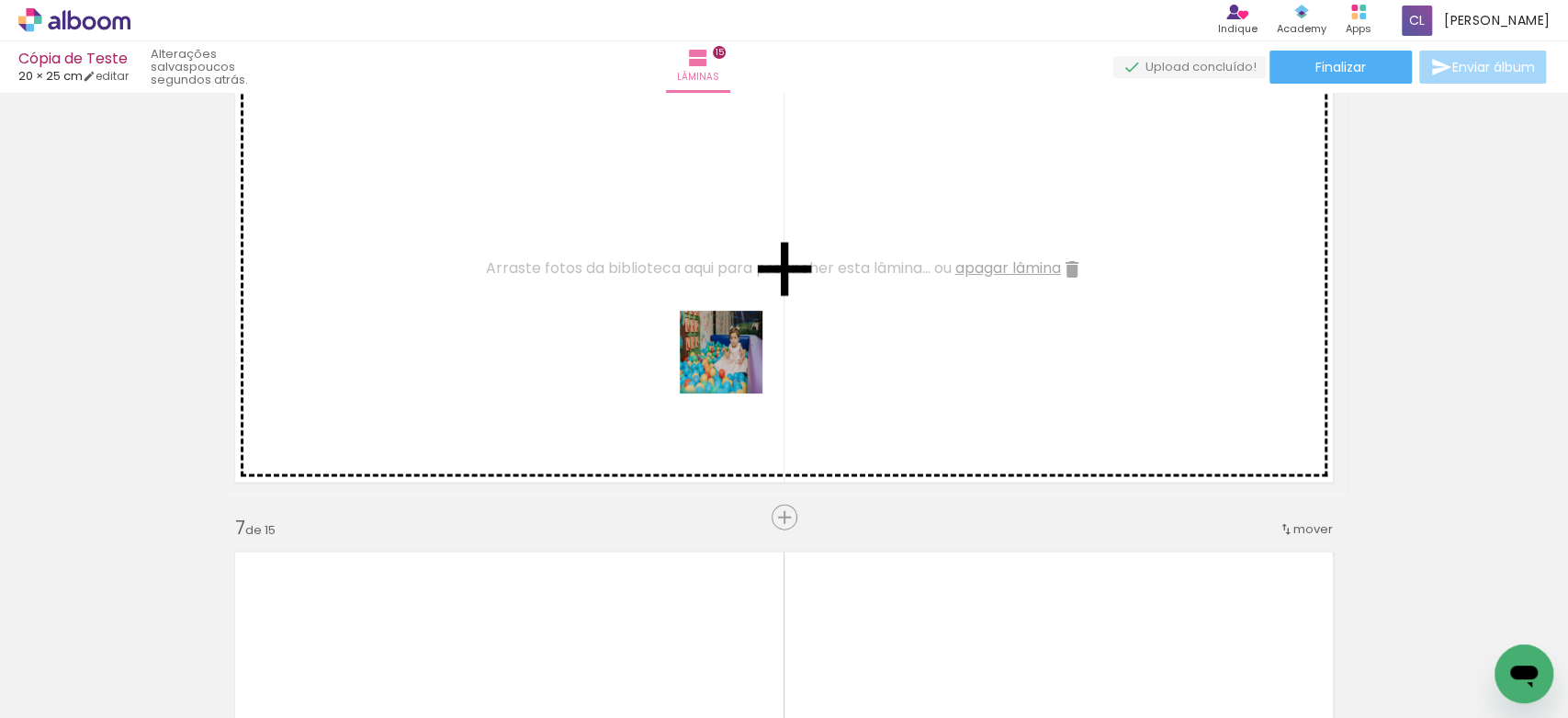
drag, startPoint x: 866, startPoint y: 671, endPoint x: 721, endPoint y: 357, distance: 345.9
click at [721, 357] on quentale-workspace at bounding box center [784, 359] width 1568 height 718
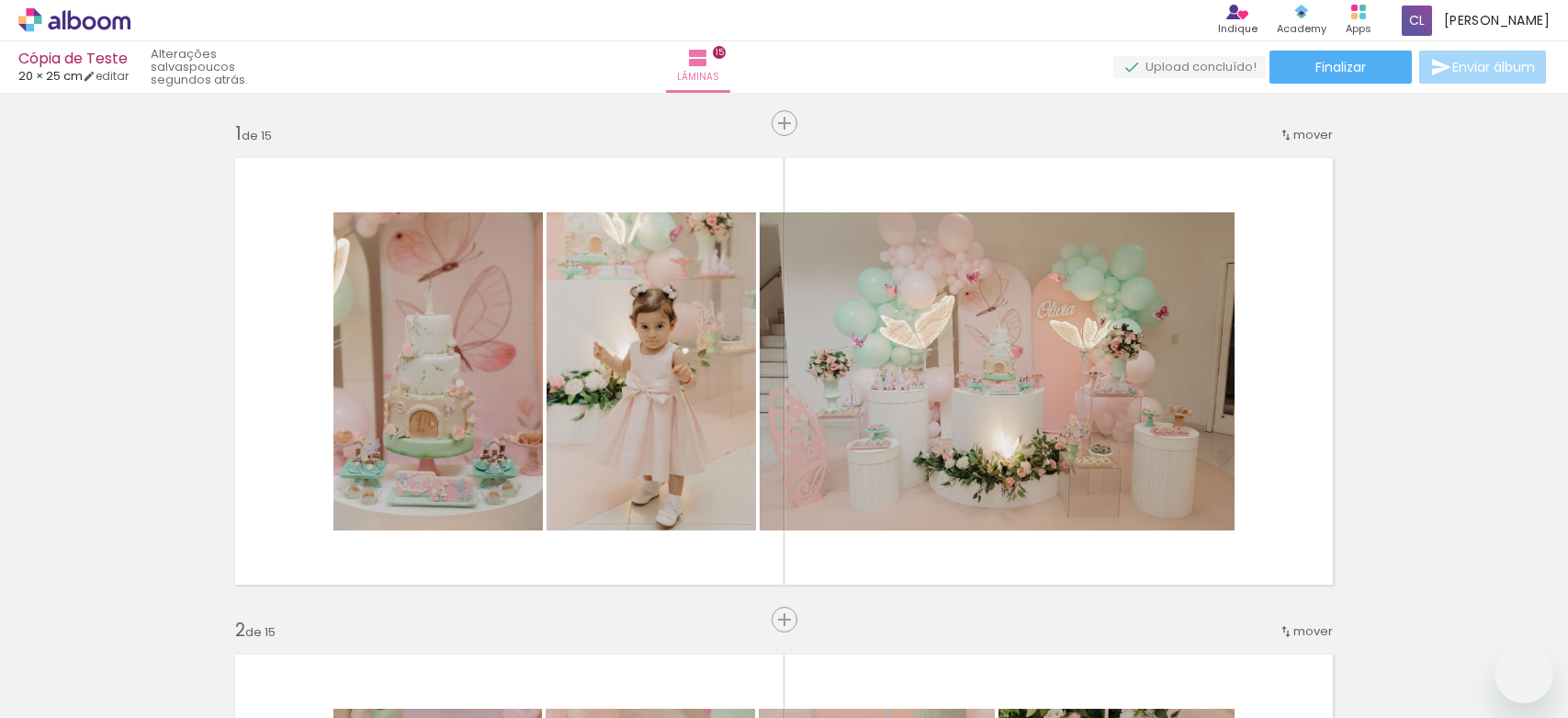
drag, startPoint x: 0, startPoint y: 0, endPoint x: 903, endPoint y: 319, distance: 957.7
click at [903, 319] on quentale-workspace at bounding box center [784, 359] width 1568 height 718
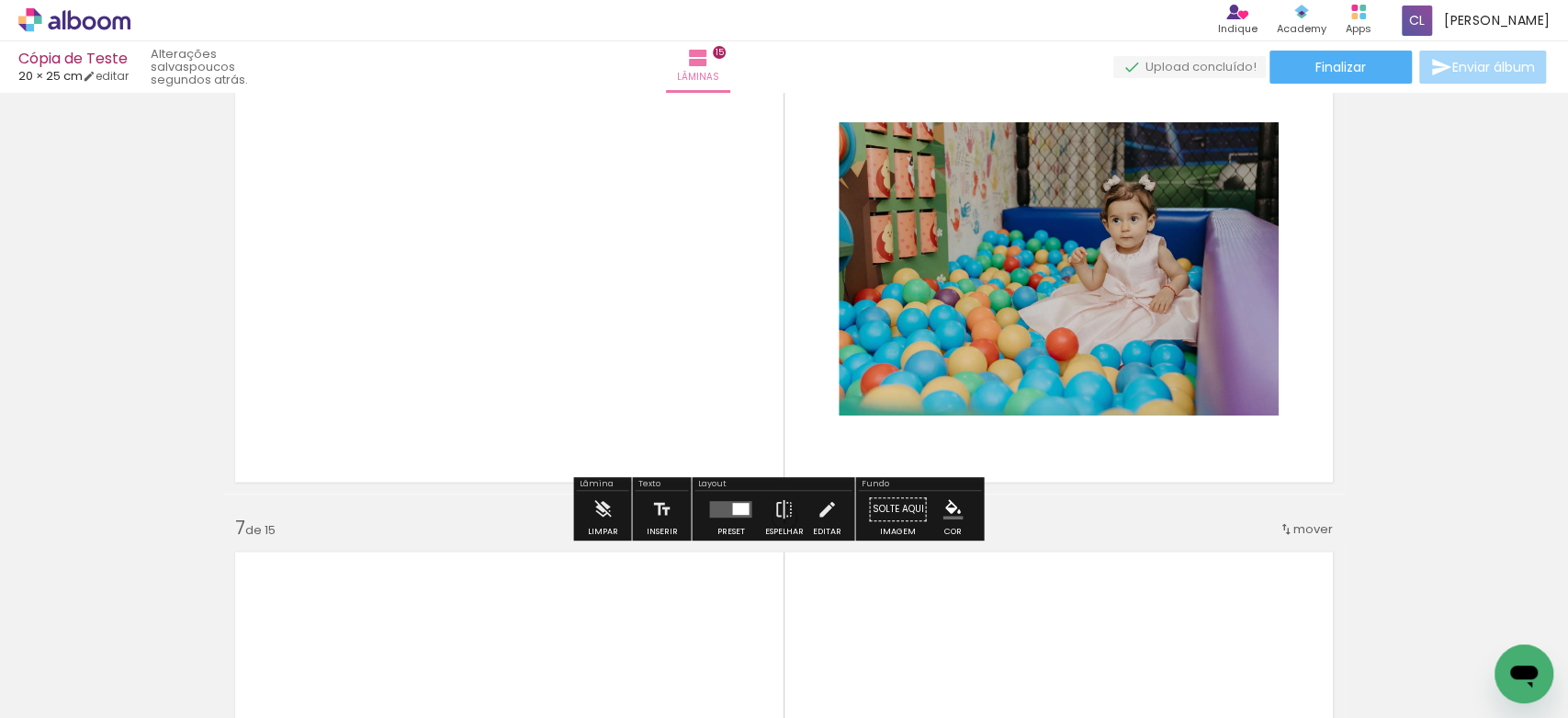
scroll to position [0, 1386]
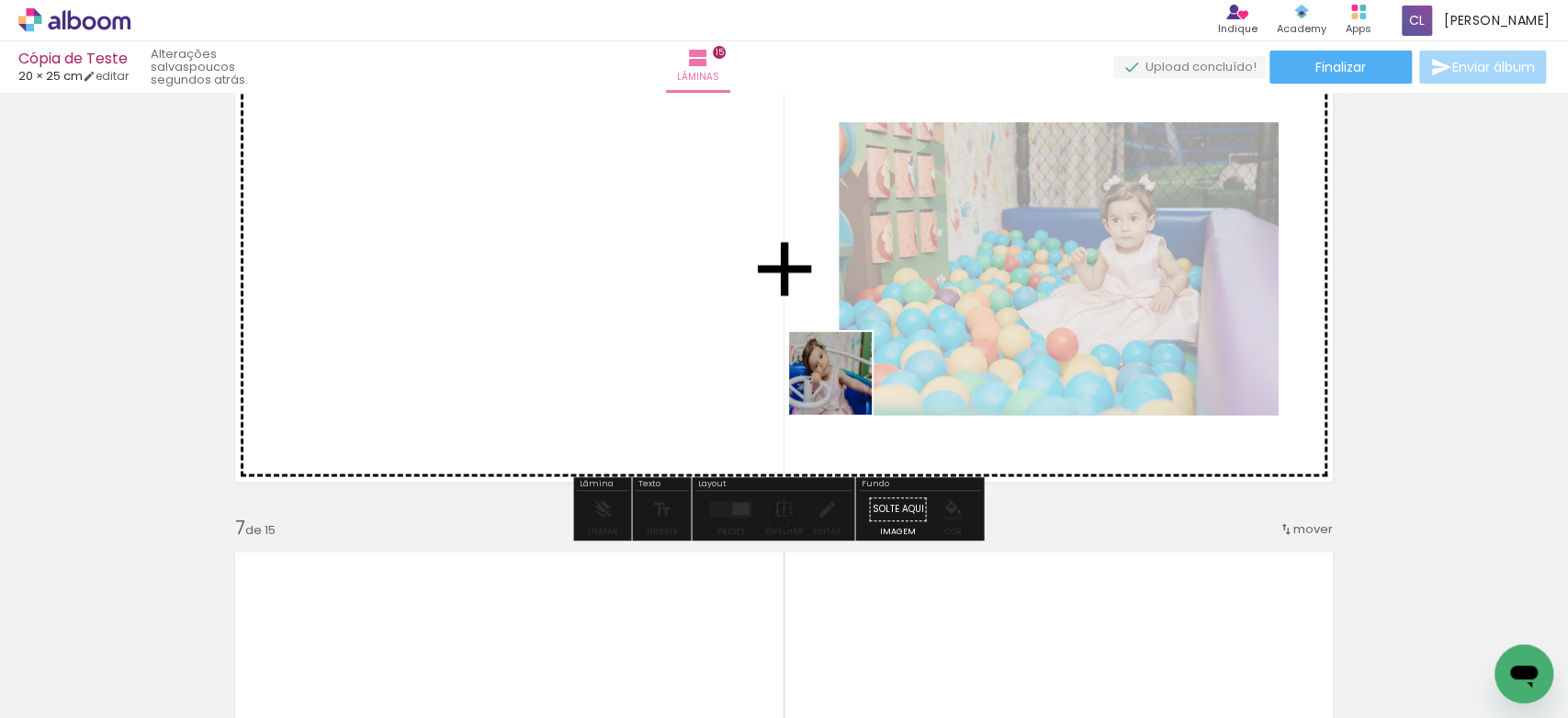
drag, startPoint x: 1066, startPoint y: 650, endPoint x: 839, endPoint y: 384, distance: 349.7
click at [839, 384] on quentale-workspace at bounding box center [784, 359] width 1568 height 718
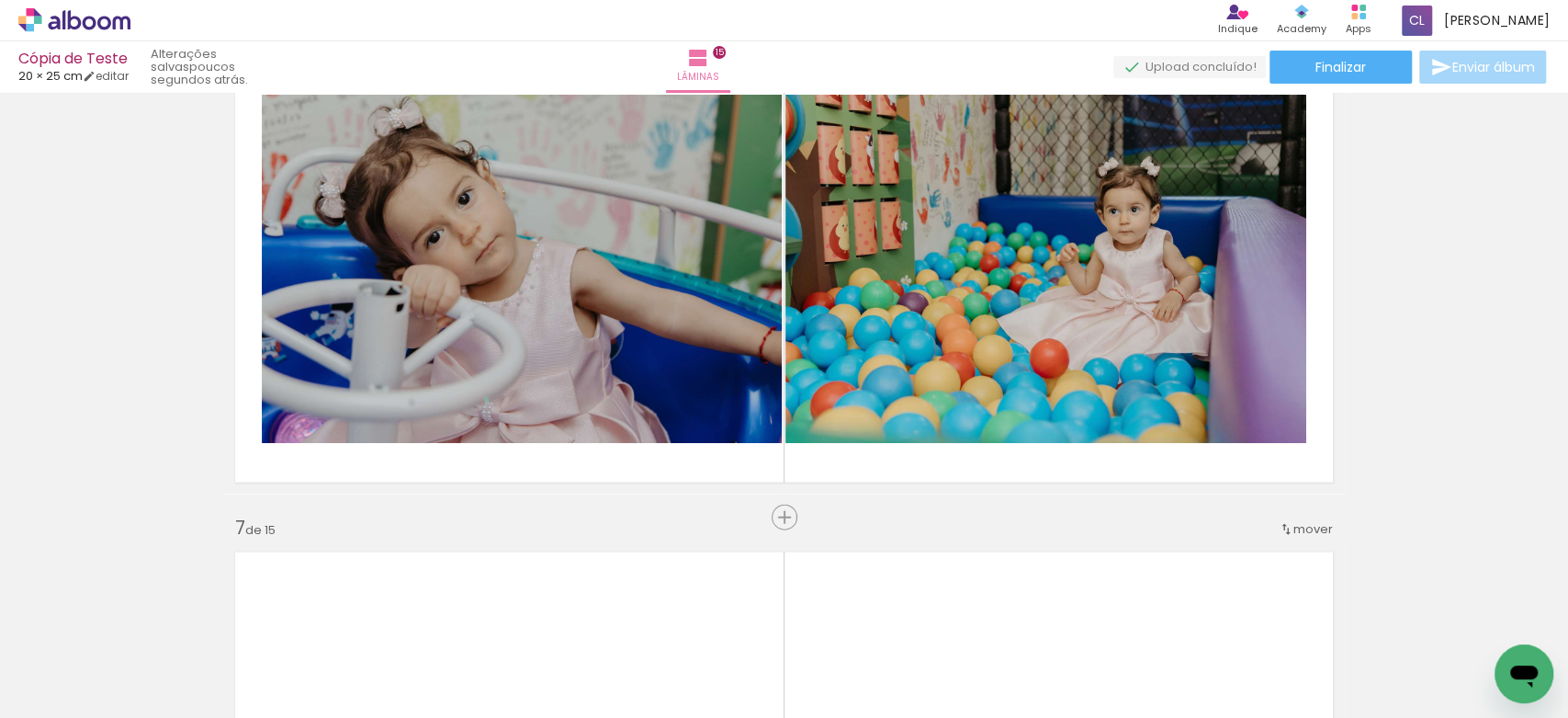
scroll to position [0, 1579]
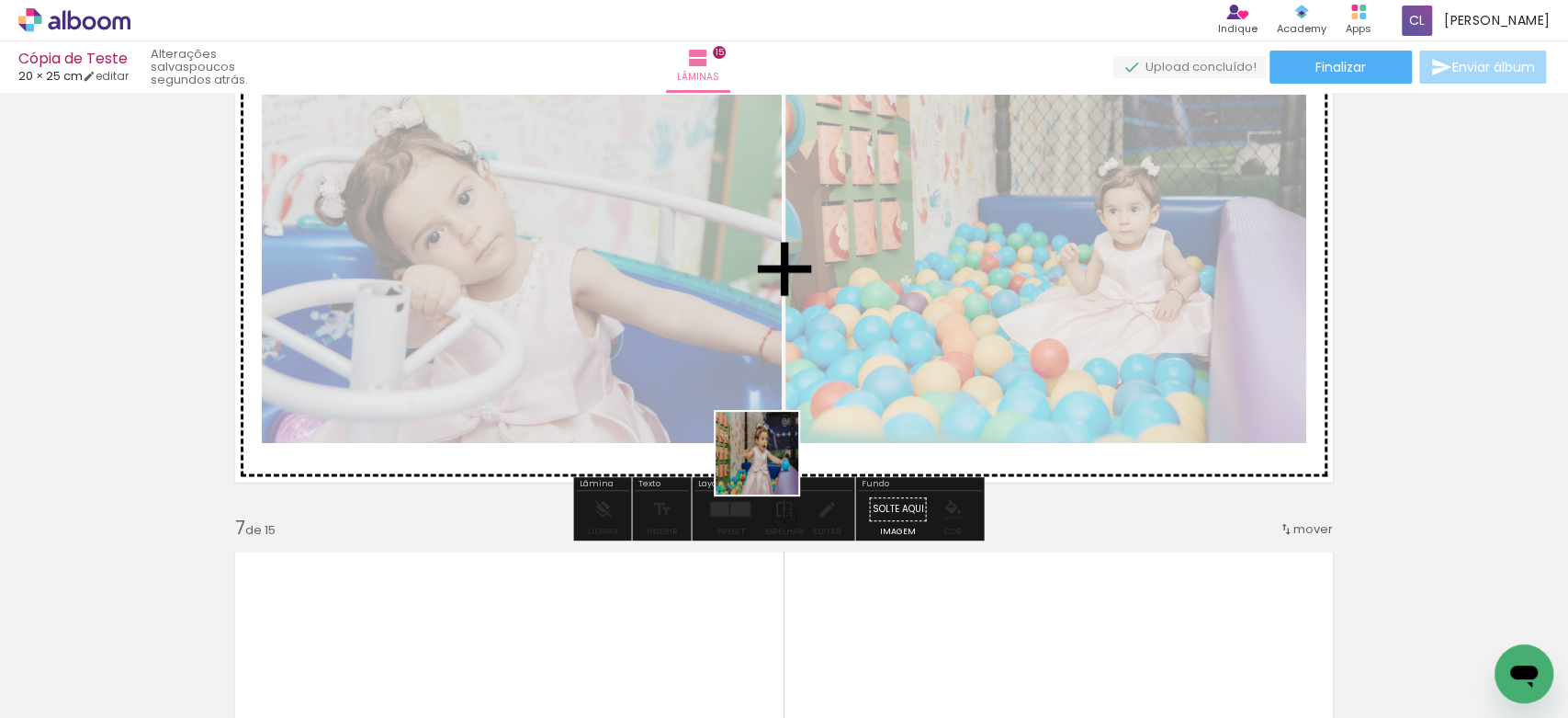
drag, startPoint x: 758, startPoint y: 668, endPoint x: 764, endPoint y: 435, distance: 233.1
click at [764, 435] on quentale-workspace at bounding box center [784, 359] width 1568 height 718
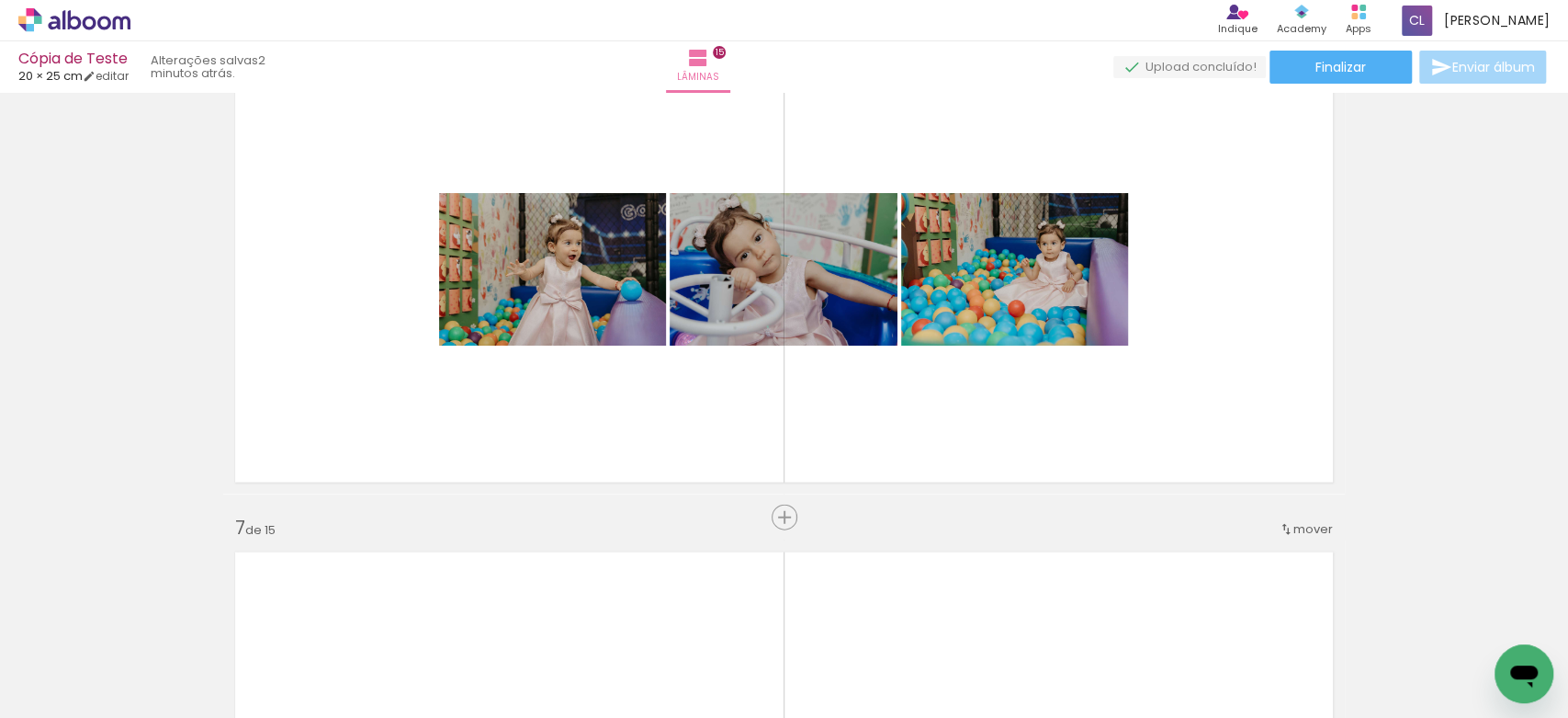
scroll to position [0, 2437]
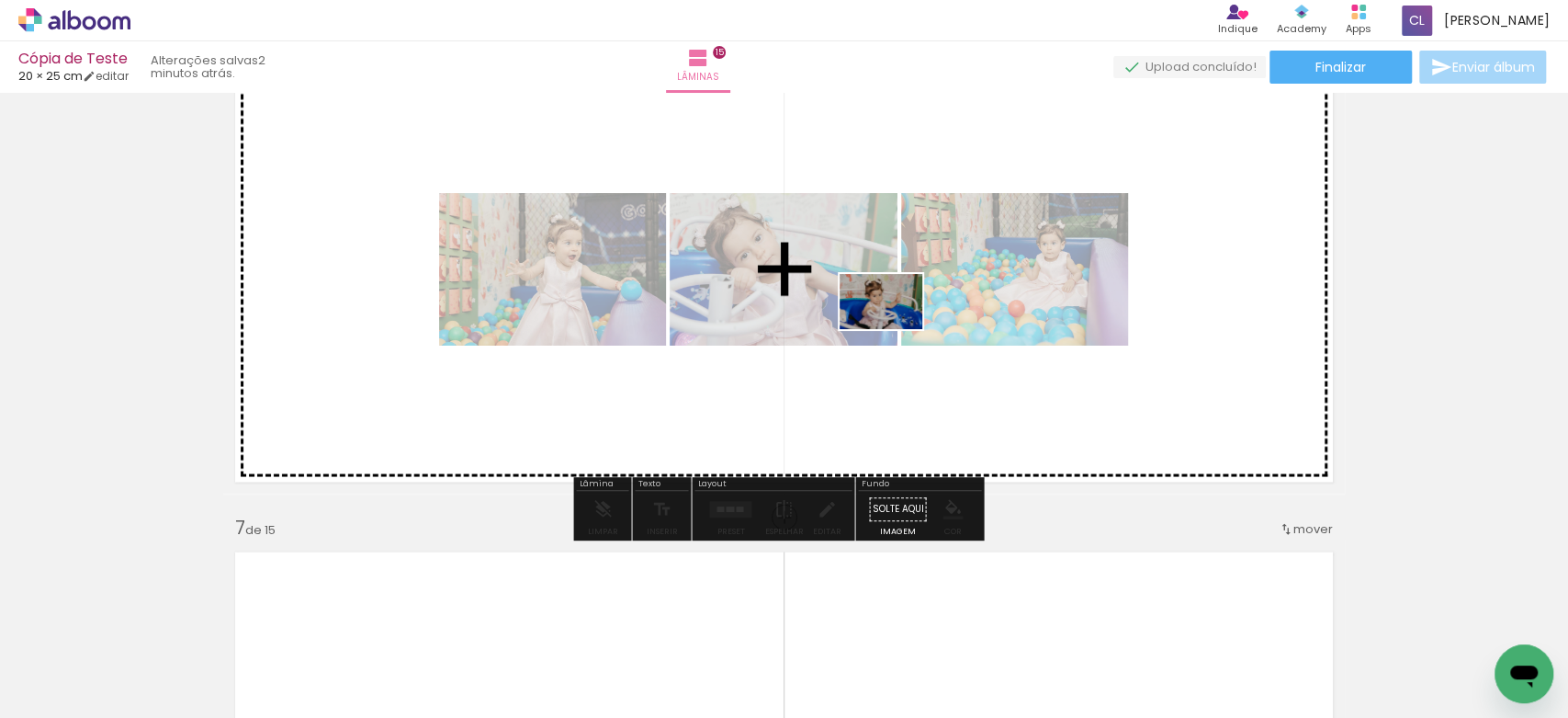
drag, startPoint x: 1038, startPoint y: 670, endPoint x: 894, endPoint y: 329, distance: 370.2
click at [894, 329] on quentale-workspace at bounding box center [784, 359] width 1568 height 718
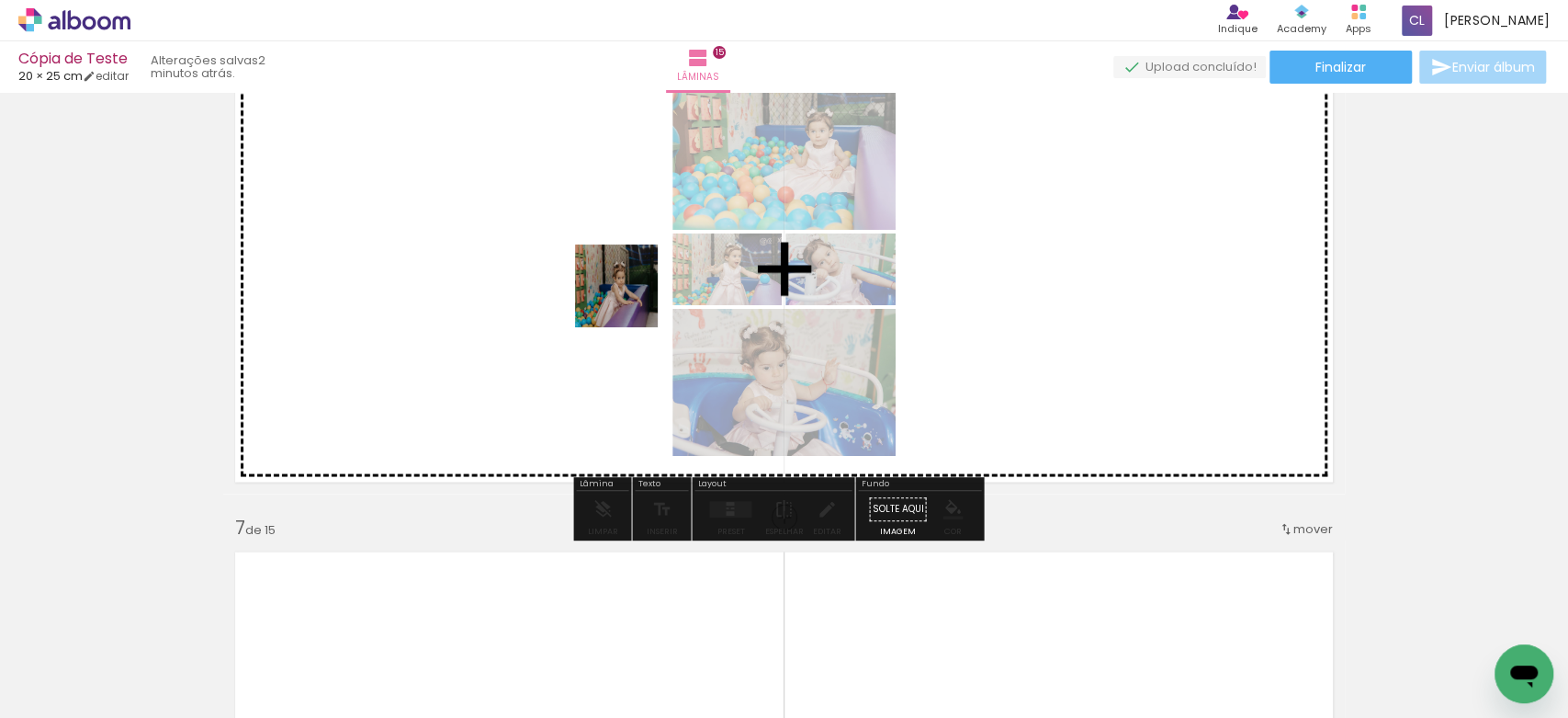
drag, startPoint x: 440, startPoint y: 654, endPoint x: 630, endPoint y: 299, distance: 402.6
click at [630, 299] on quentale-workspace at bounding box center [784, 359] width 1568 height 718
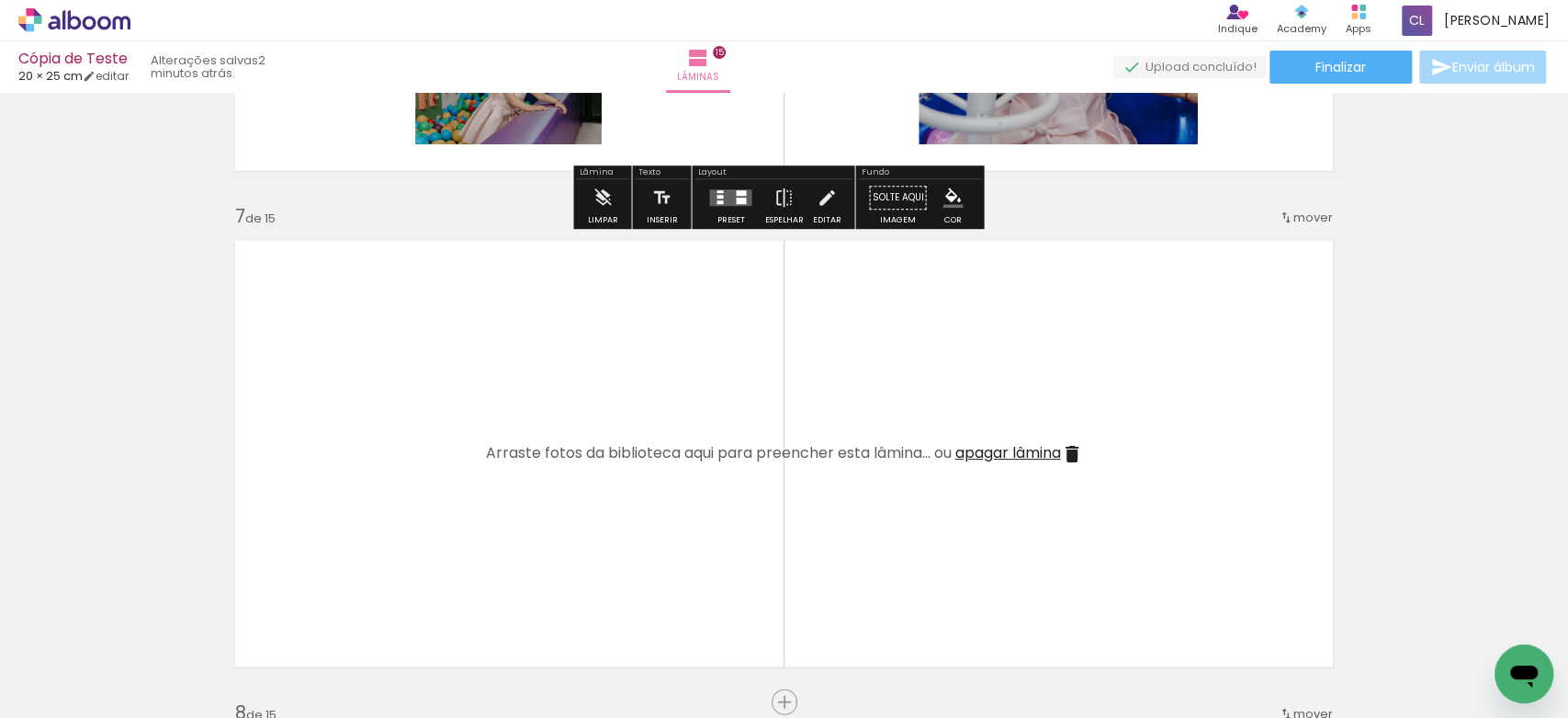
scroll to position [2915, 0]
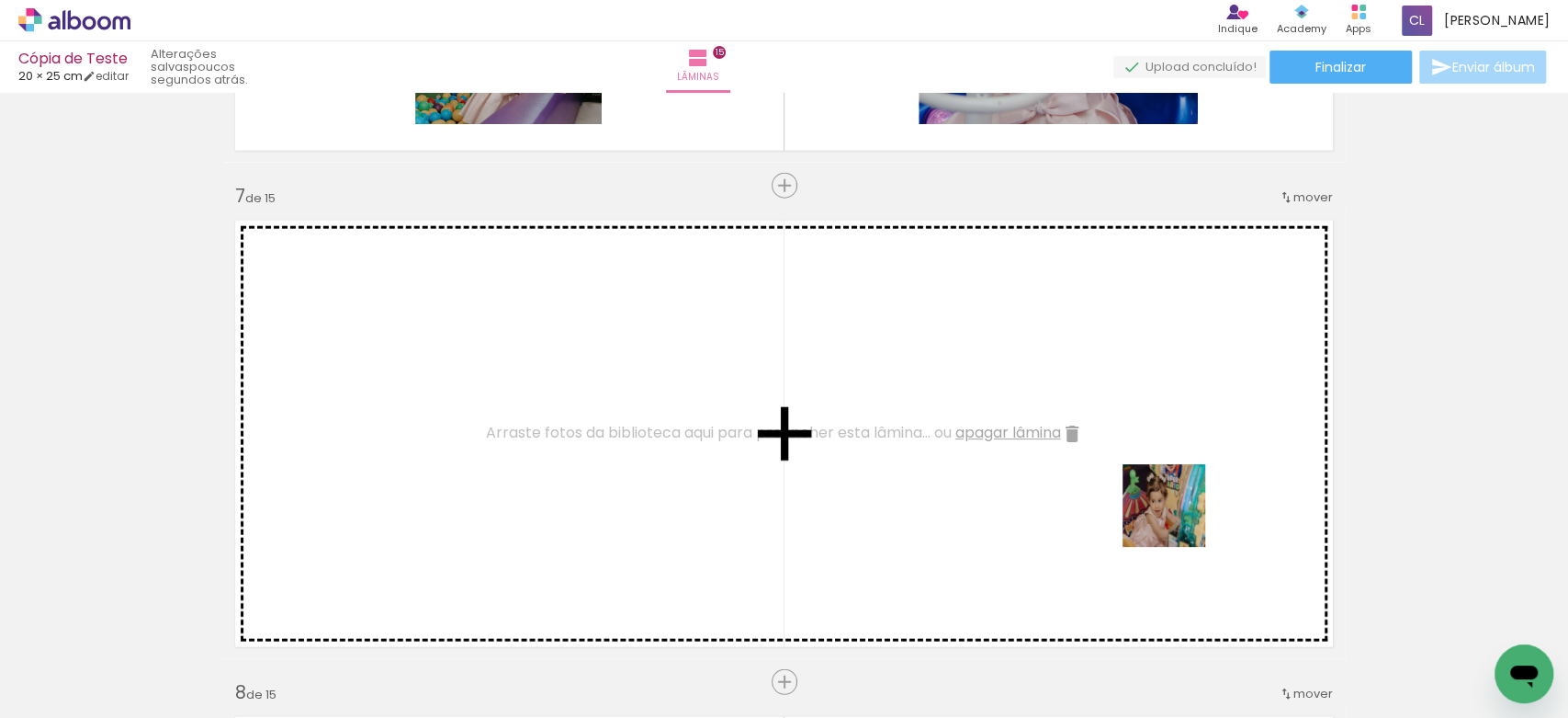
drag, startPoint x: 1234, startPoint y: 679, endPoint x: 1116, endPoint y: 432, distance: 273.7
click at [1116, 432] on quentale-workspace at bounding box center [784, 359] width 1568 height 718
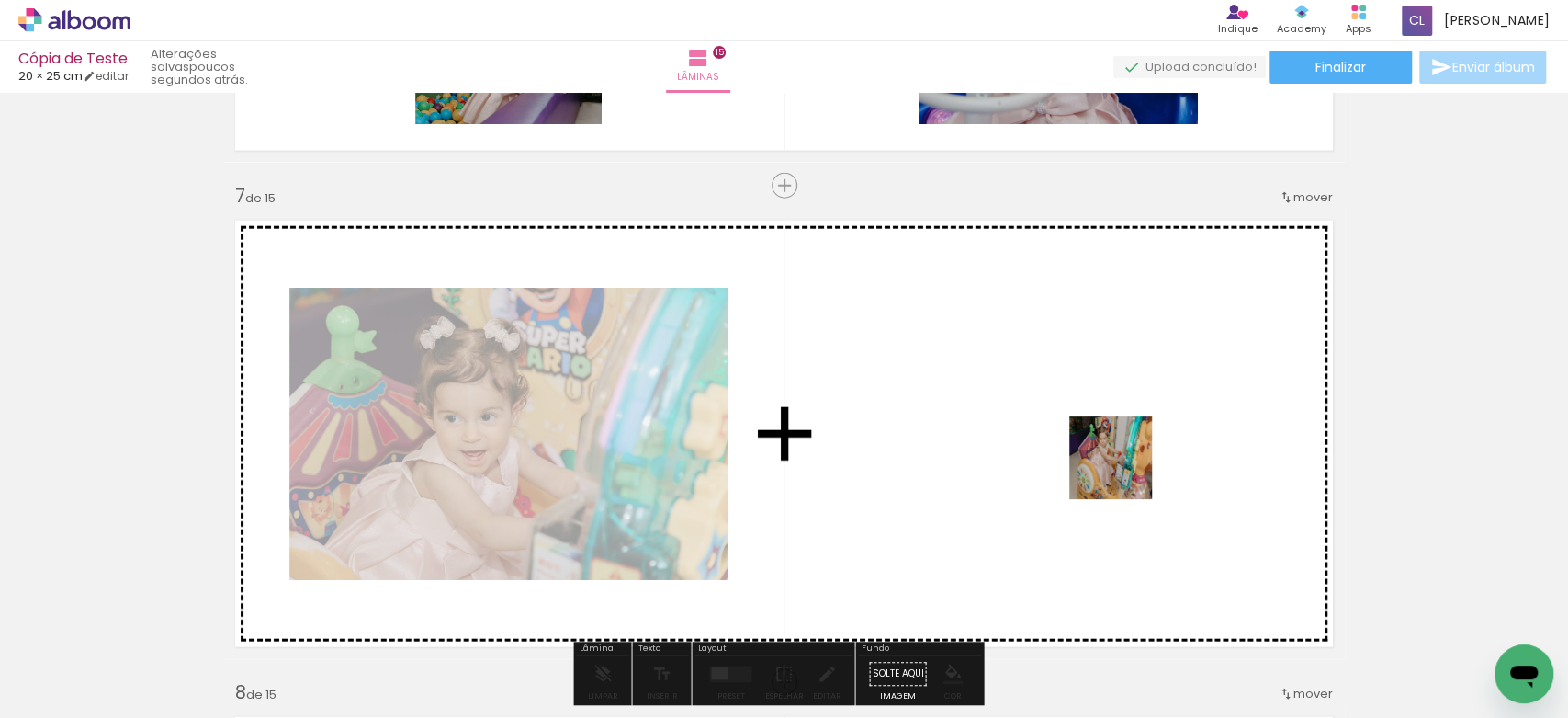
drag, startPoint x: 1165, startPoint y: 685, endPoint x: 1112, endPoint y: 452, distance: 239.0
click at [1112, 452] on quentale-workspace at bounding box center [784, 359] width 1568 height 718
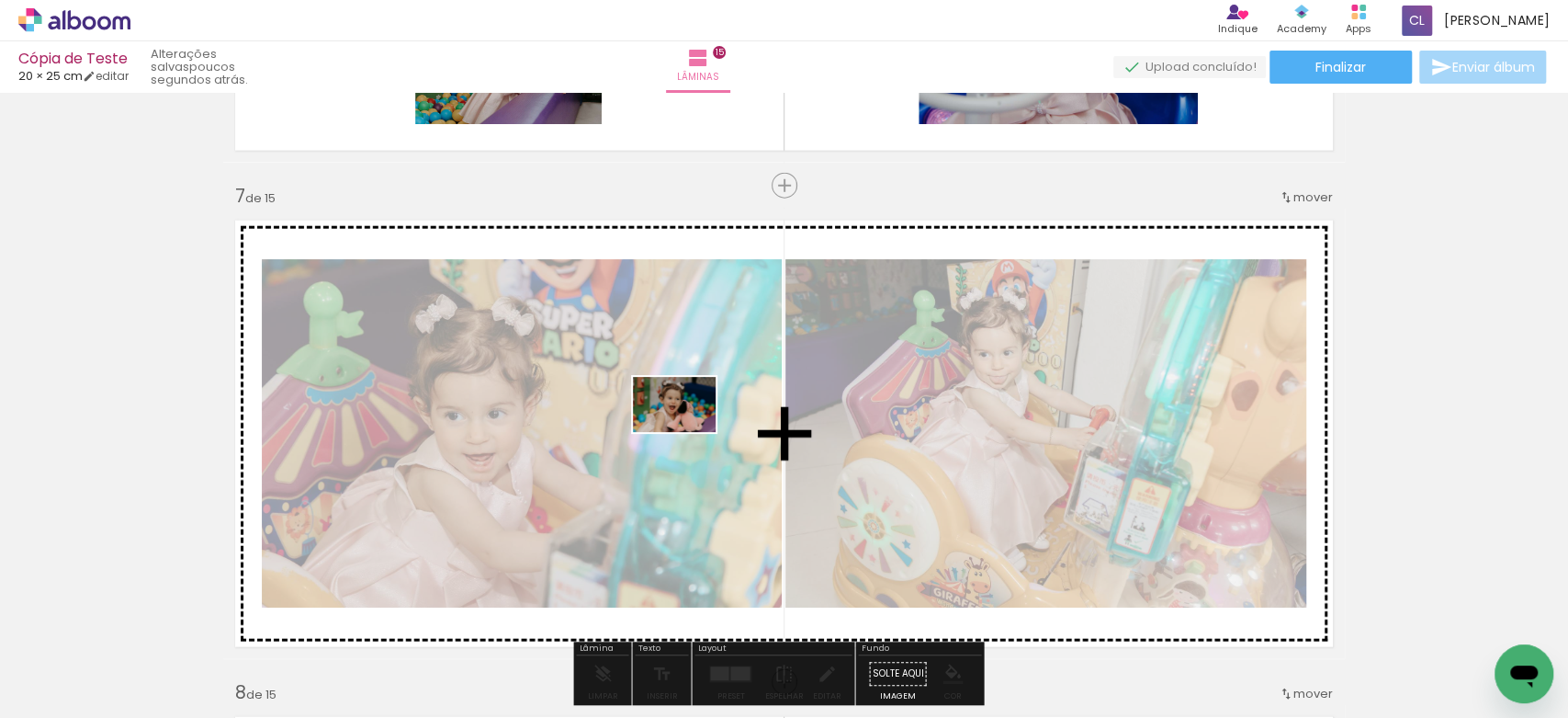
drag, startPoint x: 526, startPoint y: 674, endPoint x: 688, endPoint y: 432, distance: 291.2
click at [688, 432] on quentale-workspace at bounding box center [784, 359] width 1568 height 718
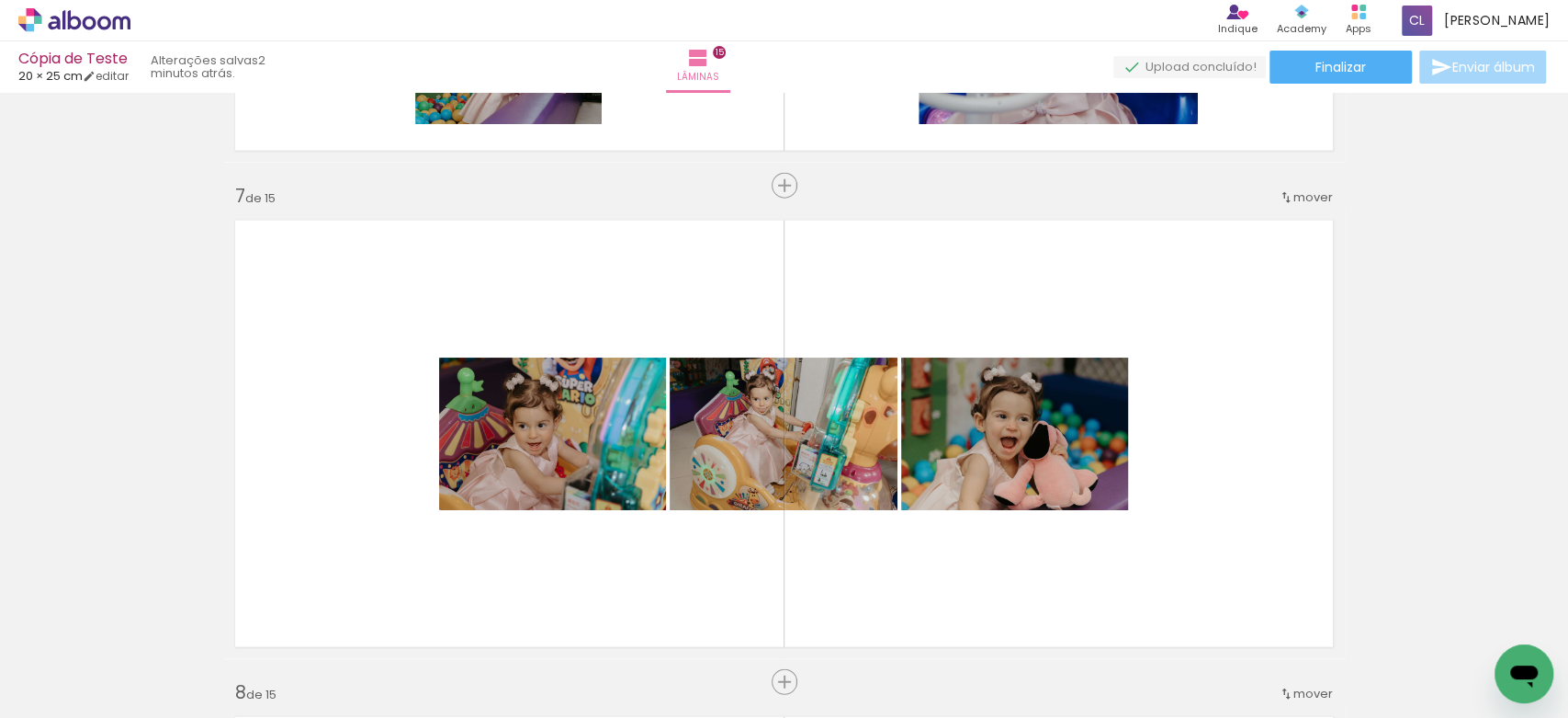
scroll to position [0, 2813]
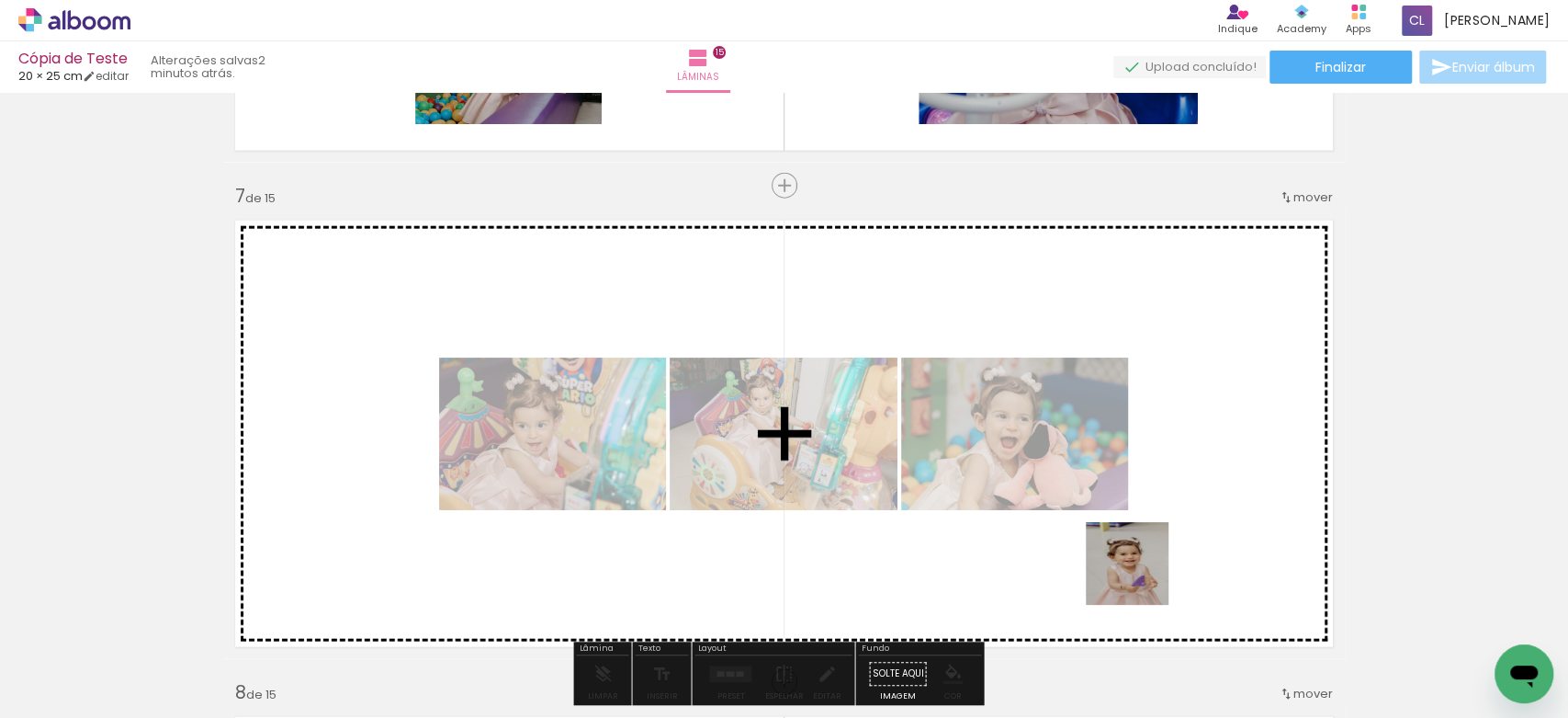
drag, startPoint x: 1169, startPoint y: 674, endPoint x: 1116, endPoint y: 523, distance: 160.0
click at [1116, 523] on quentale-workspace at bounding box center [784, 359] width 1568 height 718
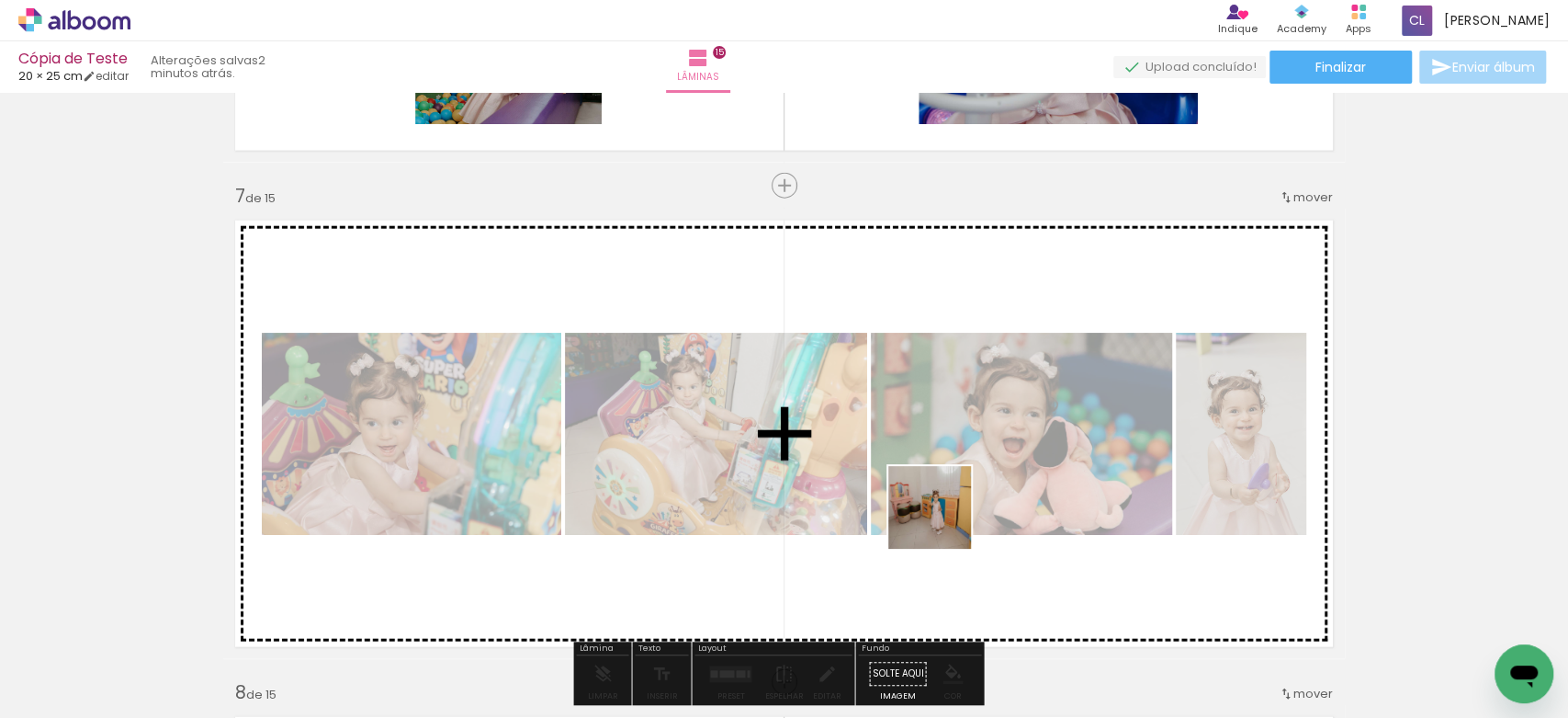
drag, startPoint x: 964, startPoint y: 667, endPoint x: 940, endPoint y: 520, distance: 148.9
click at [940, 520] on quentale-workspace at bounding box center [784, 359] width 1568 height 718
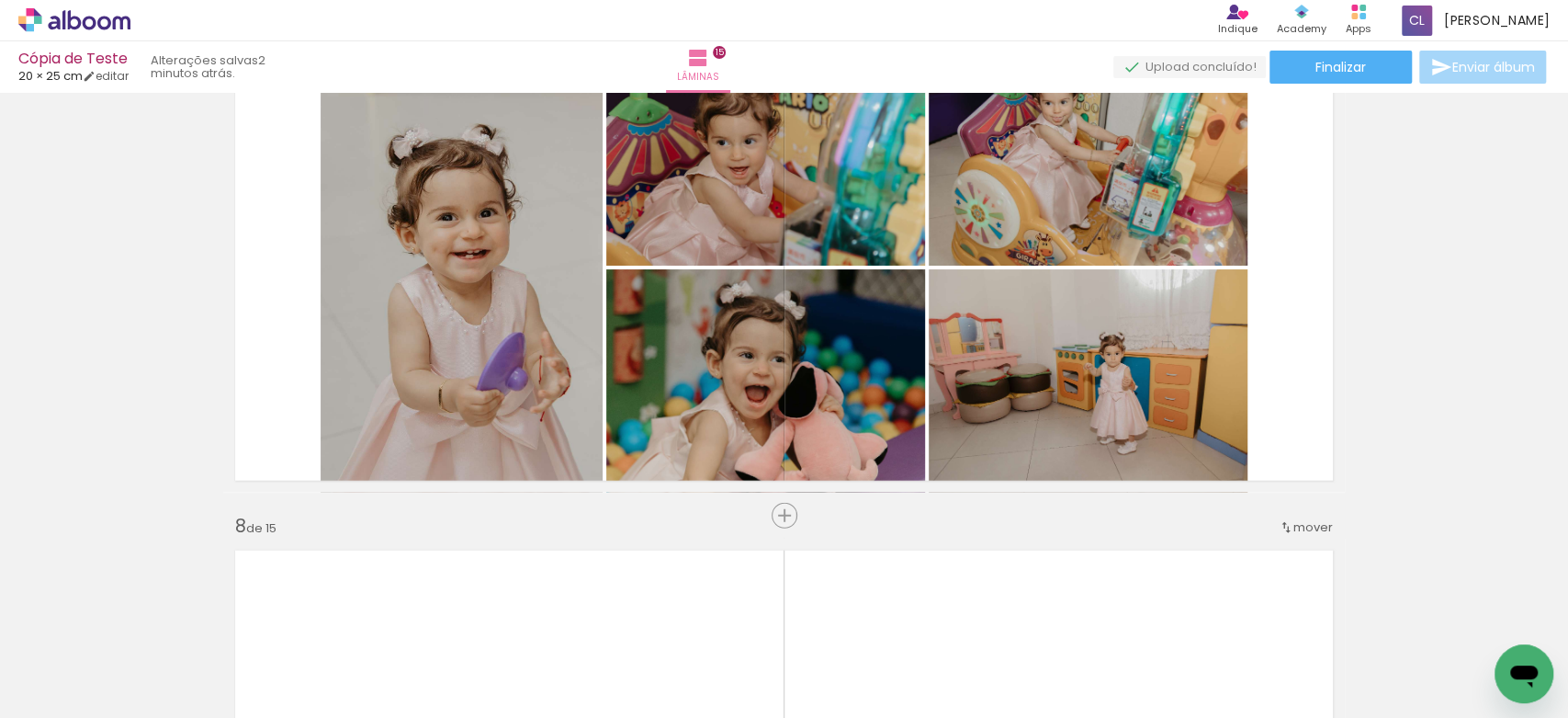
scroll to position [0, 1863]
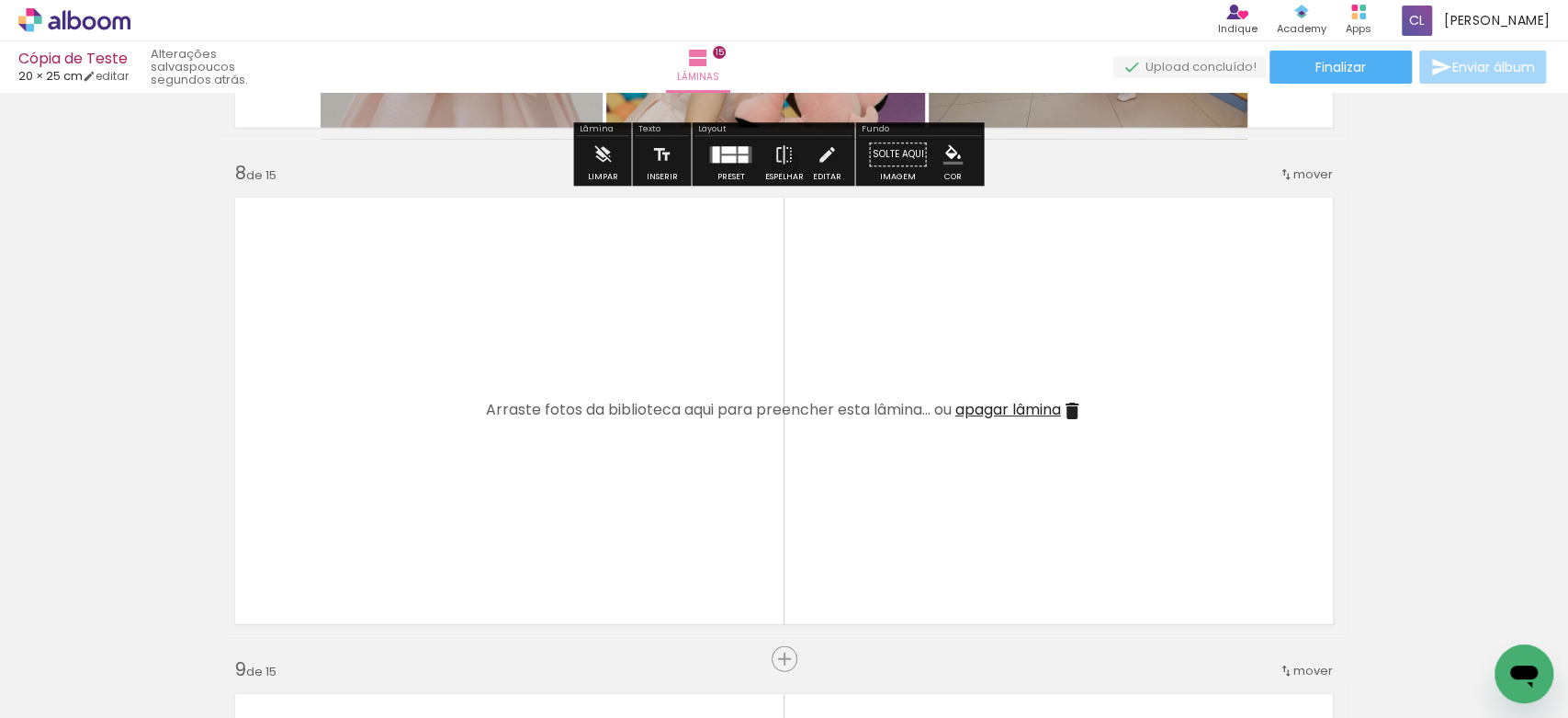
scroll to position [3438, 0]
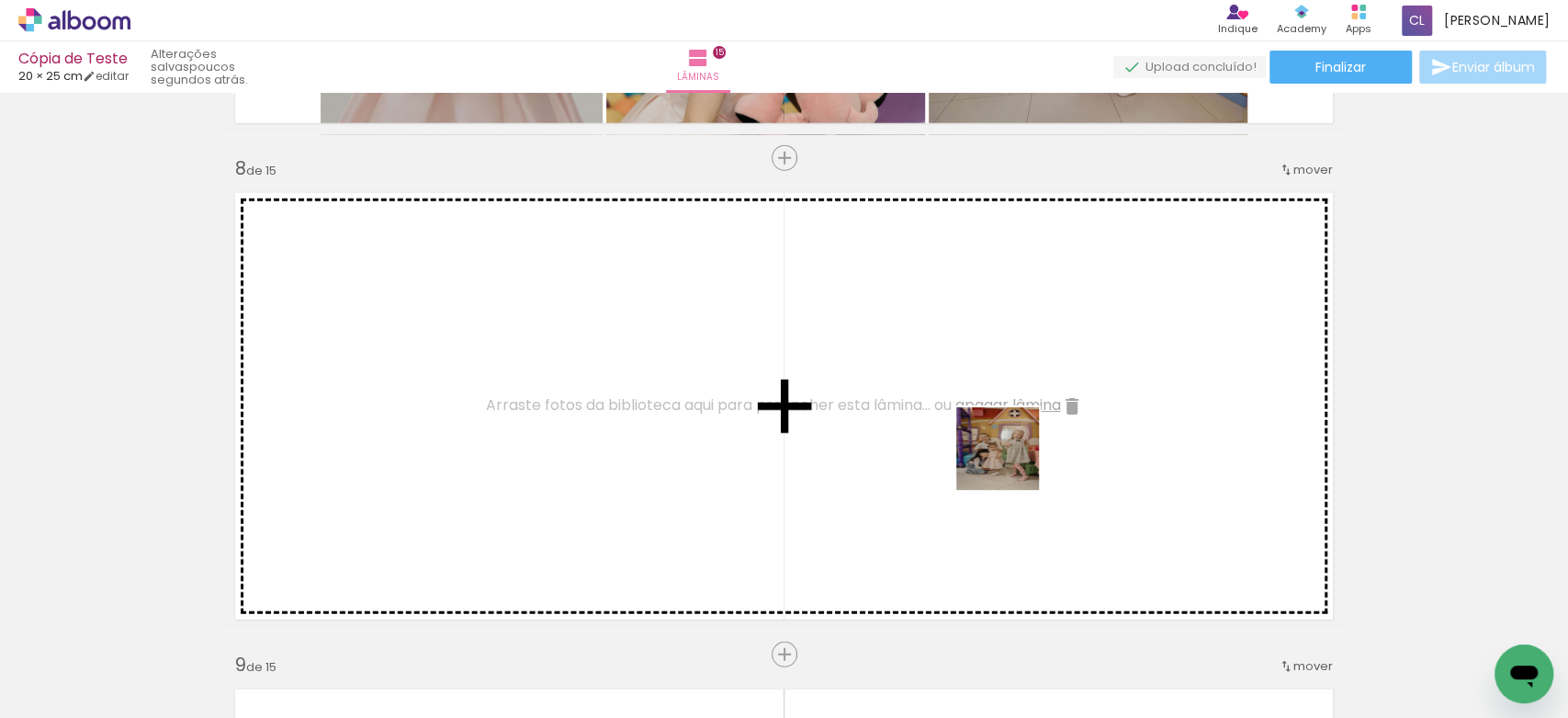
drag, startPoint x: 953, startPoint y: 677, endPoint x: 1010, endPoint y: 449, distance: 235.0
click at [1010, 449] on quentale-workspace at bounding box center [784, 359] width 1568 height 718
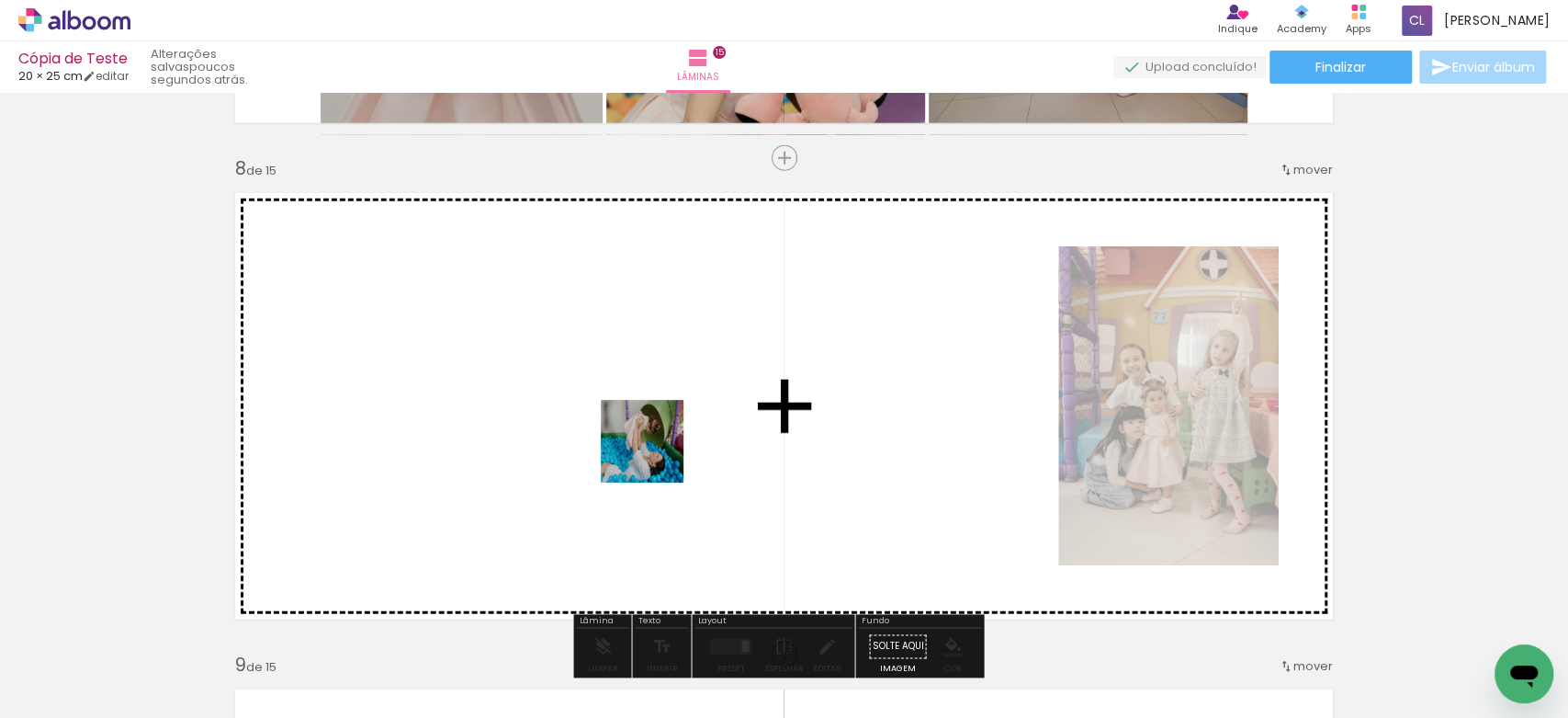
drag, startPoint x: 447, startPoint y: 665, endPoint x: 658, endPoint y: 454, distance: 298.4
click at [658, 454] on quentale-workspace at bounding box center [784, 359] width 1568 height 718
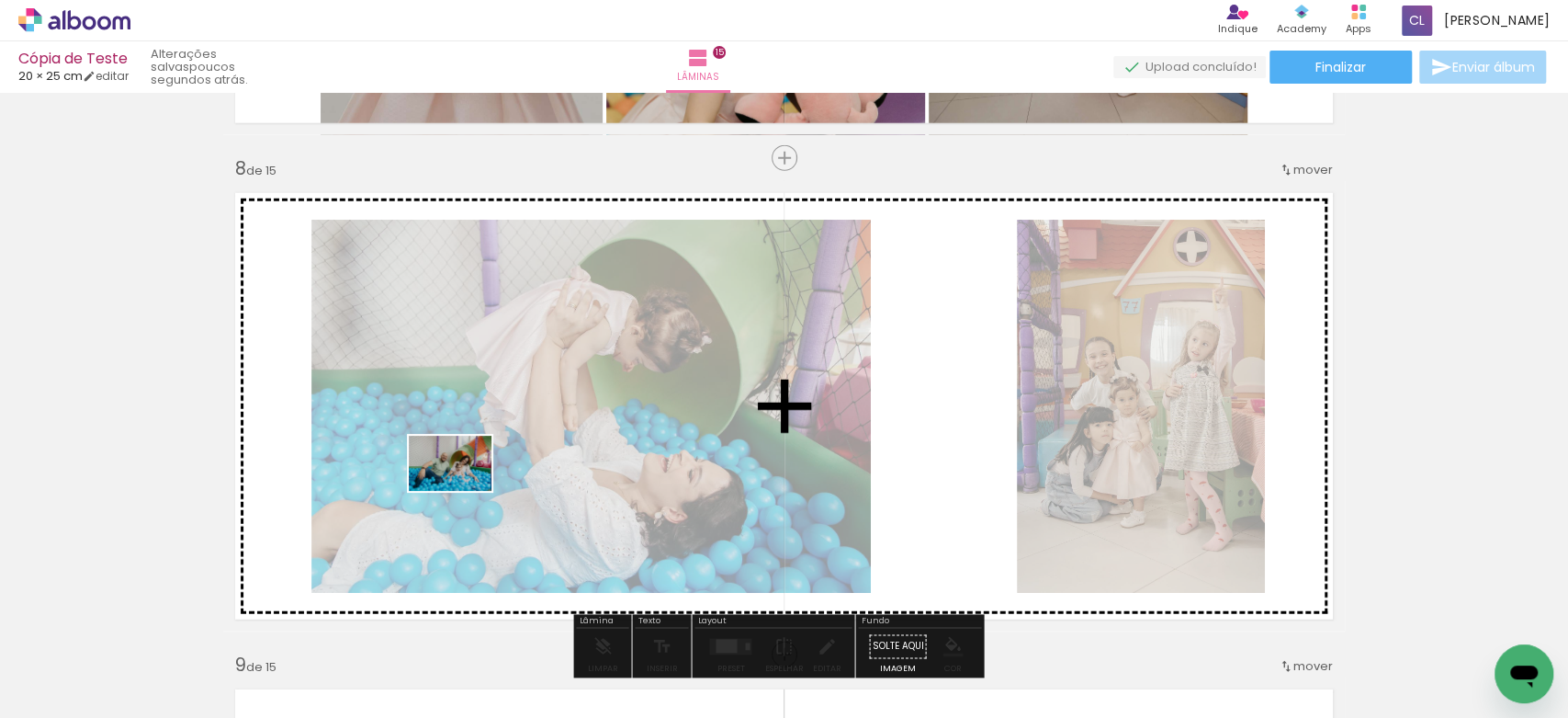
drag, startPoint x: 339, startPoint y: 672, endPoint x: 463, endPoint y: 491, distance: 219.4
click at [463, 491] on quentale-workspace at bounding box center [784, 359] width 1568 height 718
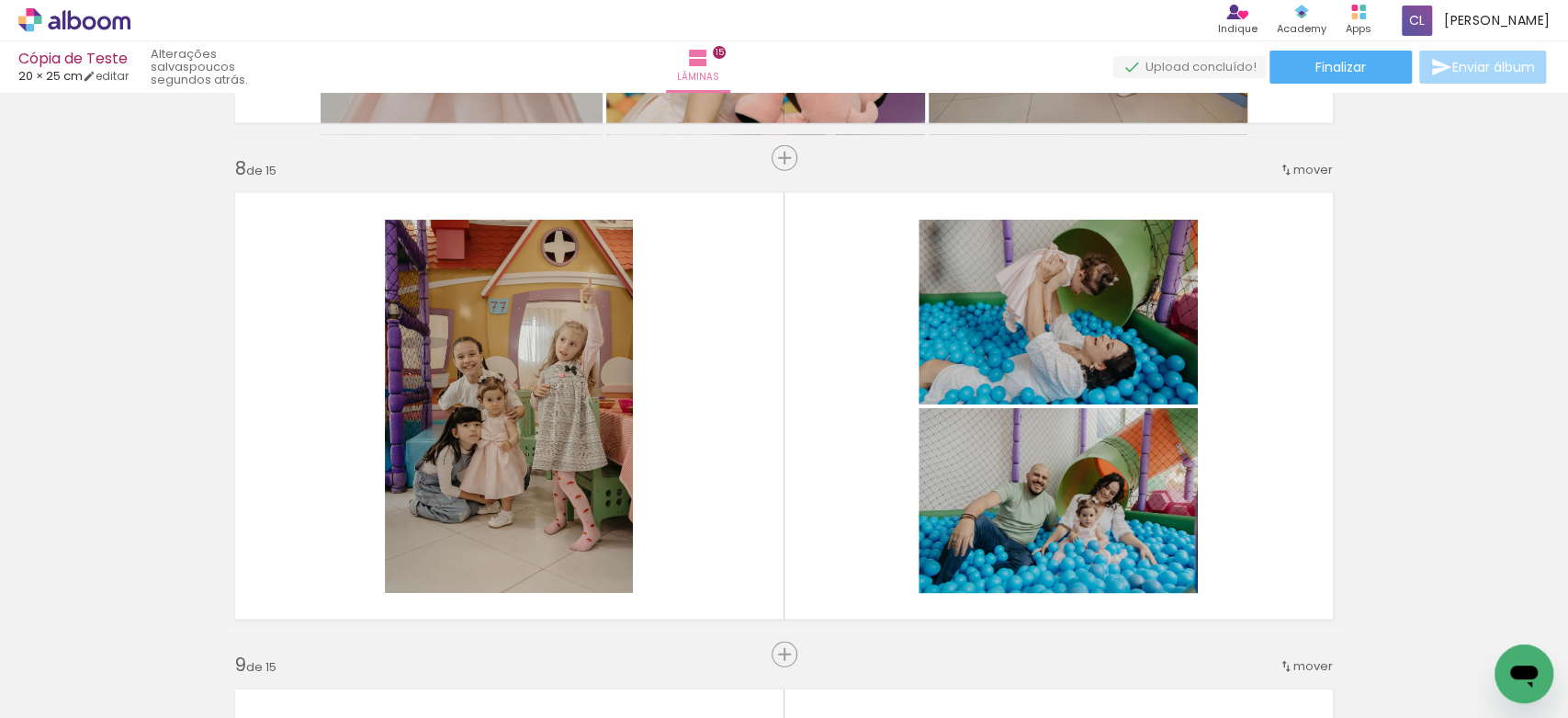
scroll to position [0, 0]
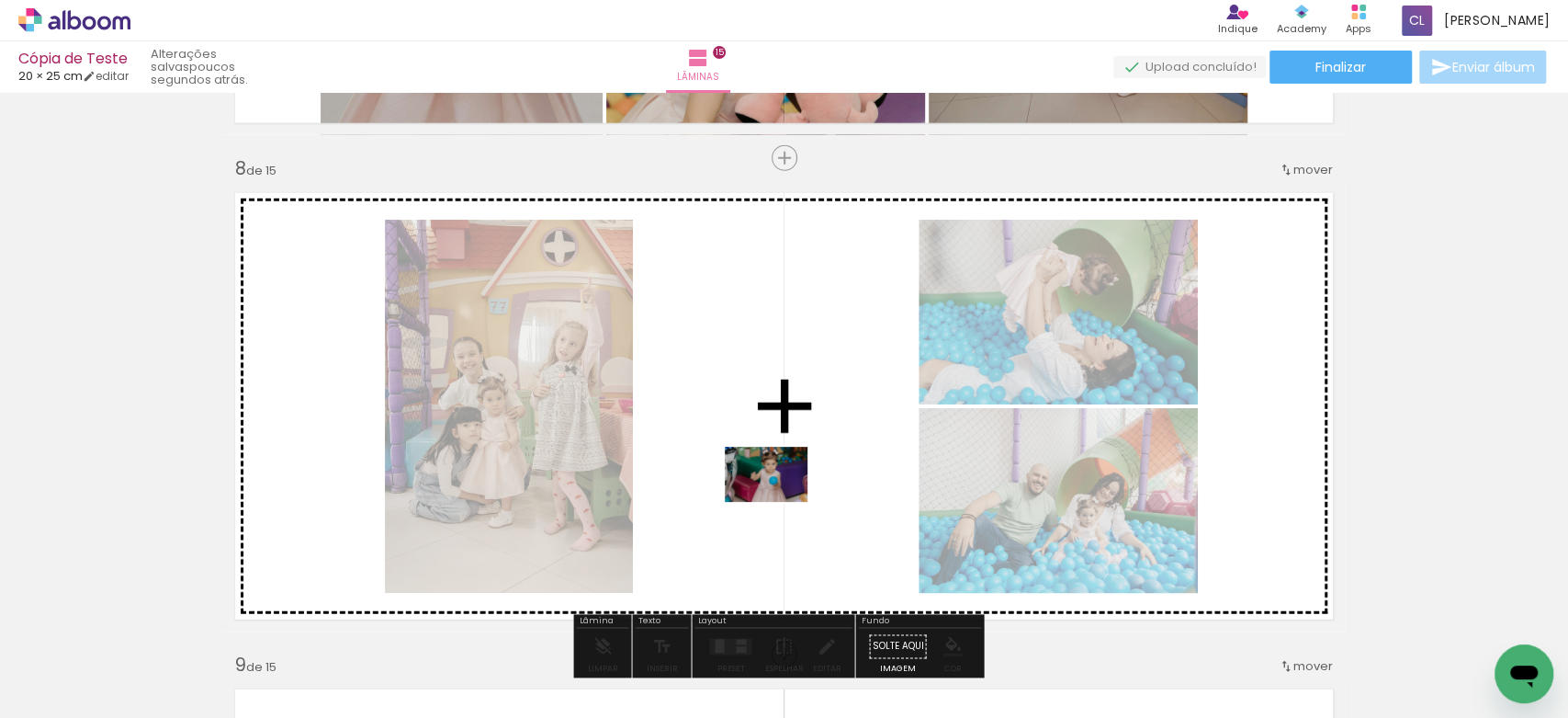
drag, startPoint x: 1099, startPoint y: 663, endPoint x: 755, endPoint y: 495, distance: 382.8
click at [755, 495] on quentale-workspace at bounding box center [784, 359] width 1568 height 718
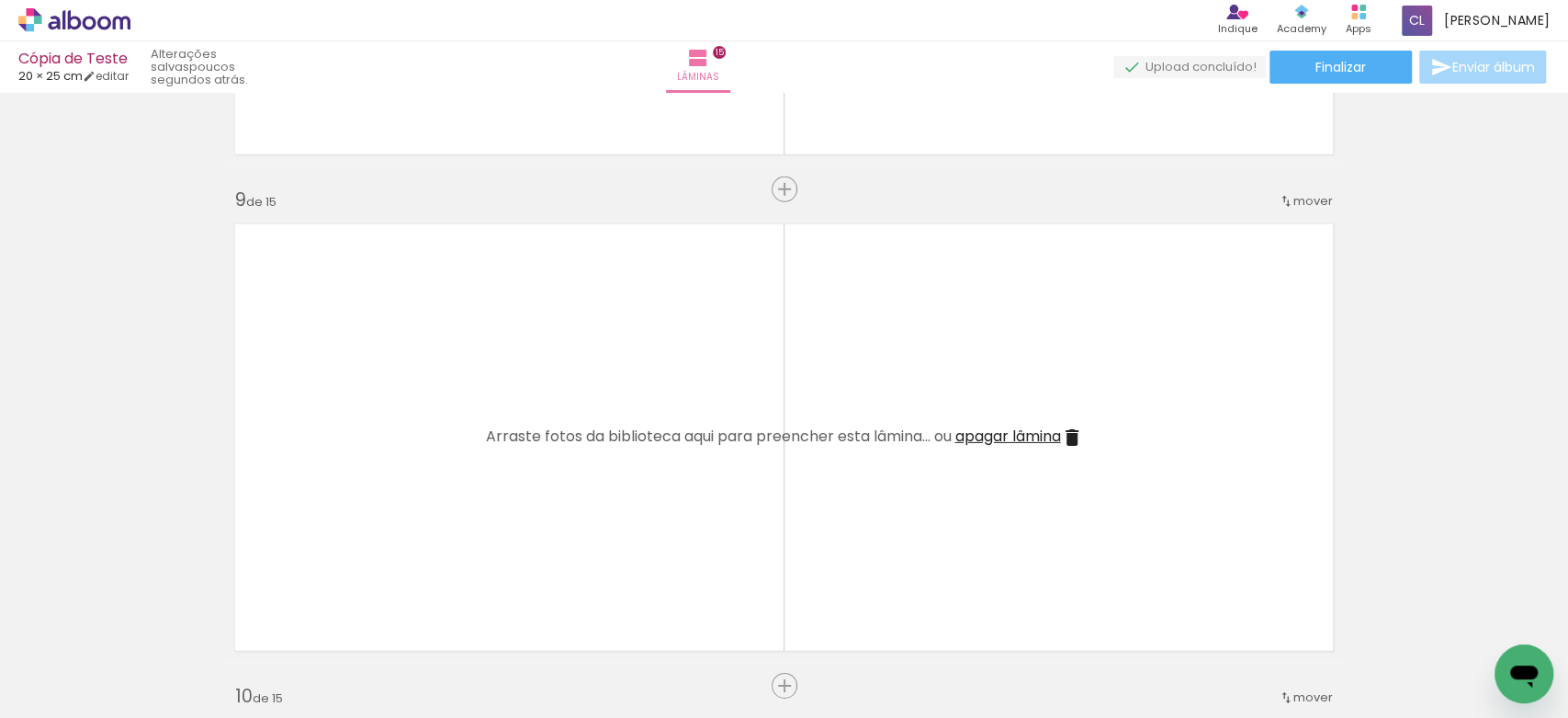
scroll to position [0, 3233]
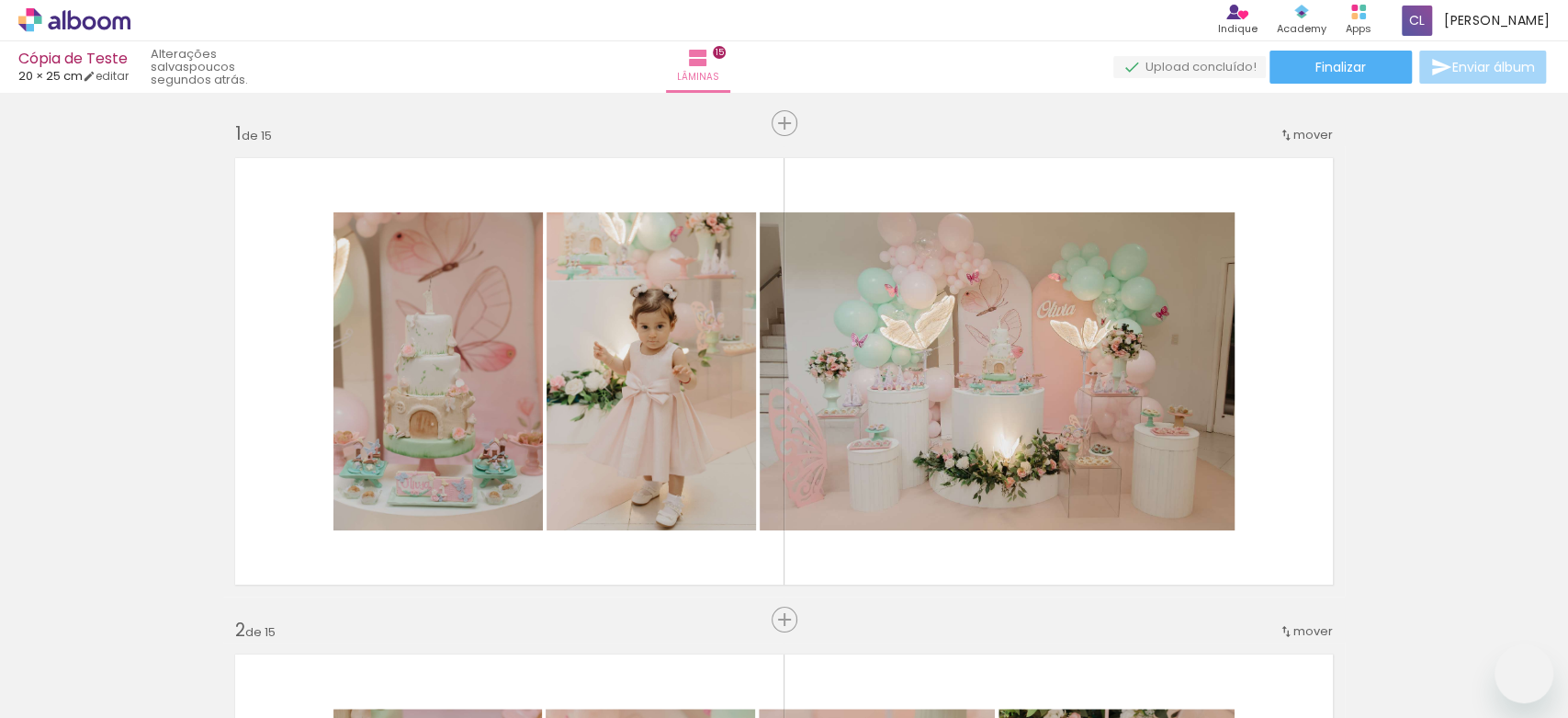
click at [871, 477] on quentale-workspace at bounding box center [784, 359] width 1568 height 718
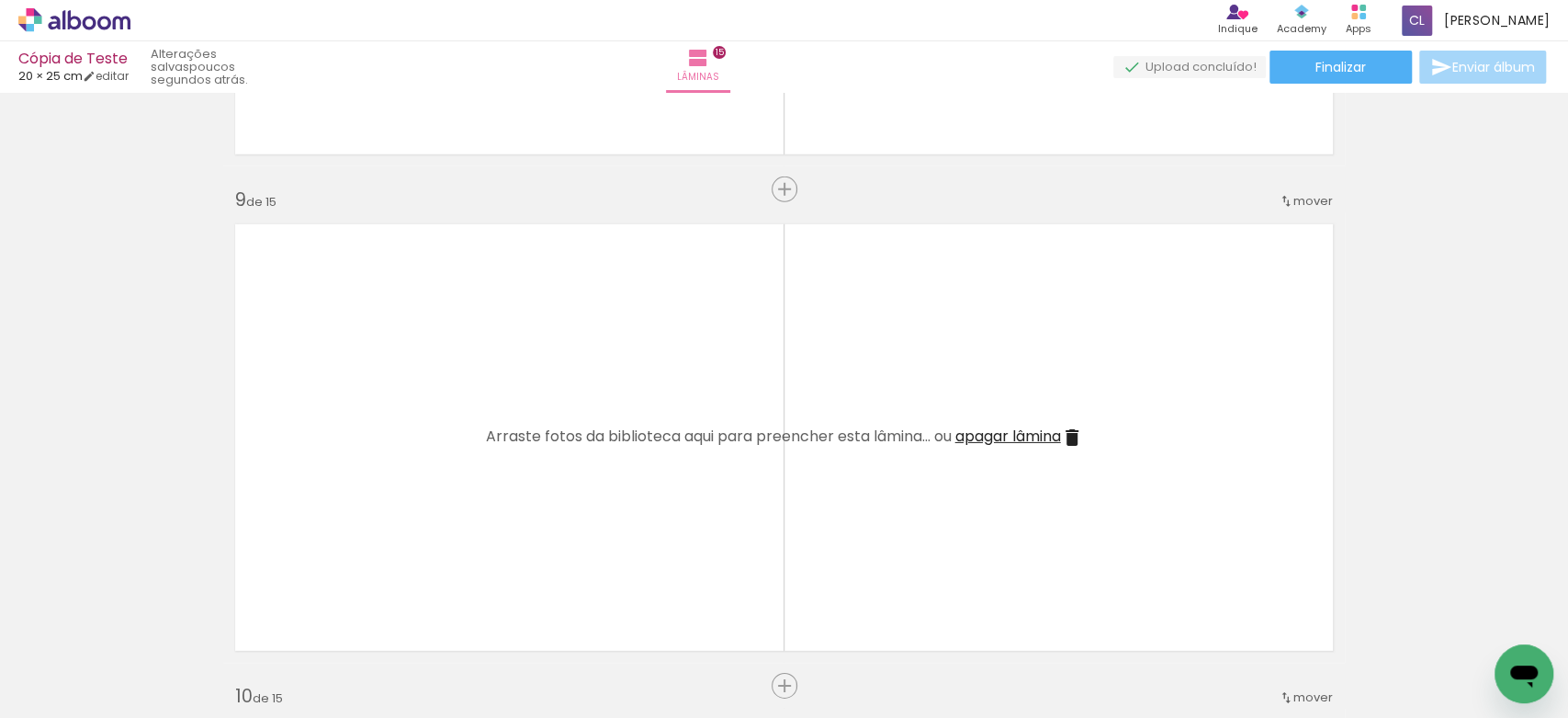
scroll to position [0, 3233]
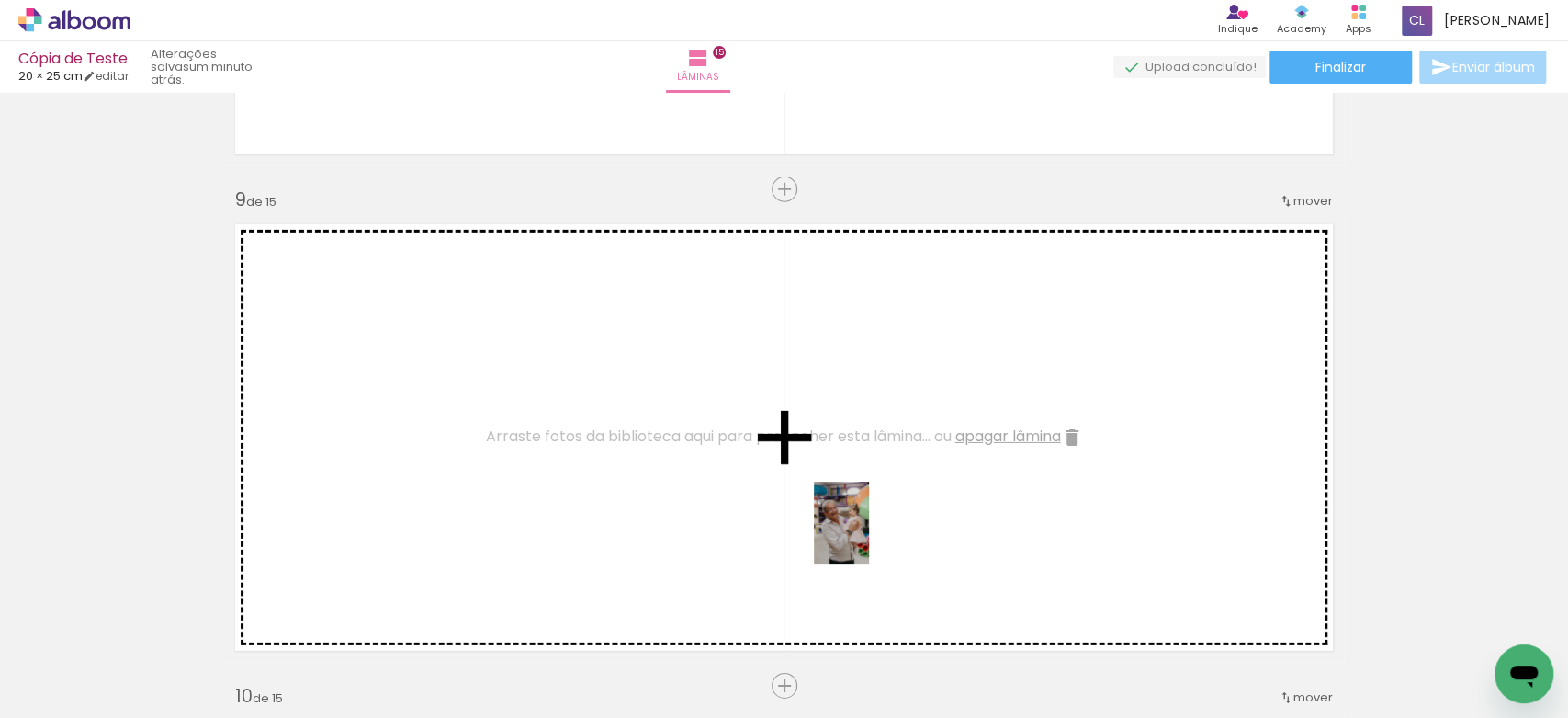
drag, startPoint x: 868, startPoint y: 656, endPoint x: 868, endPoint y: 537, distance: 119.0
click at [868, 537] on quentale-workspace at bounding box center [784, 359] width 1568 height 718
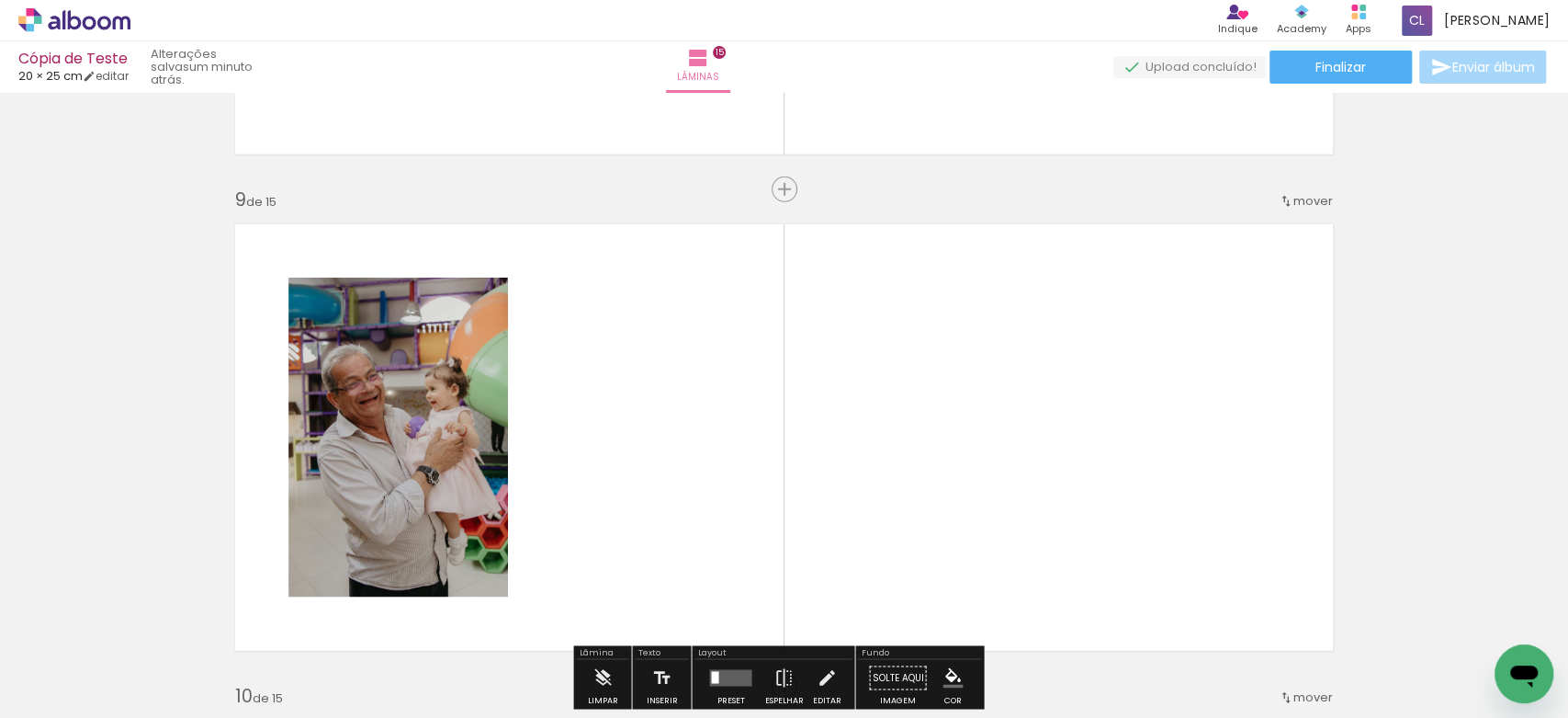
scroll to position [4048, 0]
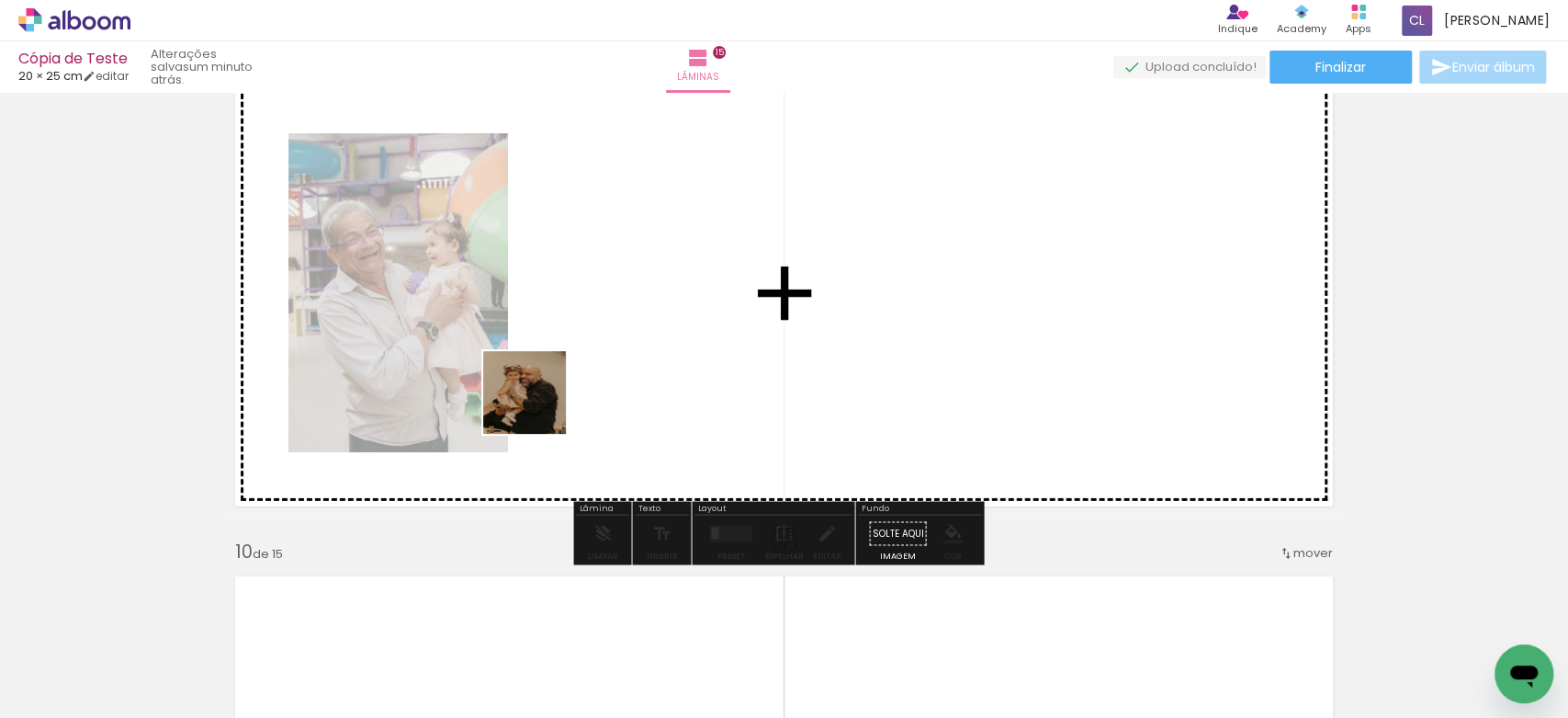
drag, startPoint x: 132, startPoint y: 664, endPoint x: 641, endPoint y: 341, distance: 602.8
click at [641, 341] on quentale-workspace at bounding box center [784, 359] width 1568 height 718
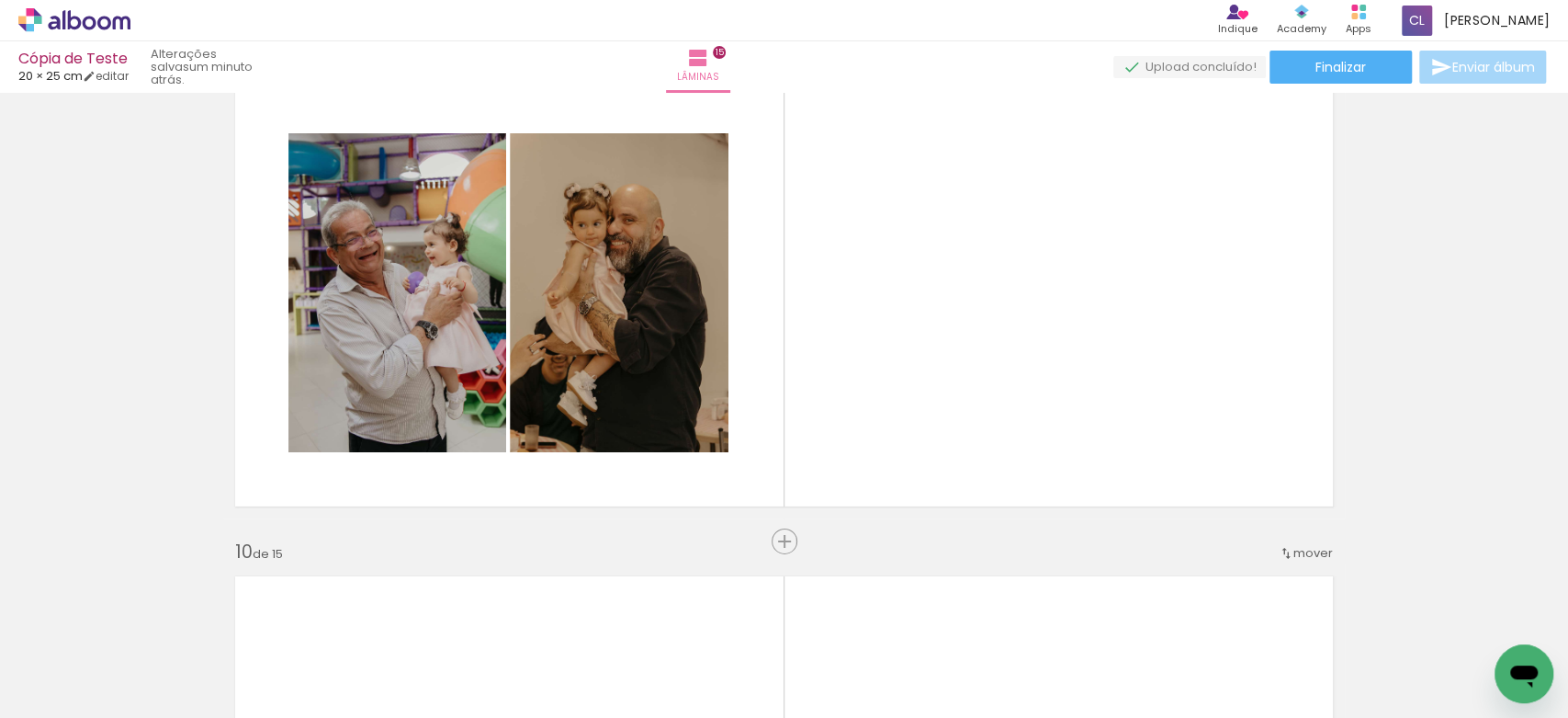
scroll to position [0, 2802]
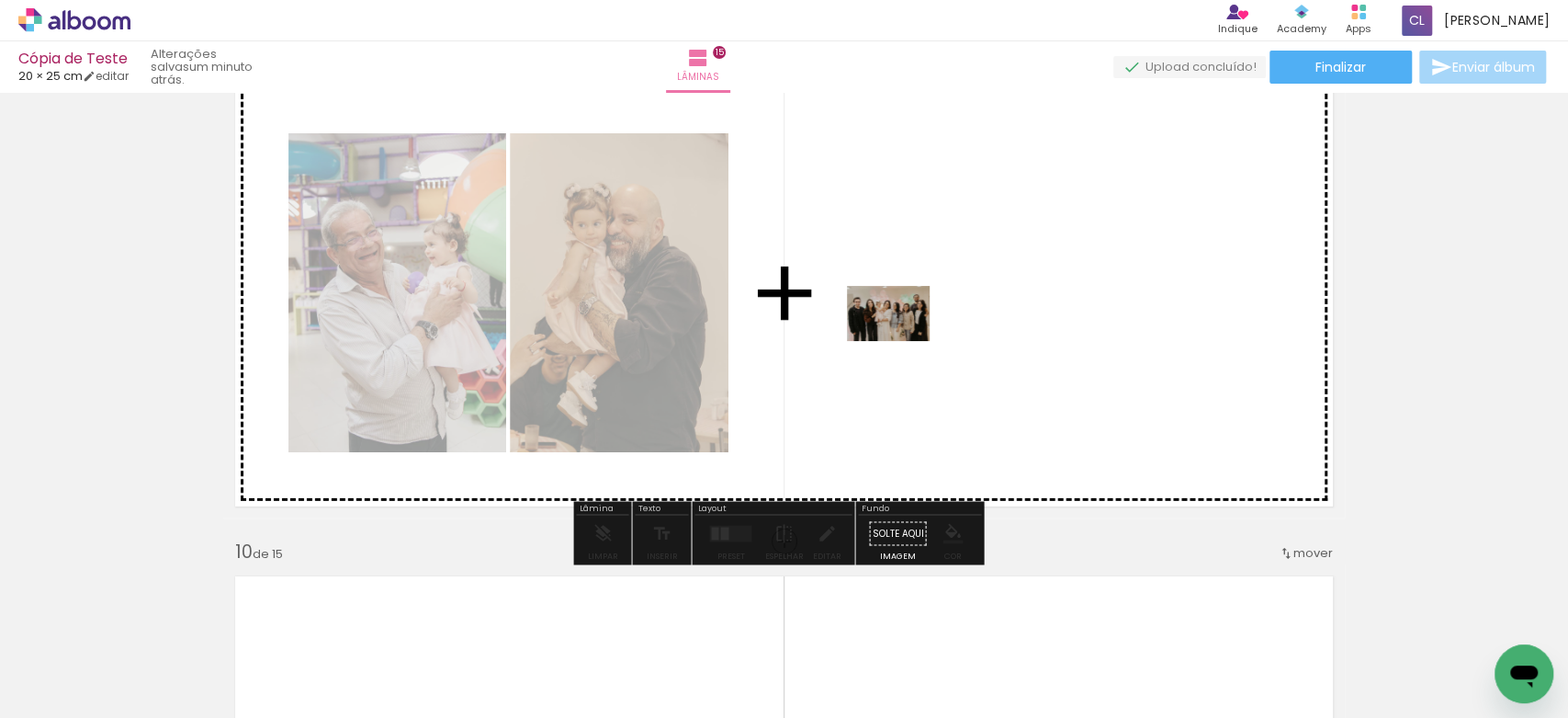
drag, startPoint x: 1093, startPoint y: 661, endPoint x: 894, endPoint y: 337, distance: 380.2
click at [894, 337] on quentale-workspace at bounding box center [784, 359] width 1568 height 718
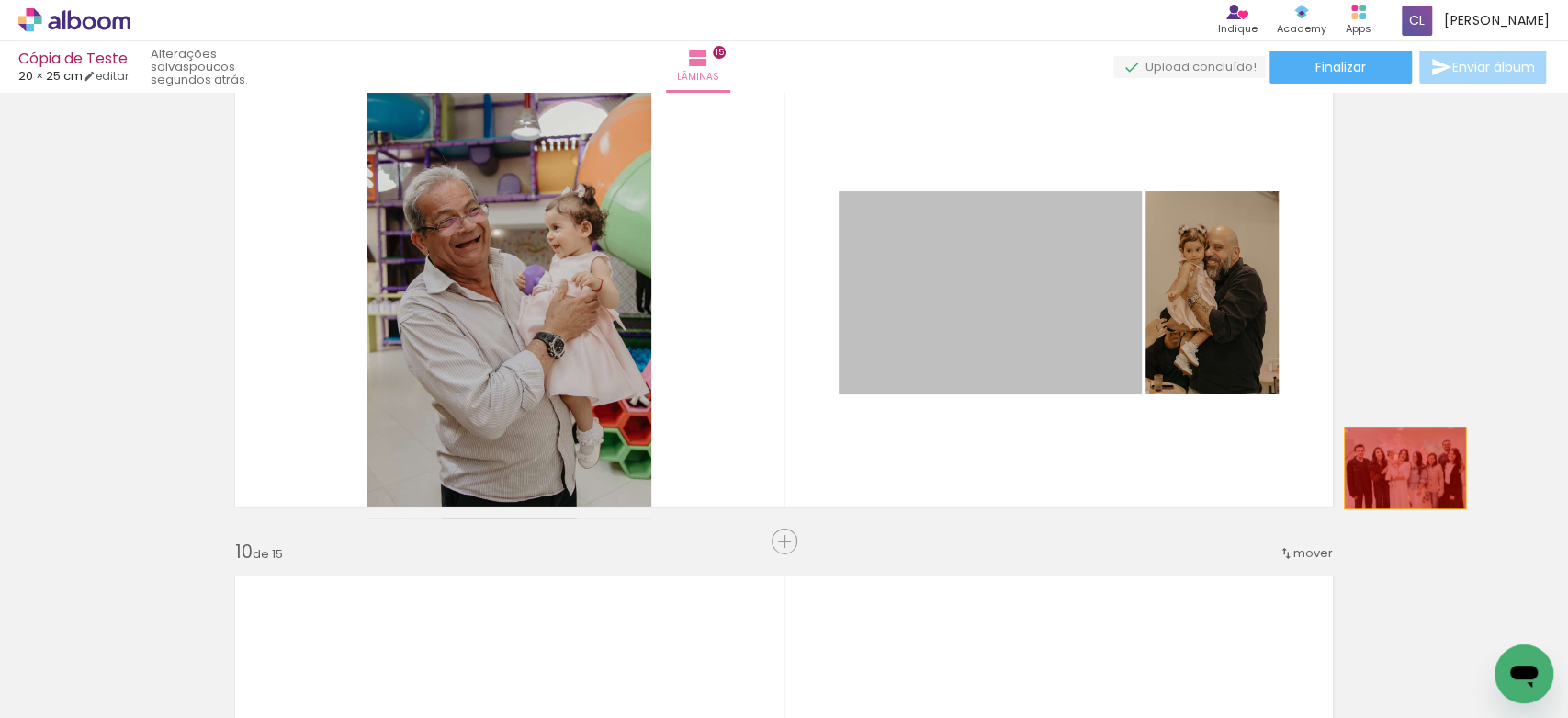
drag, startPoint x: 1014, startPoint y: 304, endPoint x: 1403, endPoint y: 469, distance: 422.5
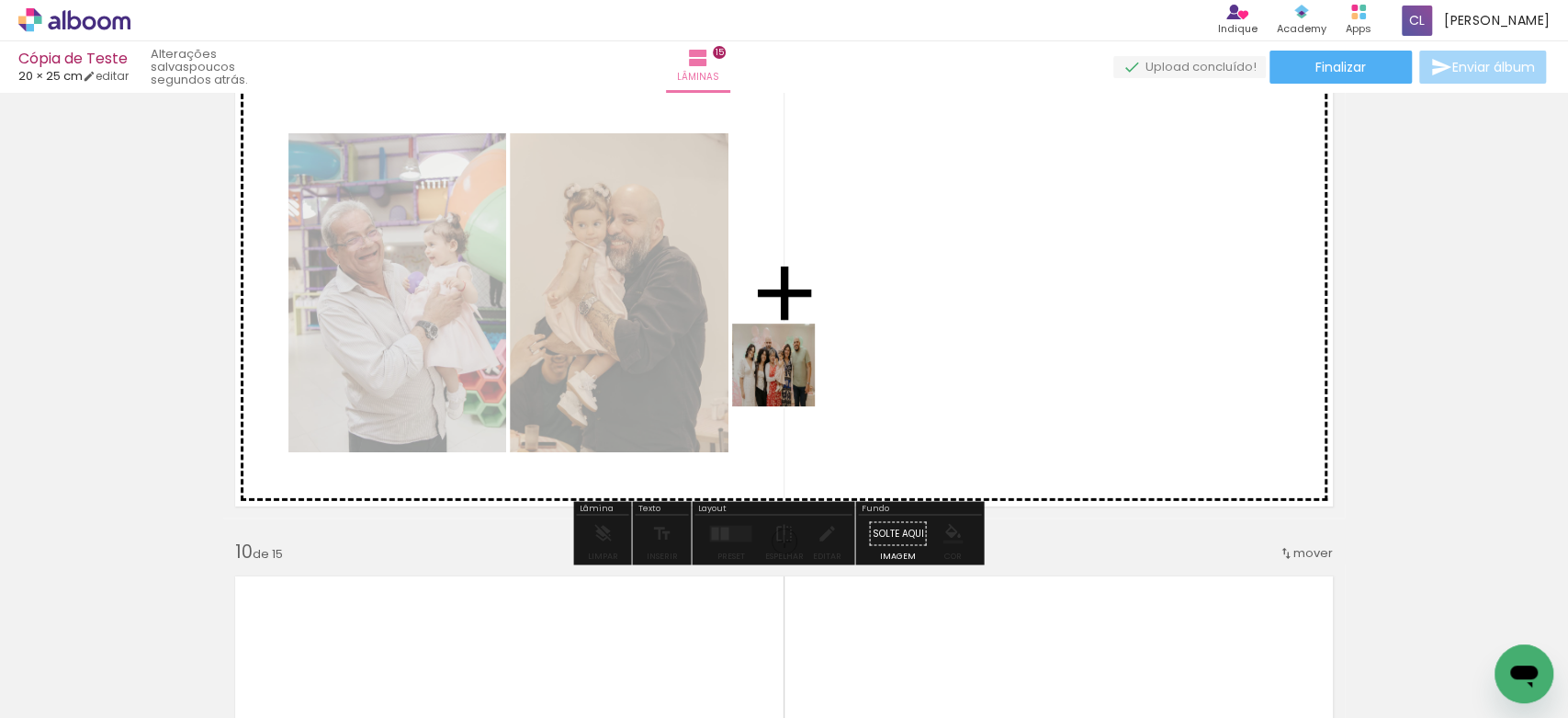
drag, startPoint x: 247, startPoint y: 661, endPoint x: 811, endPoint y: 369, distance: 635.1
click at [811, 369] on quentale-workspace at bounding box center [784, 359] width 1568 height 718
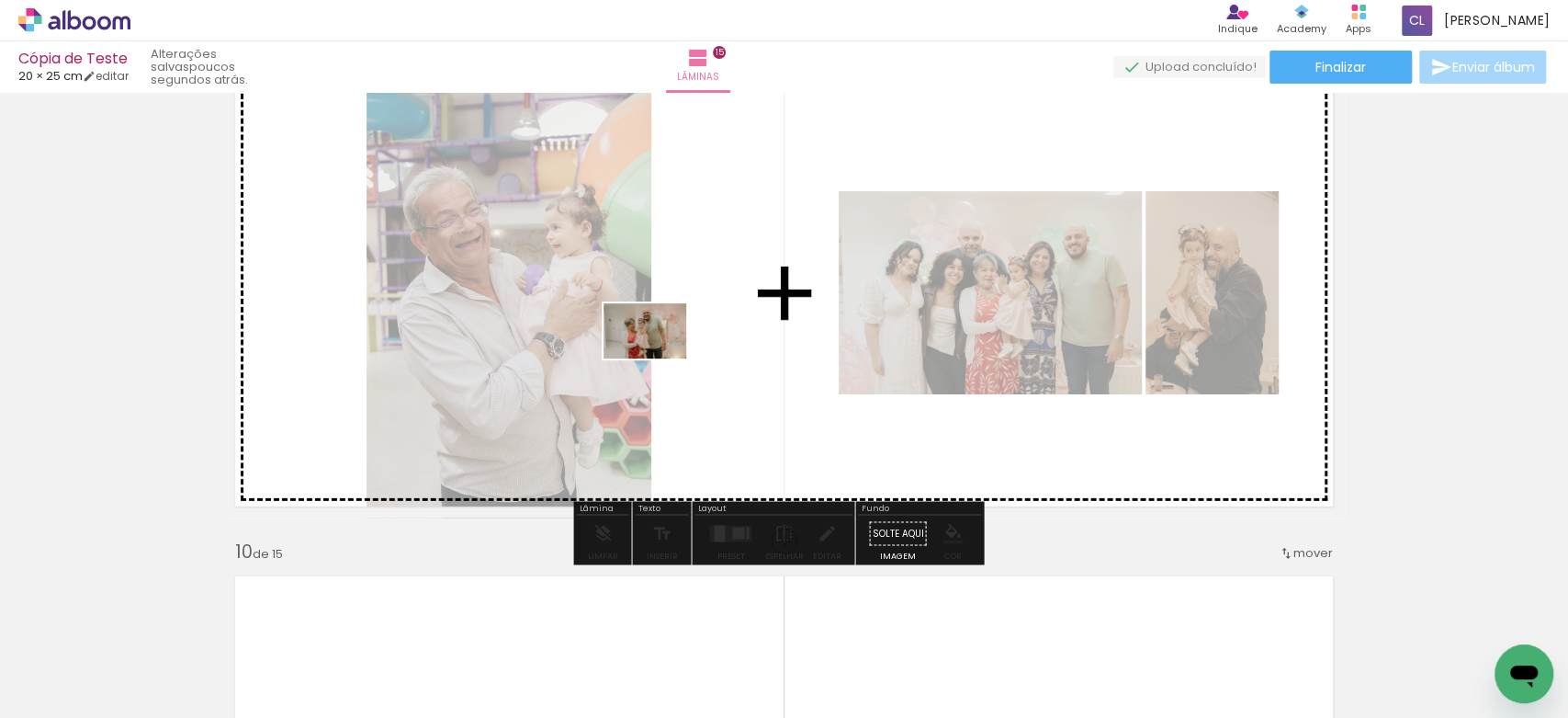
drag, startPoint x: 373, startPoint y: 653, endPoint x: 659, endPoint y: 358, distance: 410.9
click at [659, 358] on quentale-workspace at bounding box center [784, 359] width 1568 height 718
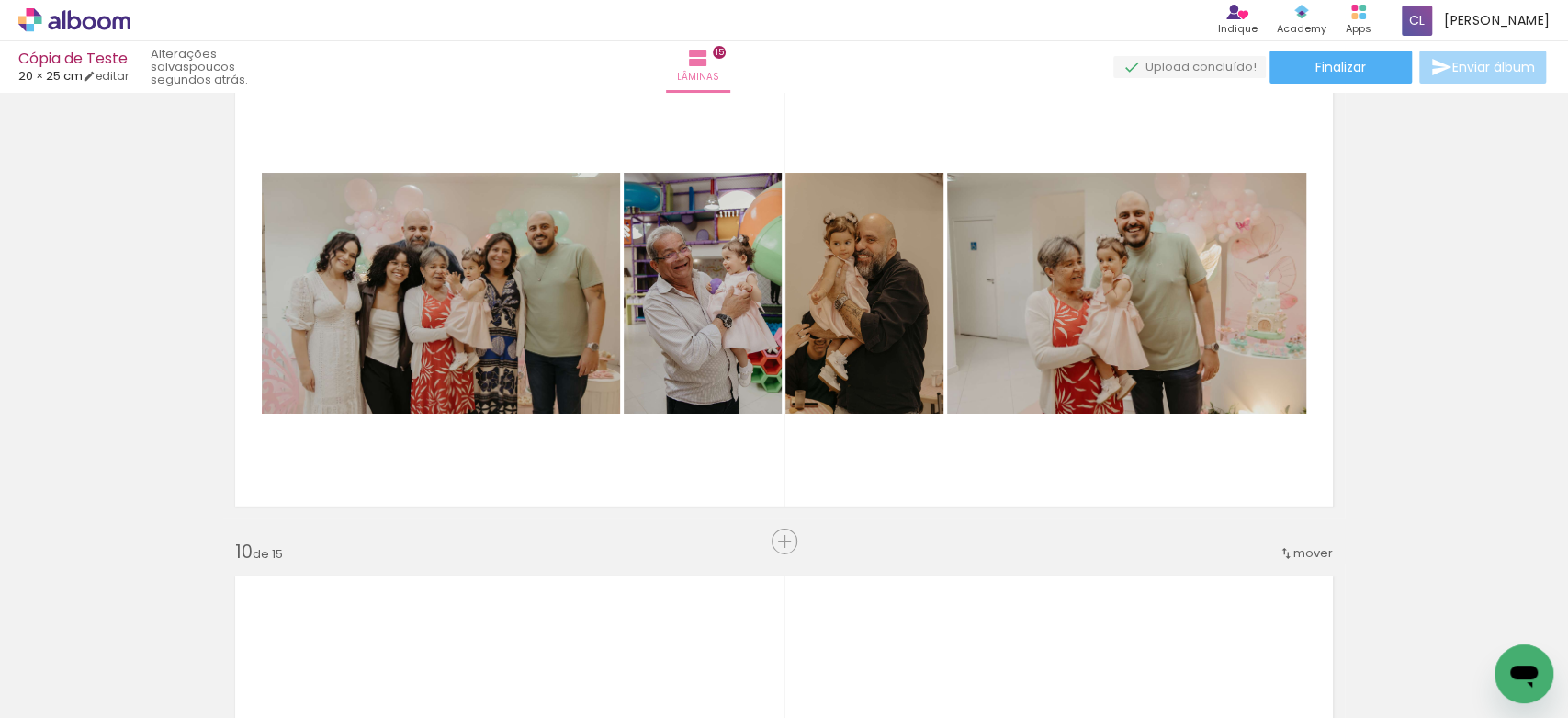
scroll to position [0, 1855]
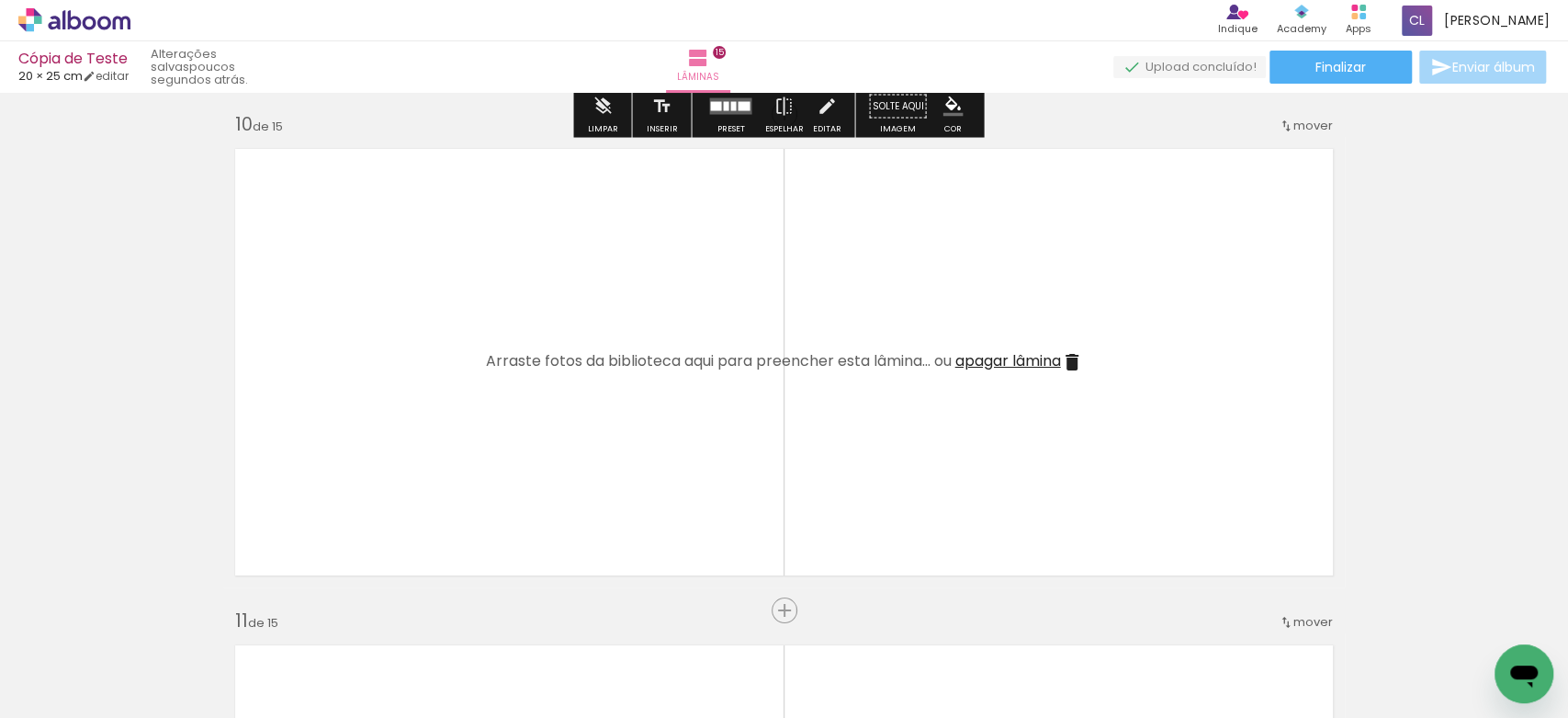
scroll to position [4476, 0]
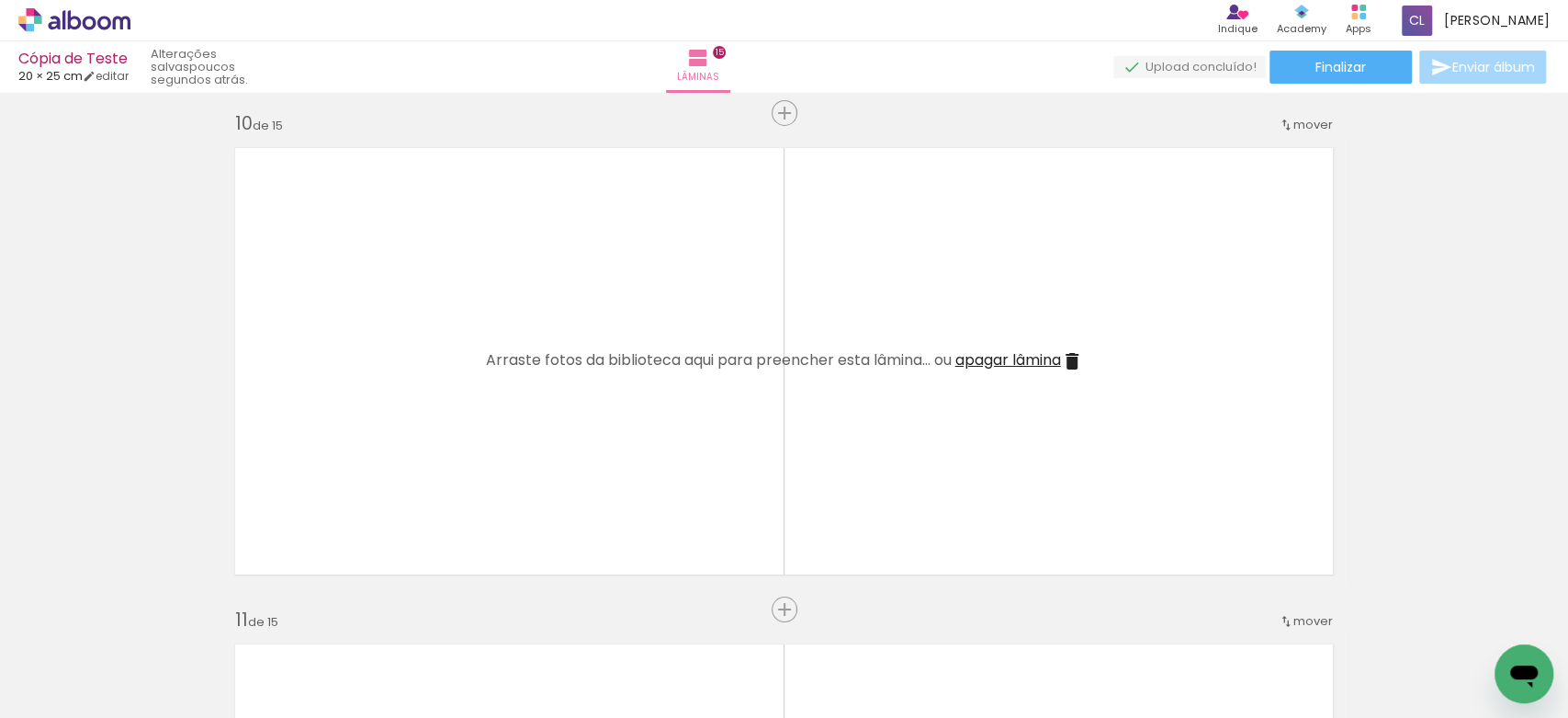
drag, startPoint x: 297, startPoint y: 648, endPoint x: 503, endPoint y: 262, distance: 437.5
click at [503, 262] on quentale-workspace at bounding box center [784, 359] width 1568 height 718
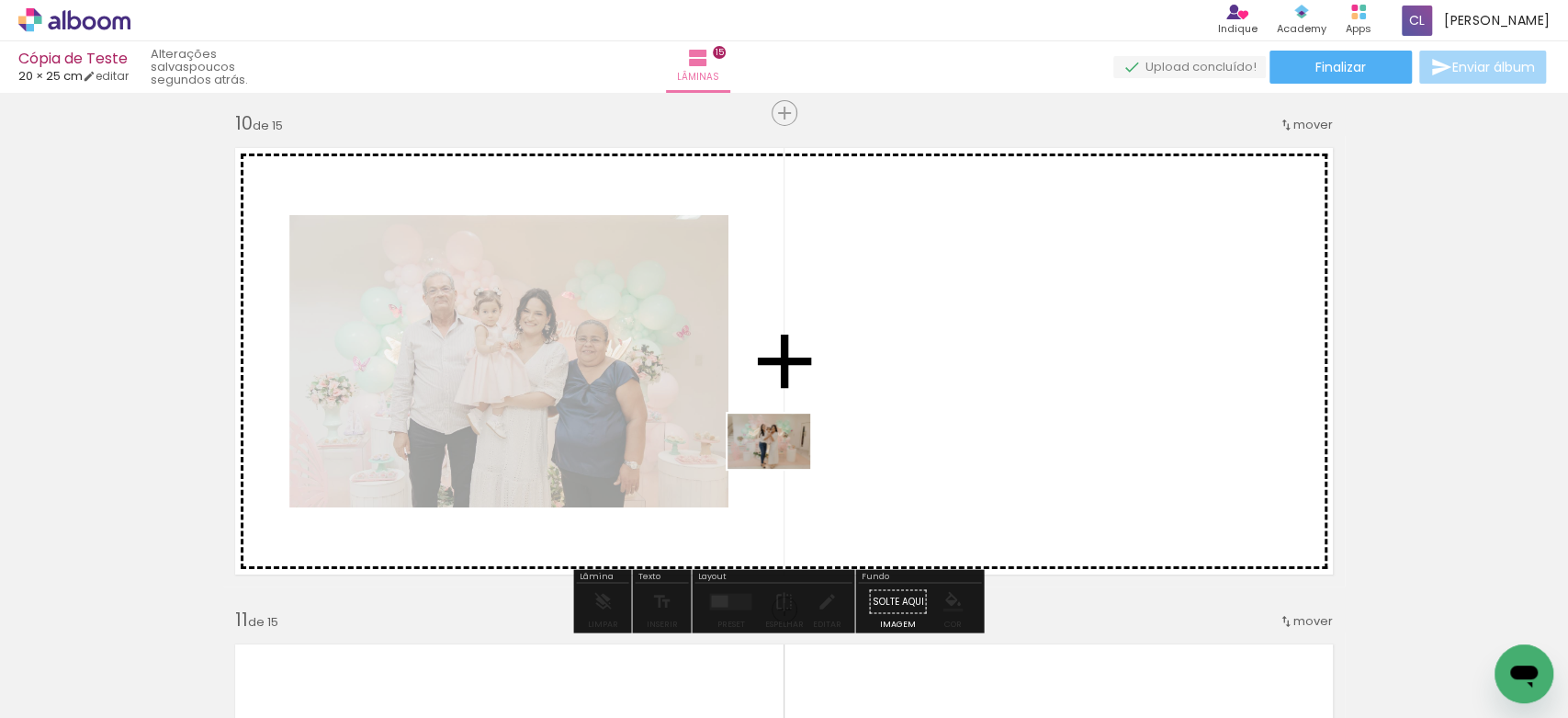
drag, startPoint x: 690, startPoint y: 662, endPoint x: 782, endPoint y: 469, distance: 213.8
click at [782, 469] on quentale-workspace at bounding box center [784, 359] width 1568 height 718
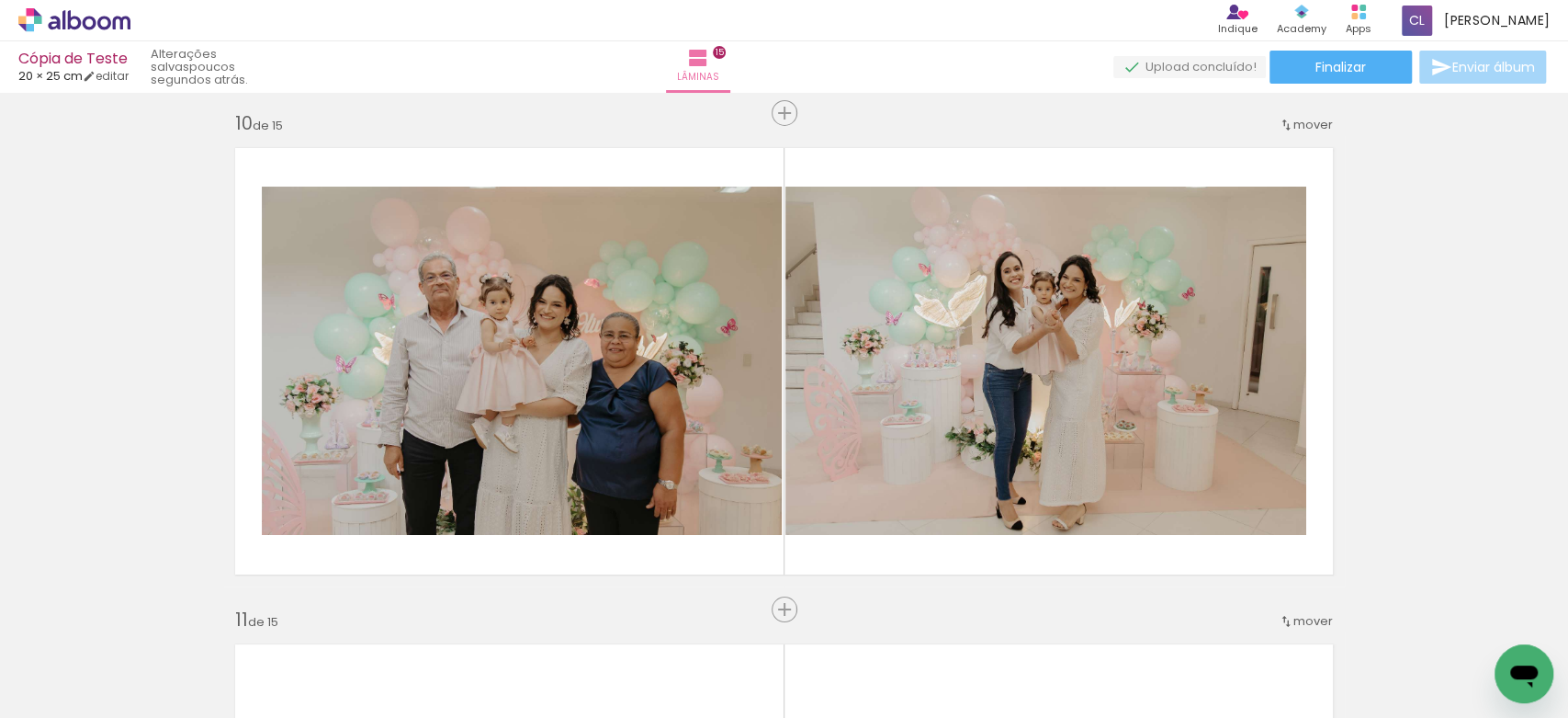
scroll to position [0, 4084]
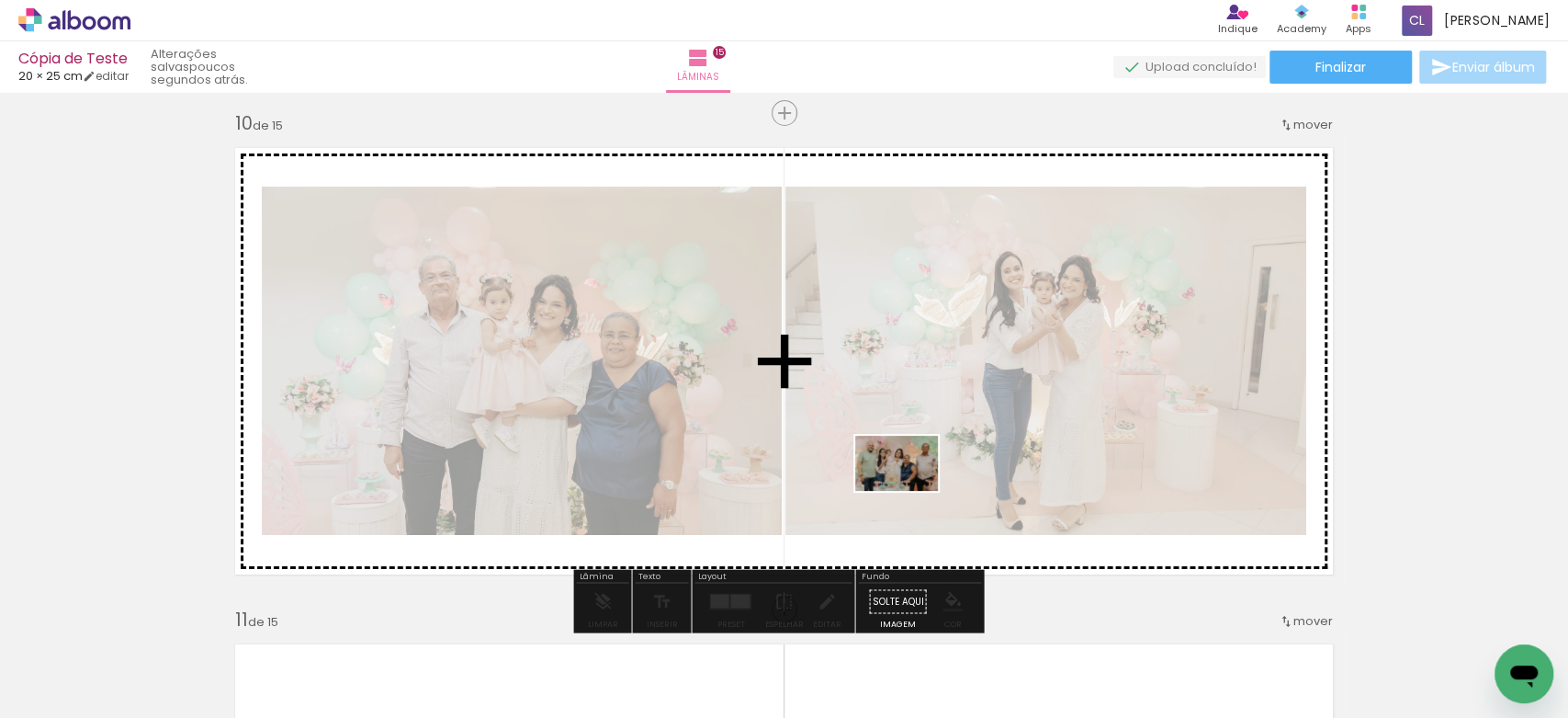
drag, startPoint x: 1050, startPoint y: 659, endPoint x: 901, endPoint y: 488, distance: 226.8
click at [901, 488] on quentale-workspace at bounding box center [784, 359] width 1568 height 718
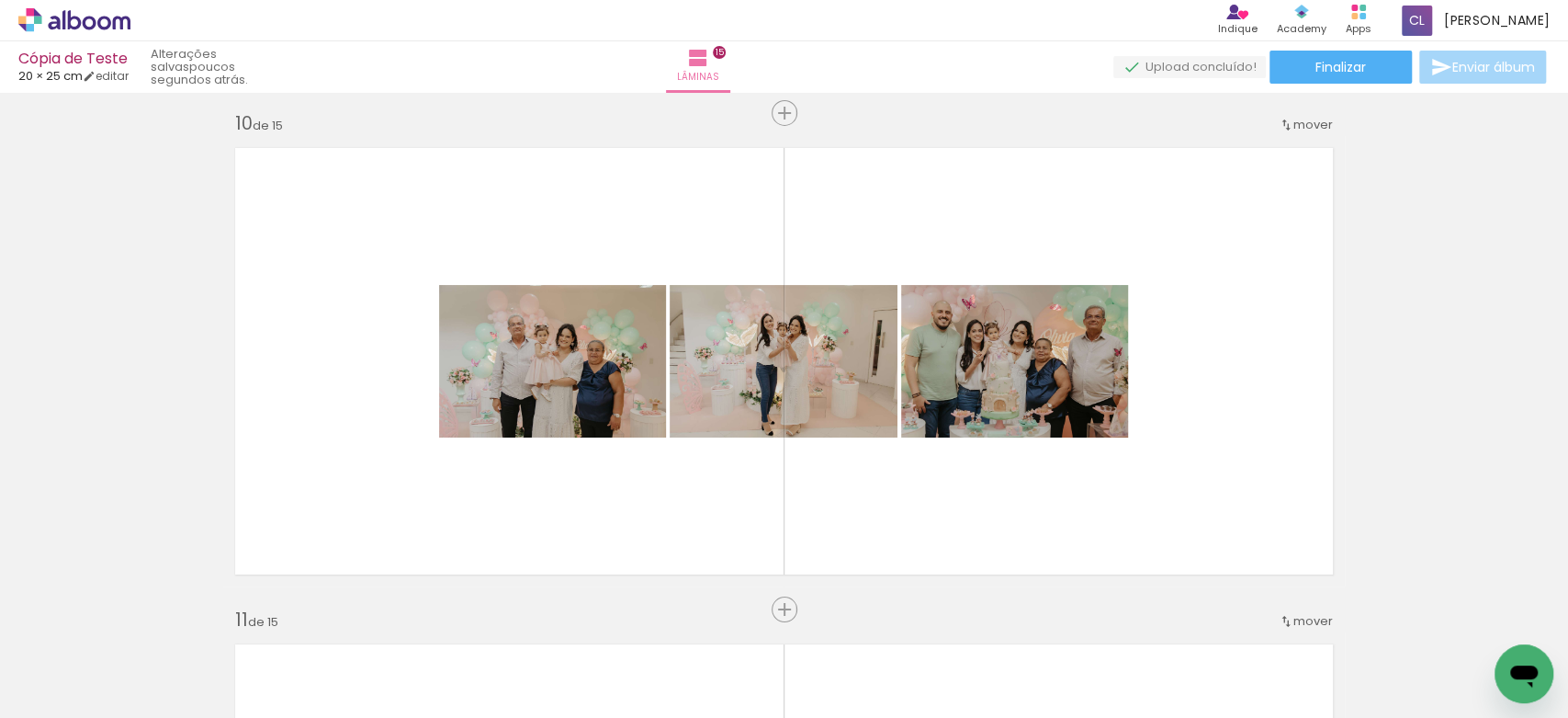
scroll to position [0, 5775]
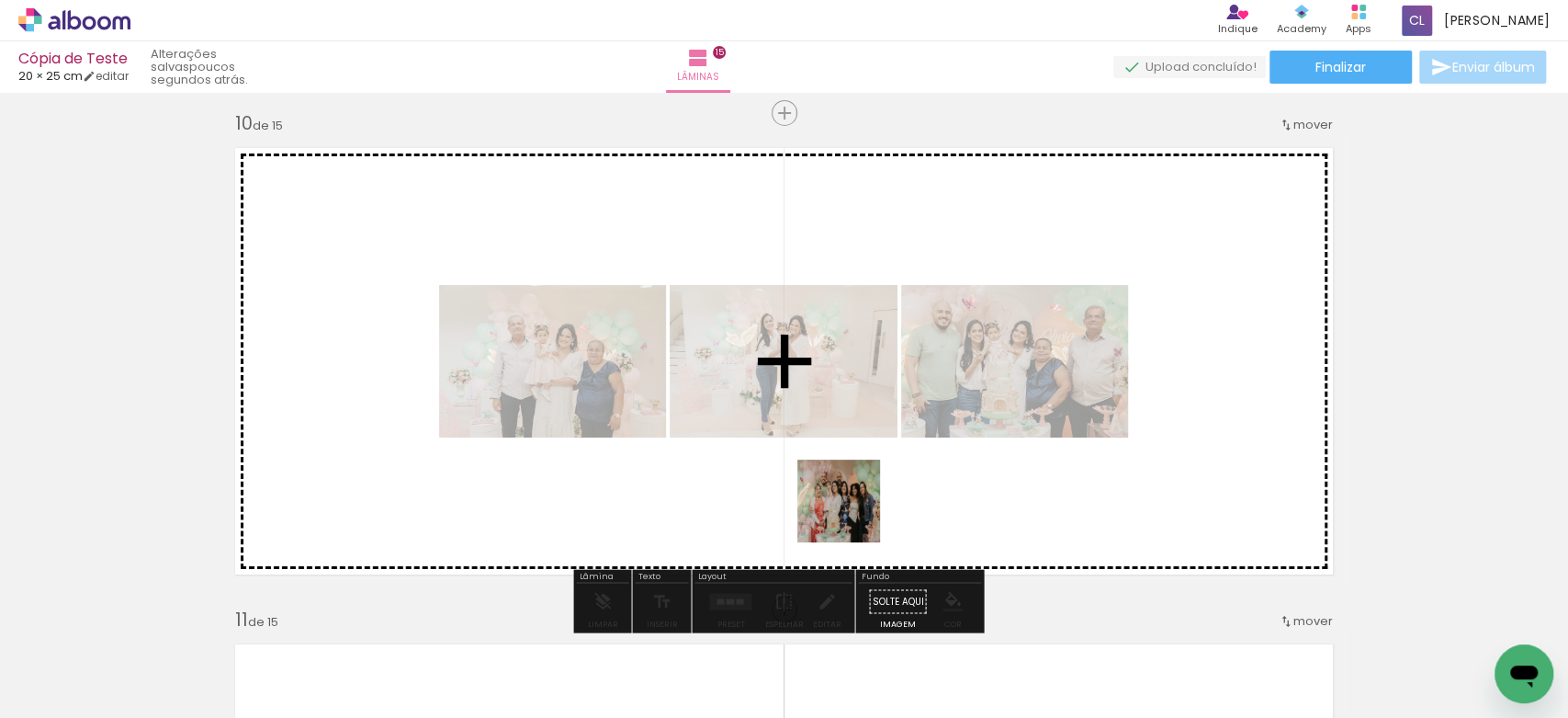
drag, startPoint x: 801, startPoint y: 663, endPoint x: 865, endPoint y: 478, distance: 195.8
click at [865, 478] on quentale-workspace at bounding box center [784, 359] width 1568 height 718
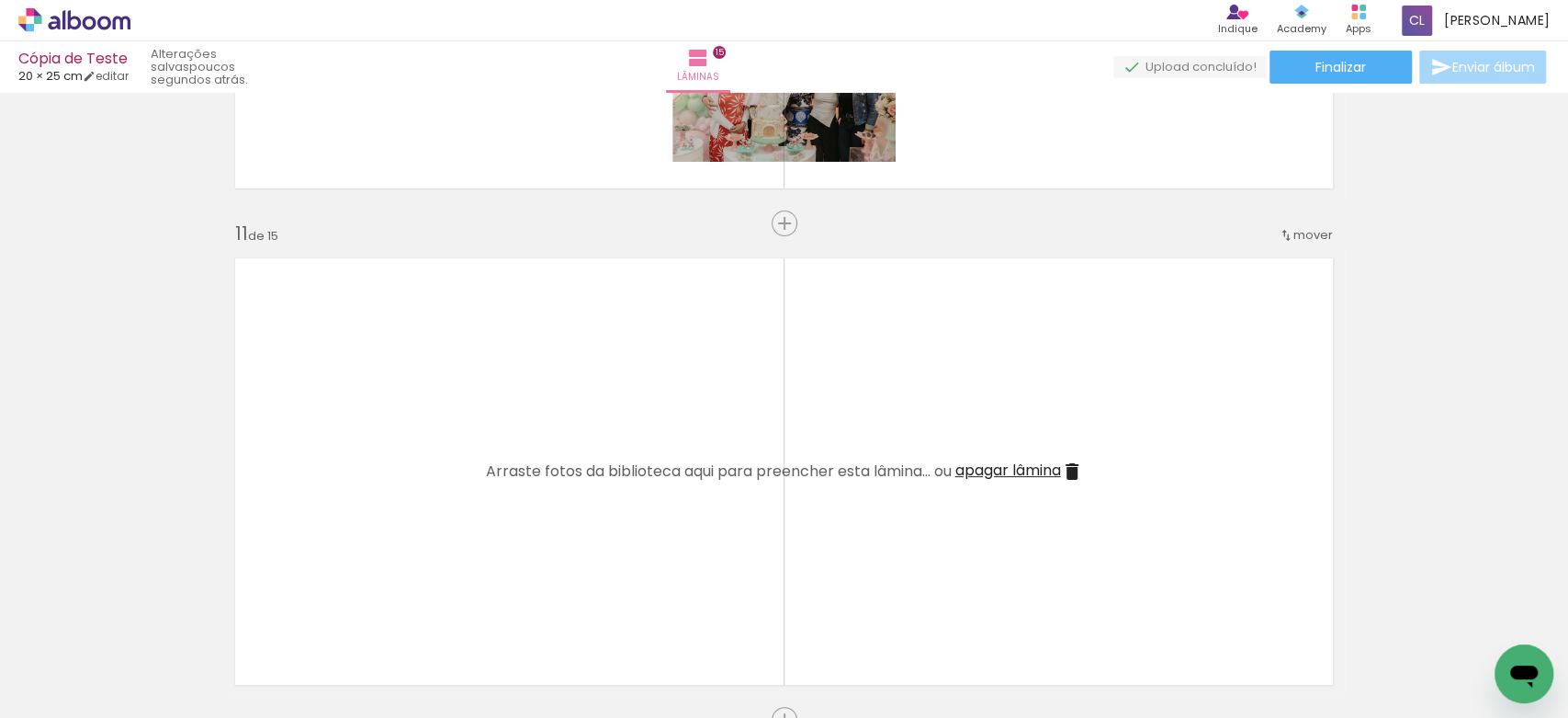
scroll to position [4867, 0]
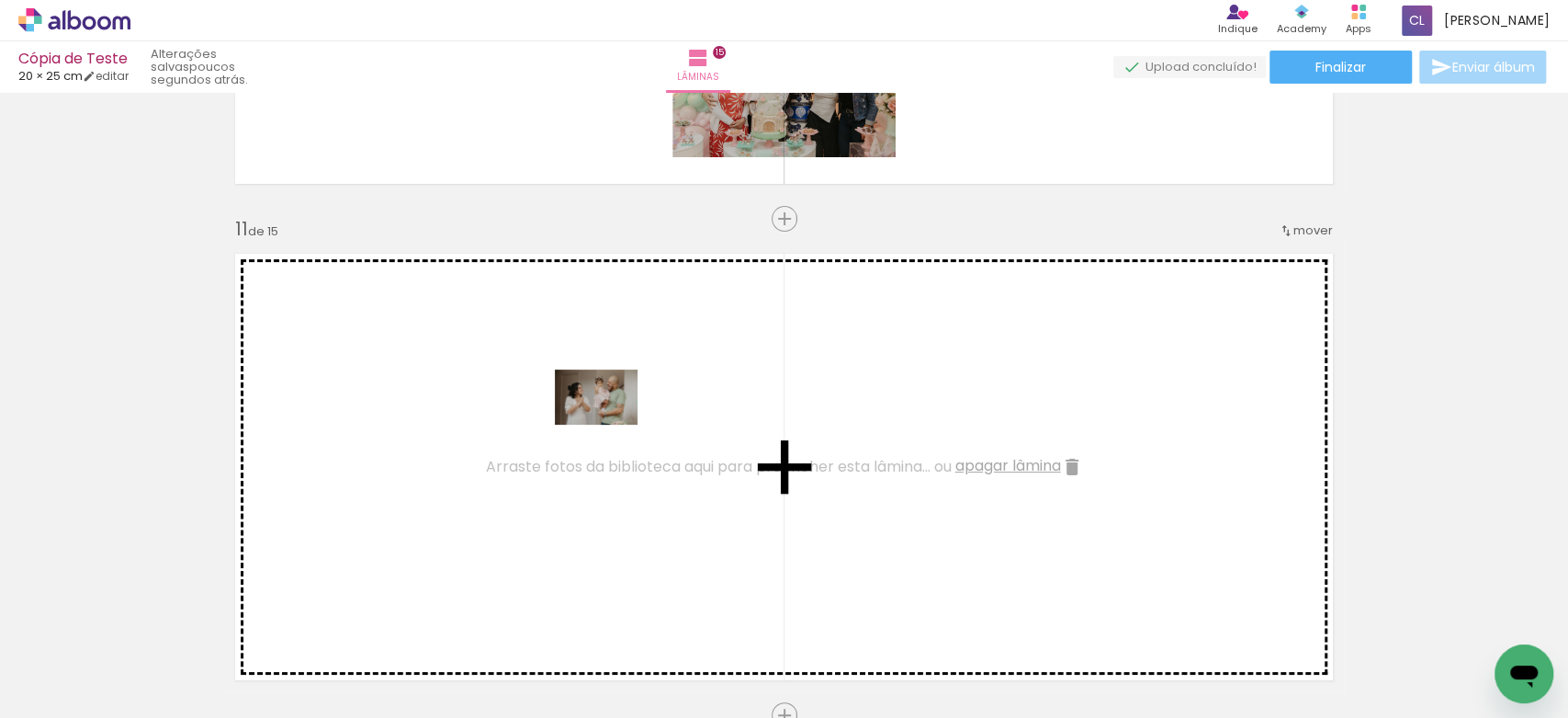
drag, startPoint x: 649, startPoint y: 663, endPoint x: 610, endPoint y: 425, distance: 241.2
click at [610, 425] on quentale-workspace at bounding box center [784, 359] width 1568 height 718
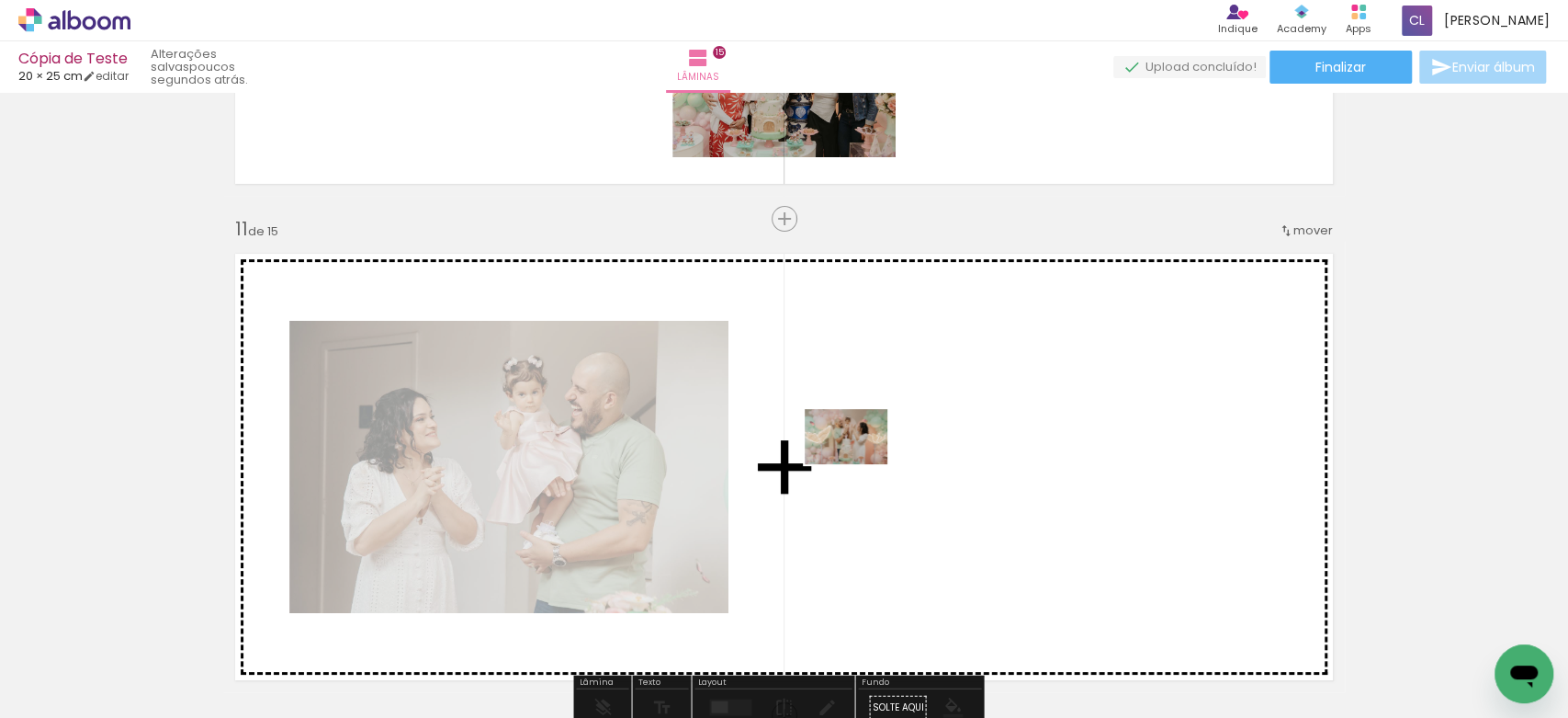
drag, startPoint x: 872, startPoint y: 648, endPoint x: 859, endPoint y: 464, distance: 184.5
click at [859, 464] on quentale-workspace at bounding box center [784, 359] width 1568 height 718
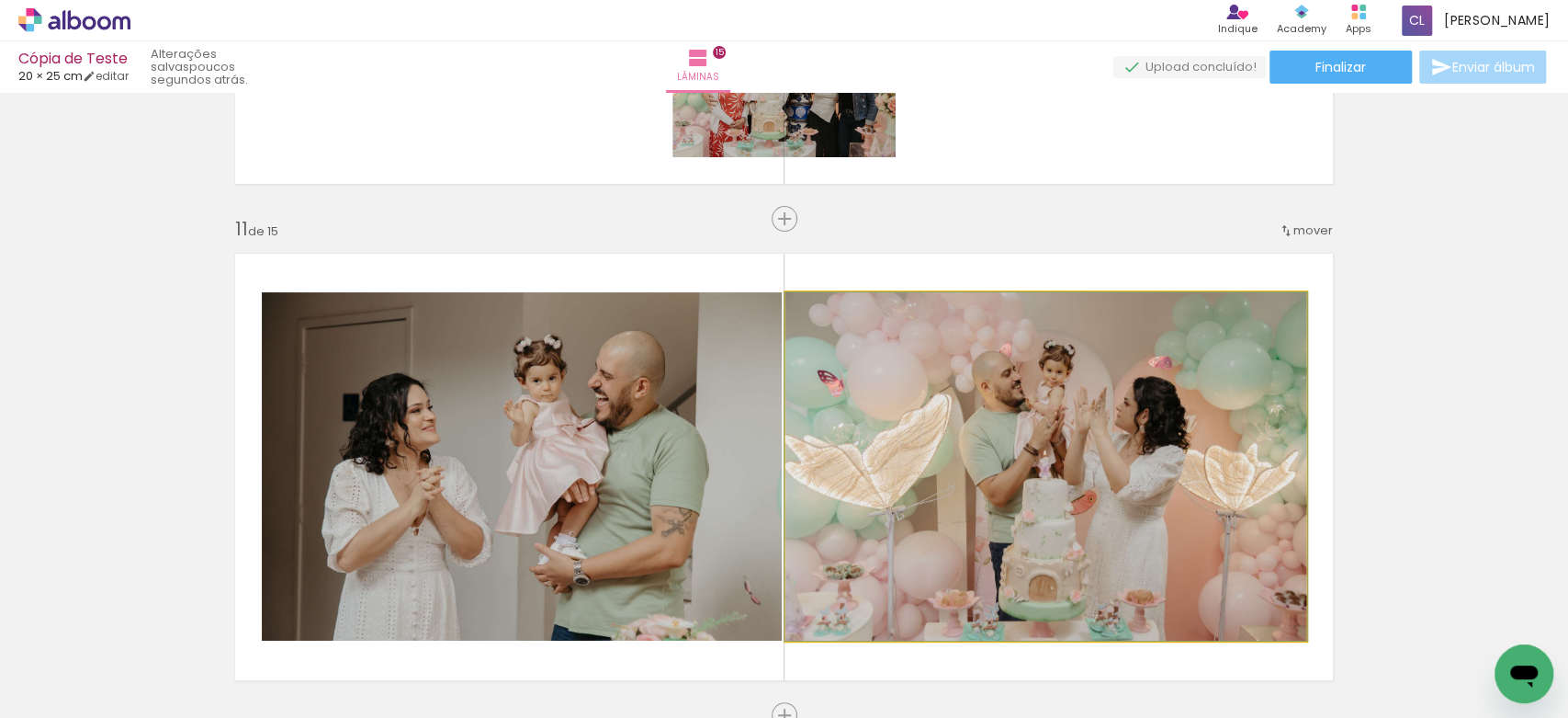
click at [1043, 515] on quentale-photo at bounding box center [1045, 467] width 521 height 348
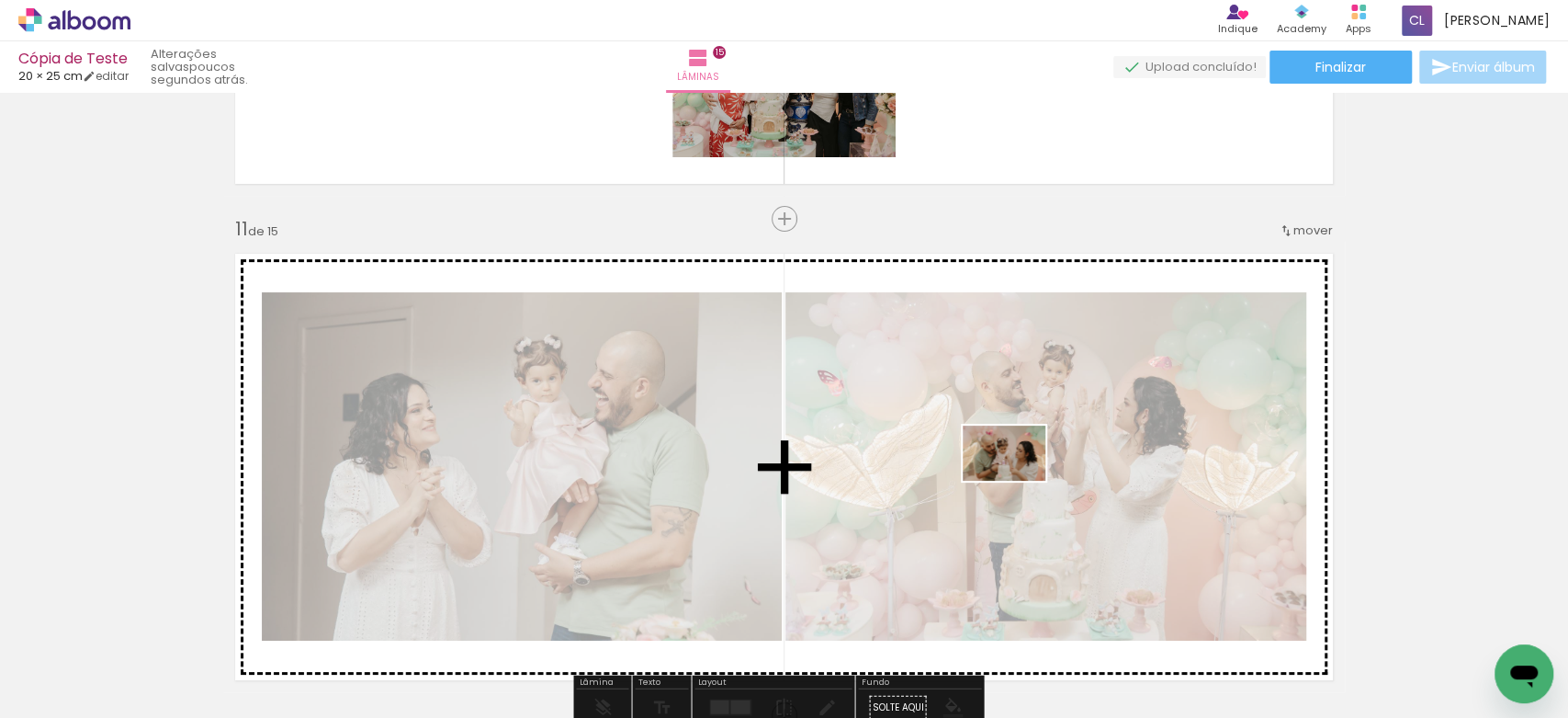
drag, startPoint x: 1032, startPoint y: 520, endPoint x: 1018, endPoint y: 480, distance: 42.4
click at [1018, 480] on quentale-workspace at bounding box center [784, 359] width 1568 height 718
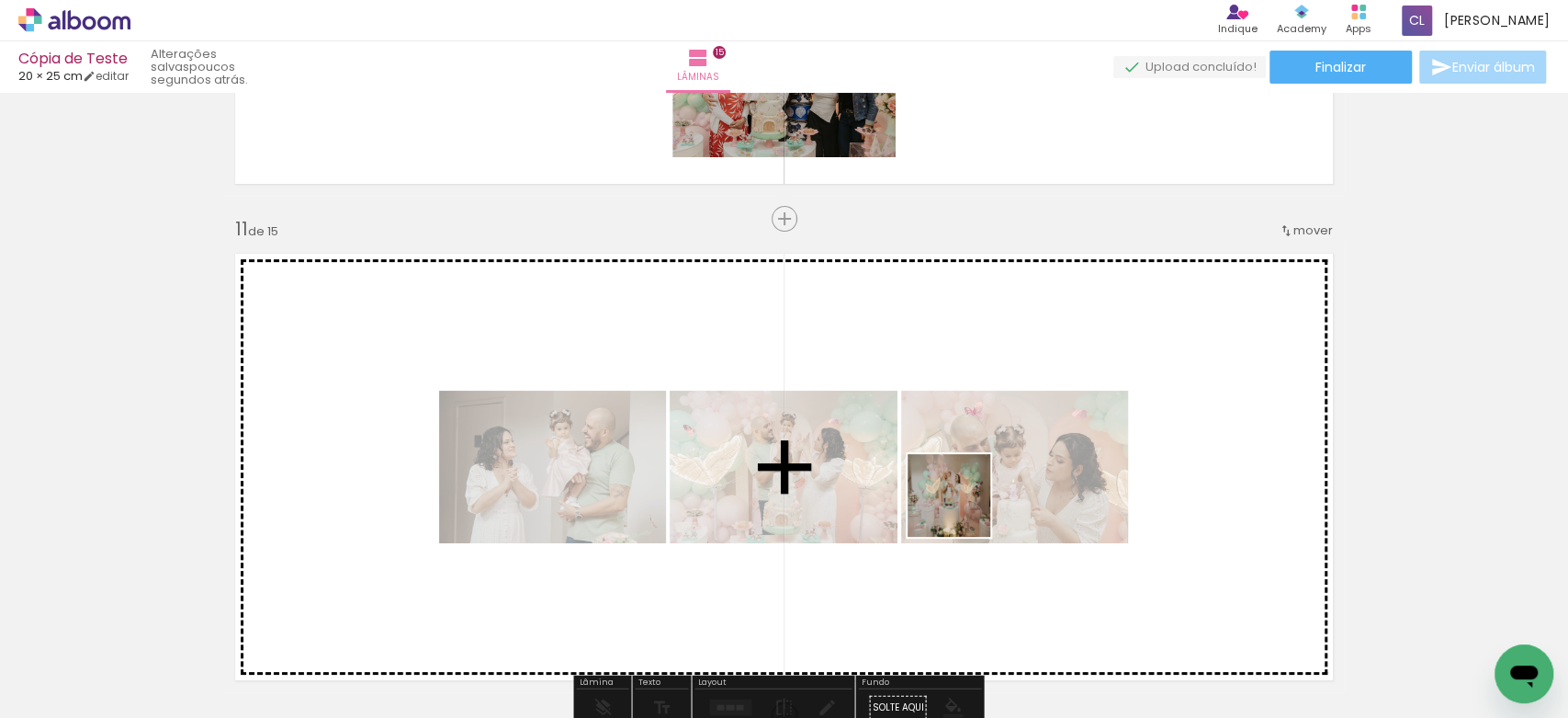
drag, startPoint x: 967, startPoint y: 660, endPoint x: 959, endPoint y: 480, distance: 180.2
click at [959, 480] on quentale-workspace at bounding box center [784, 359] width 1568 height 718
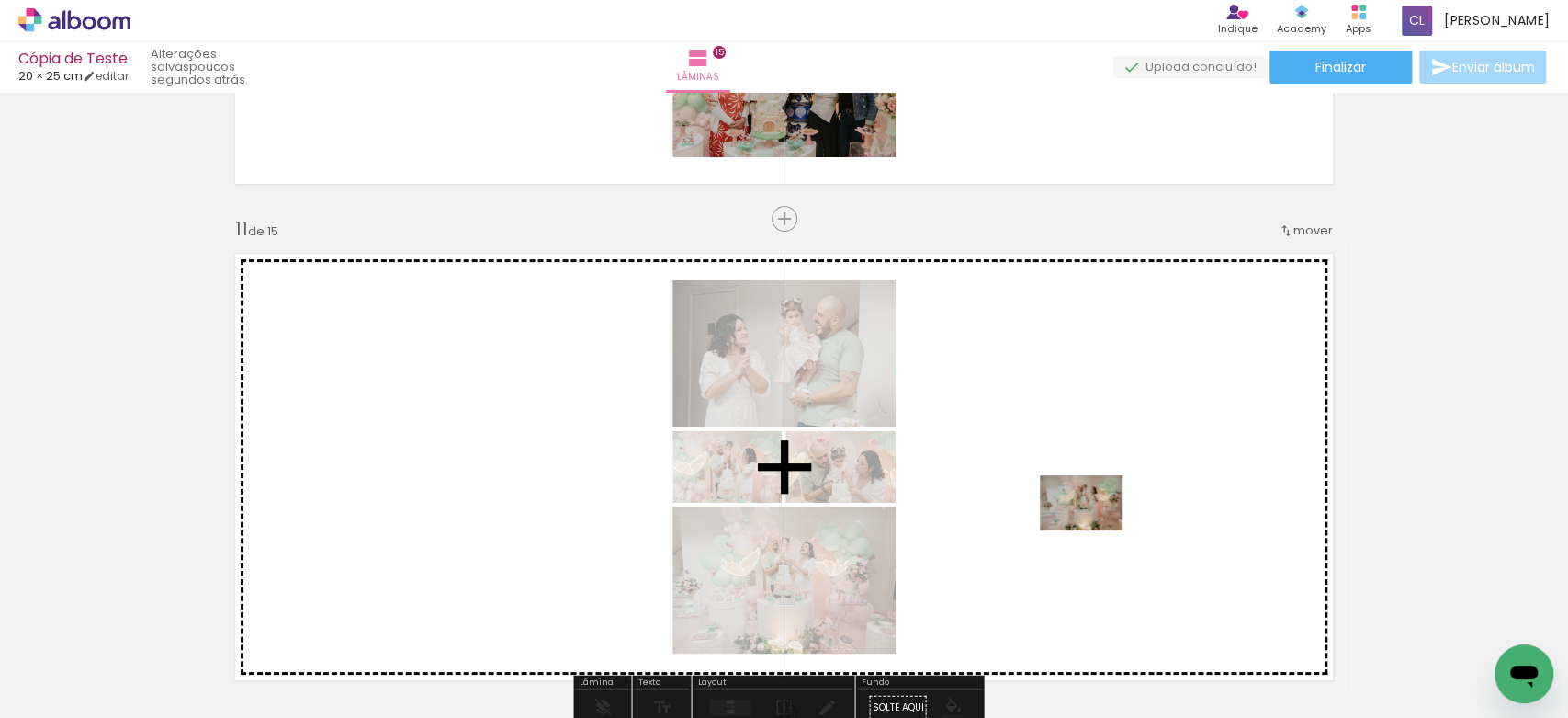
drag, startPoint x: 1162, startPoint y: 648, endPoint x: 1095, endPoint y: 530, distance: 135.7
click at [1095, 530] on quentale-workspace at bounding box center [784, 359] width 1568 height 718
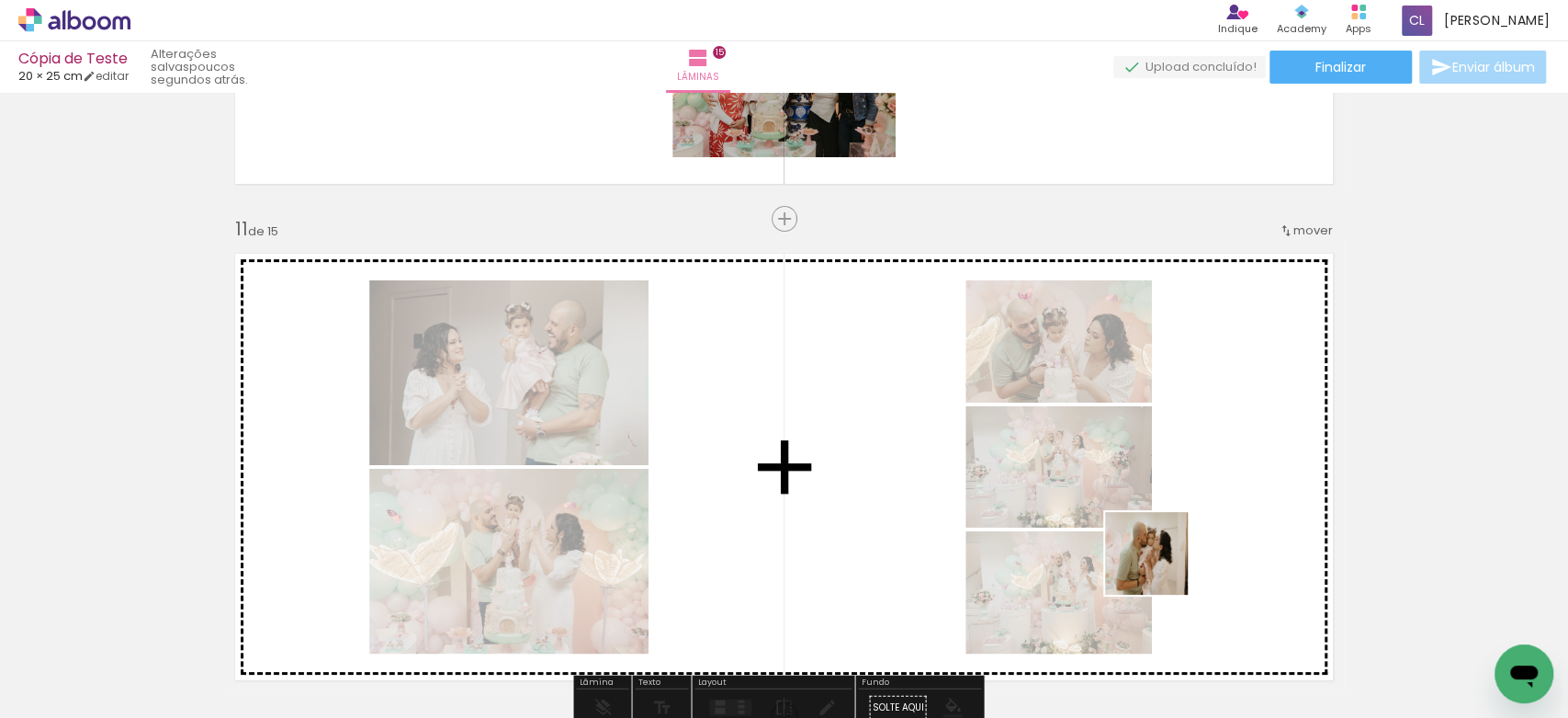
drag, startPoint x: 1281, startPoint y: 680, endPoint x: 1145, endPoint y: 557, distance: 183.4
click at [1145, 557] on quentale-workspace at bounding box center [784, 359] width 1568 height 718
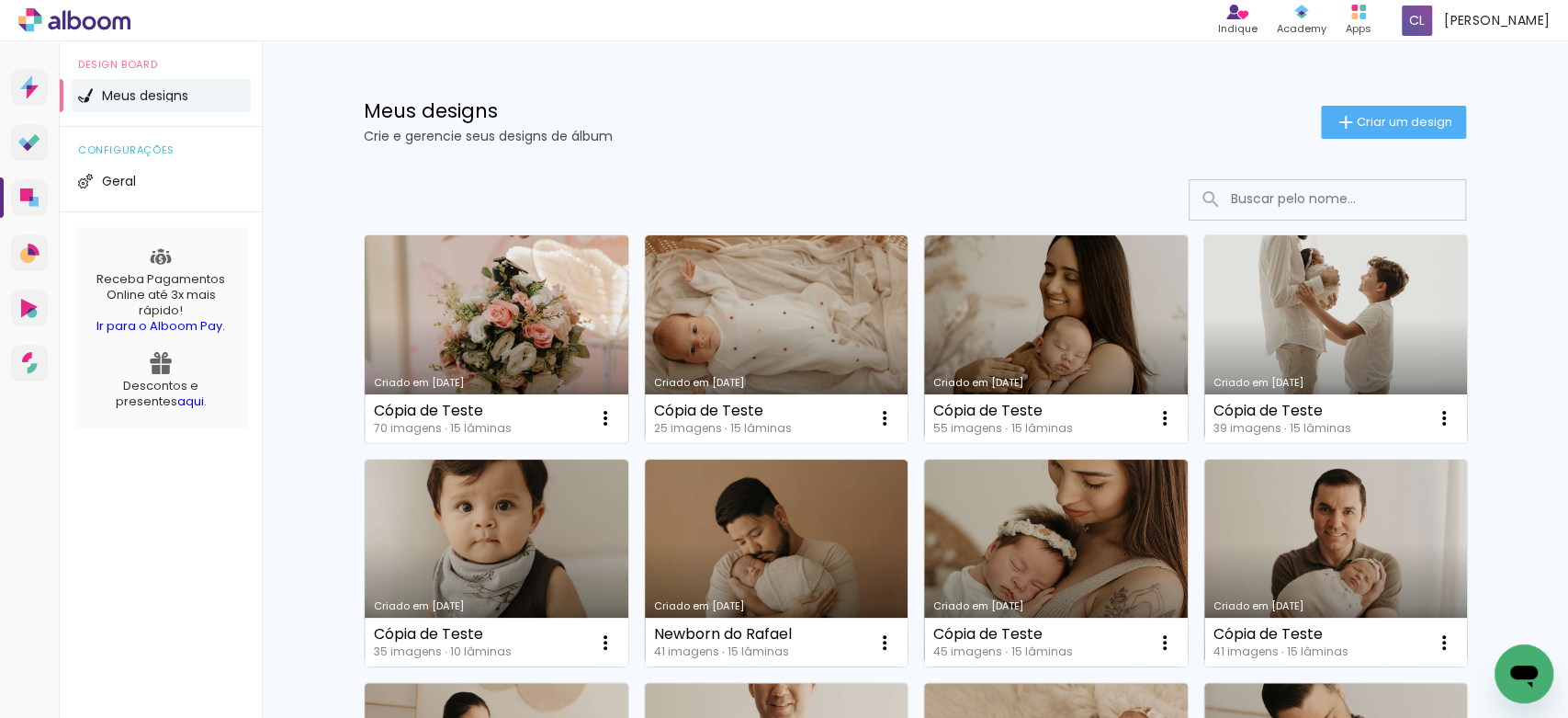
click at [470, 403] on div "Cópia de Teste" at bounding box center [442, 410] width 138 height 15
click at [392, 410] on div "Cópia de Teste" at bounding box center [442, 410] width 138 height 15
click at [491, 352] on link "Criado em [DATE]" at bounding box center [497, 338] width 264 height 207
